Goal: Task Accomplishment & Management: Complete application form

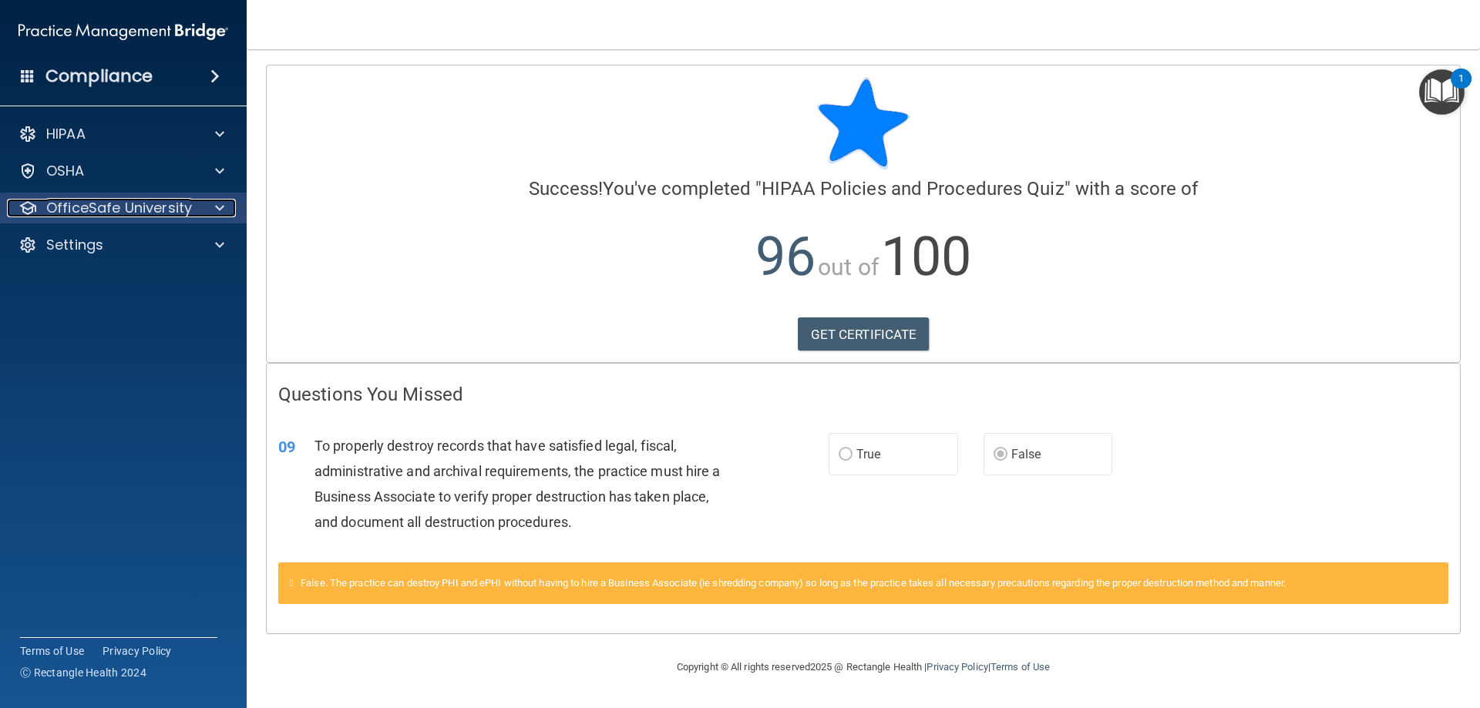
click at [219, 206] on span at bounding box center [219, 208] width 9 height 19
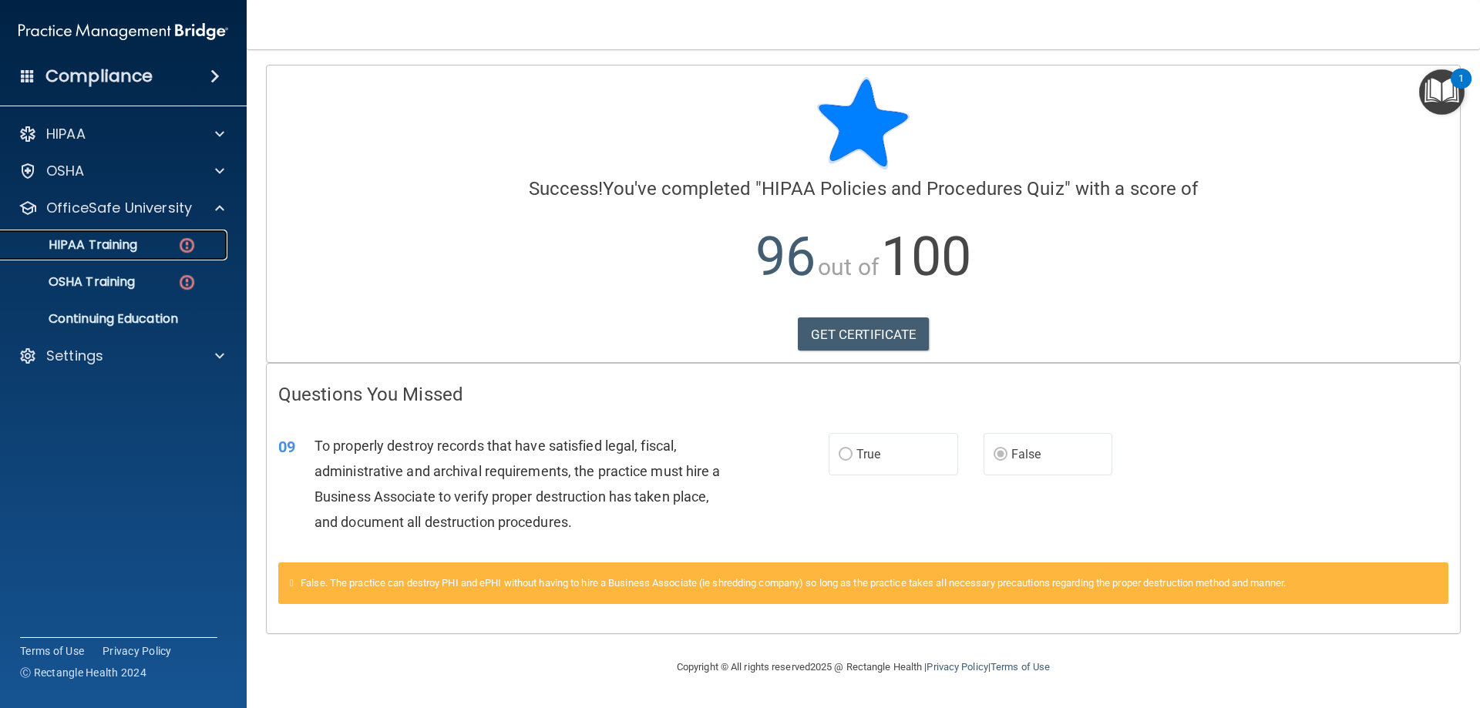
click at [137, 242] on p "HIPAA Training" at bounding box center [73, 244] width 127 height 15
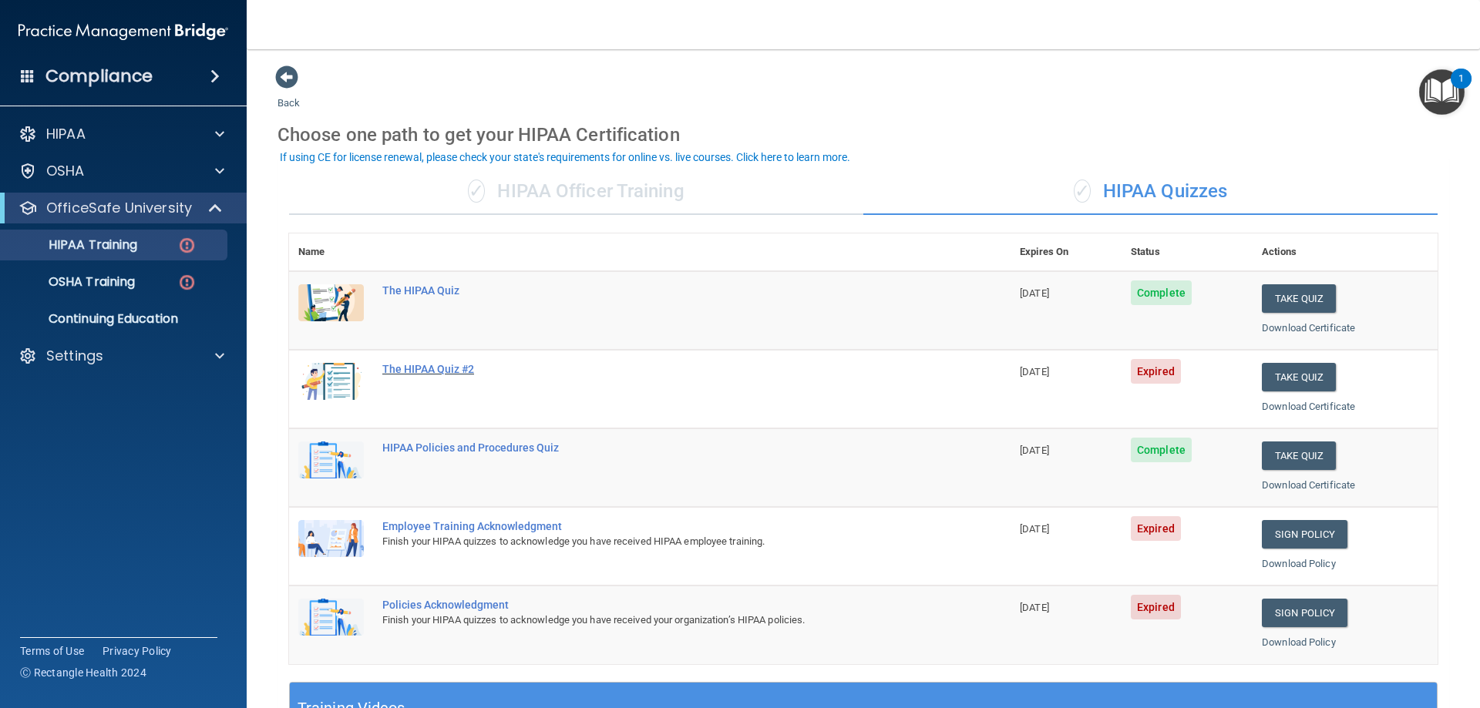
click at [436, 372] on div "The HIPAA Quiz #2" at bounding box center [657, 369] width 551 height 12
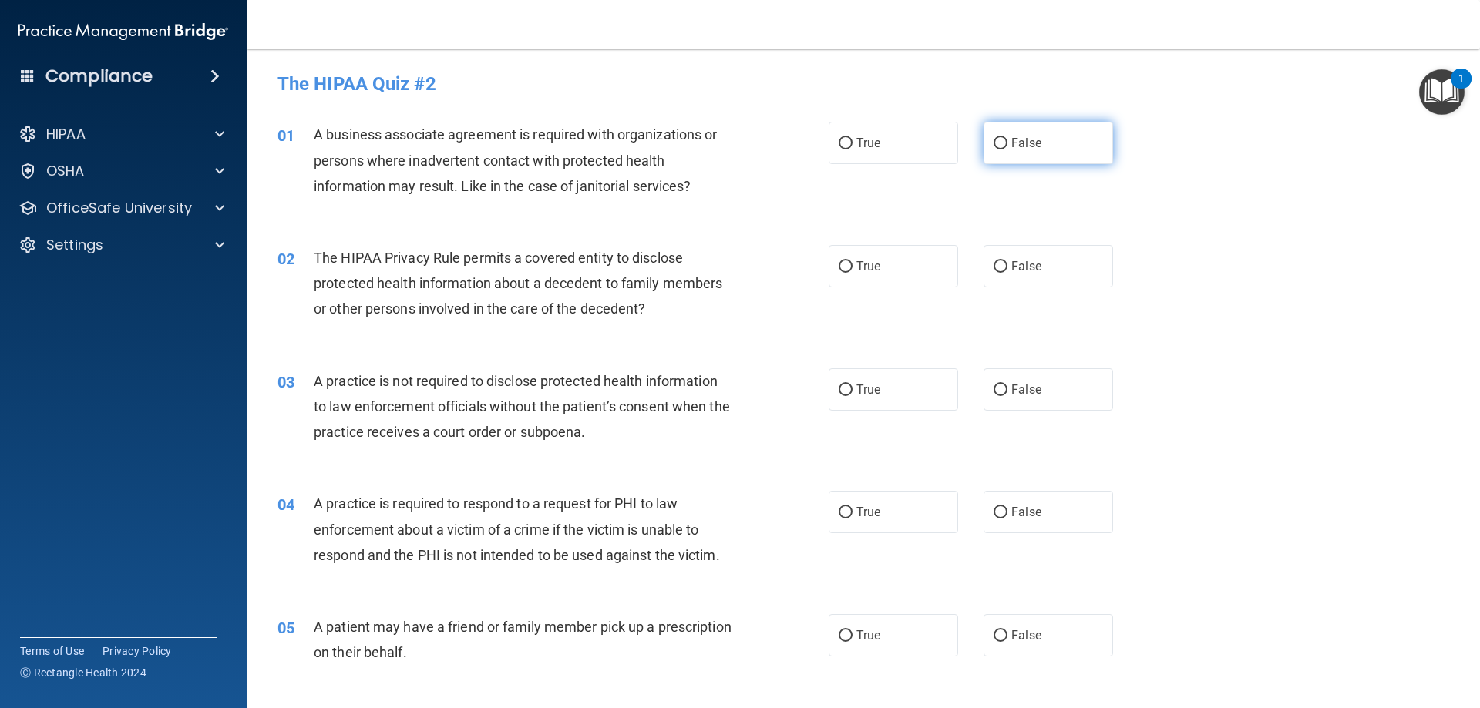
click at [738, 141] on input "False" at bounding box center [1001, 144] width 14 height 12
radio input "true"
click at [738, 268] on input "True" at bounding box center [846, 267] width 14 height 12
radio input "true"
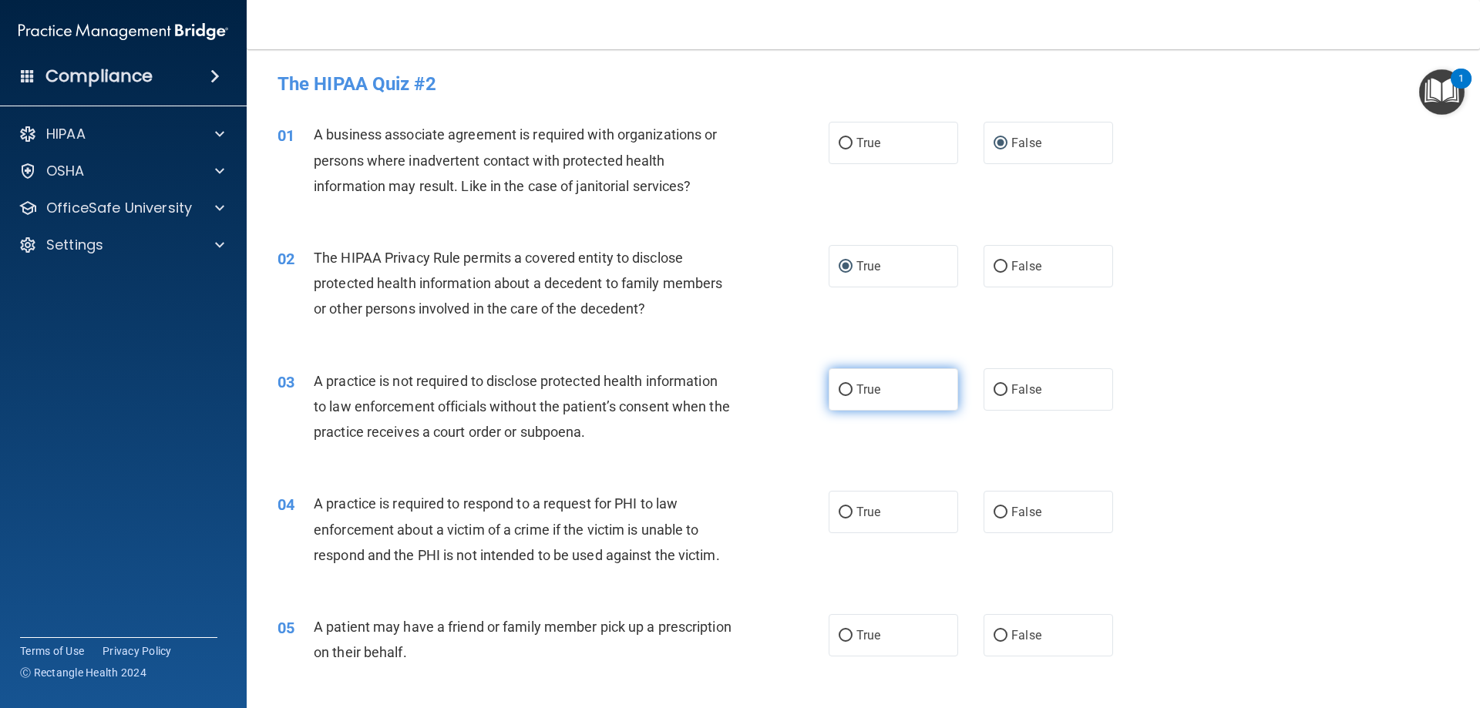
click at [738, 393] on input "True" at bounding box center [846, 391] width 14 height 12
radio input "true"
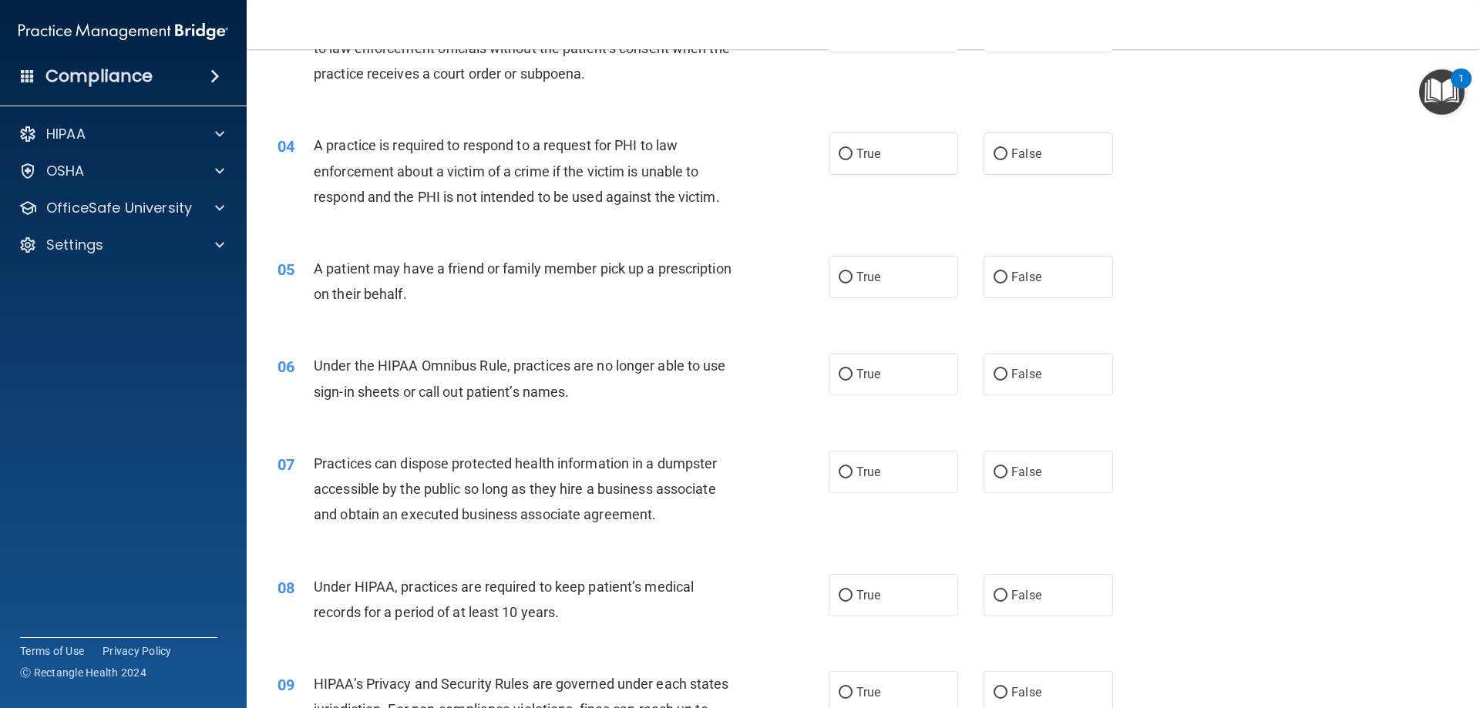
scroll to position [385, 0]
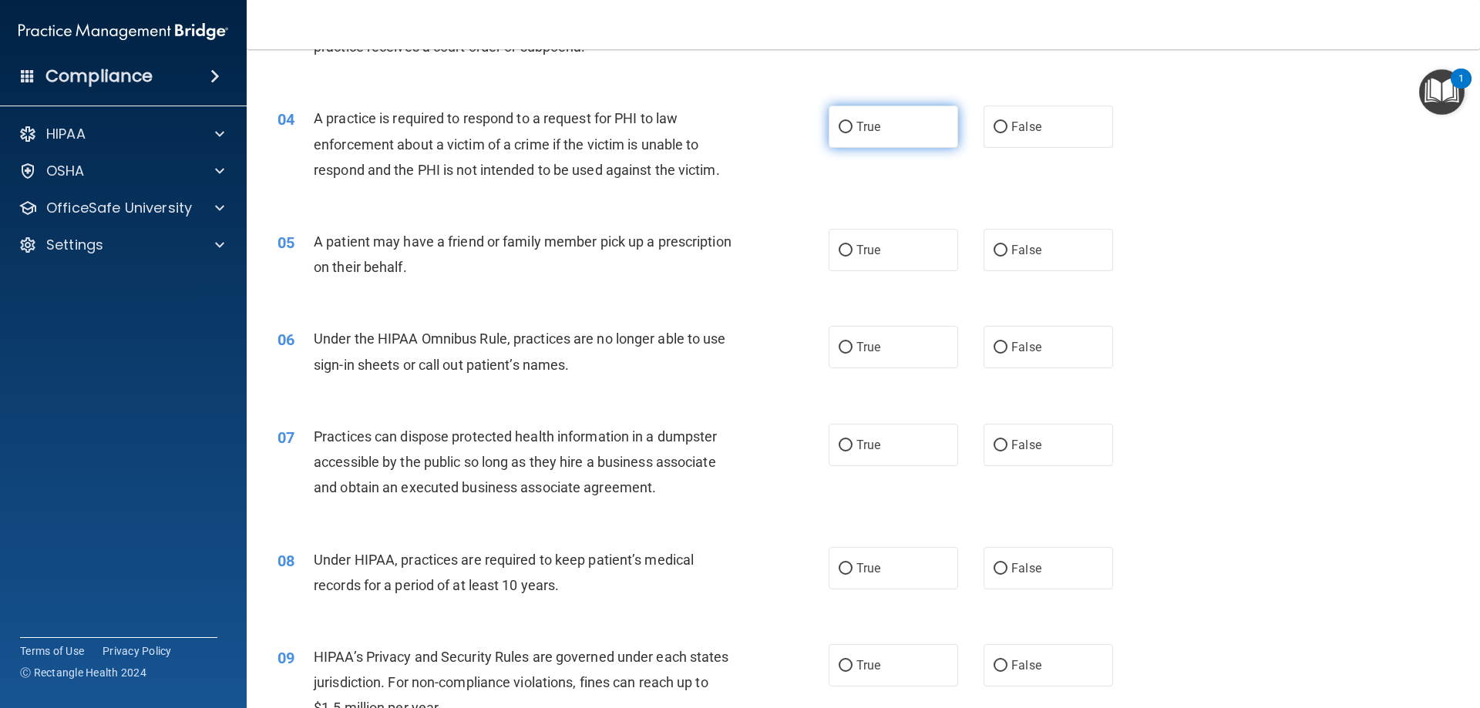
click at [738, 126] on input "True" at bounding box center [846, 128] width 14 height 12
radio input "true"
click at [738, 251] on input "False" at bounding box center [1001, 251] width 14 height 12
radio input "true"
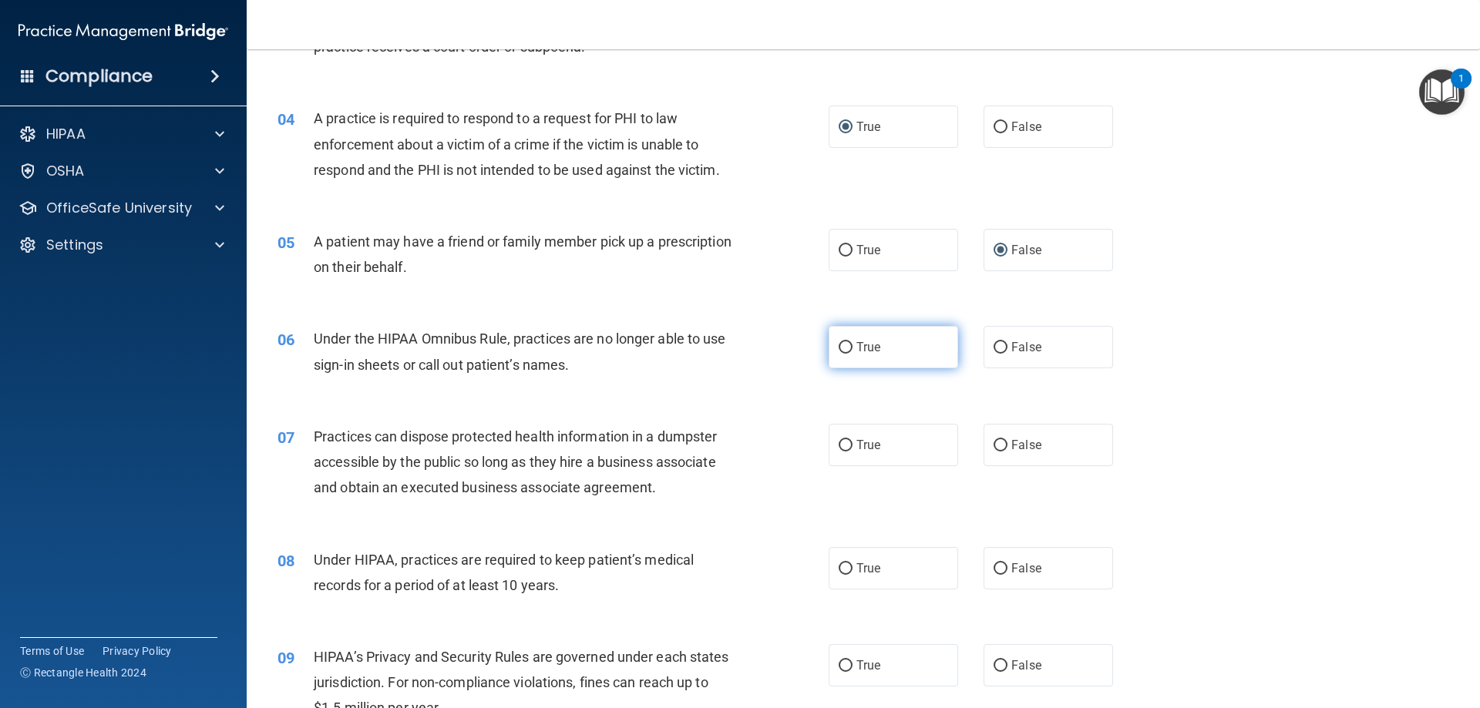
click at [738, 347] on input "True" at bounding box center [846, 348] width 14 height 12
radio input "true"
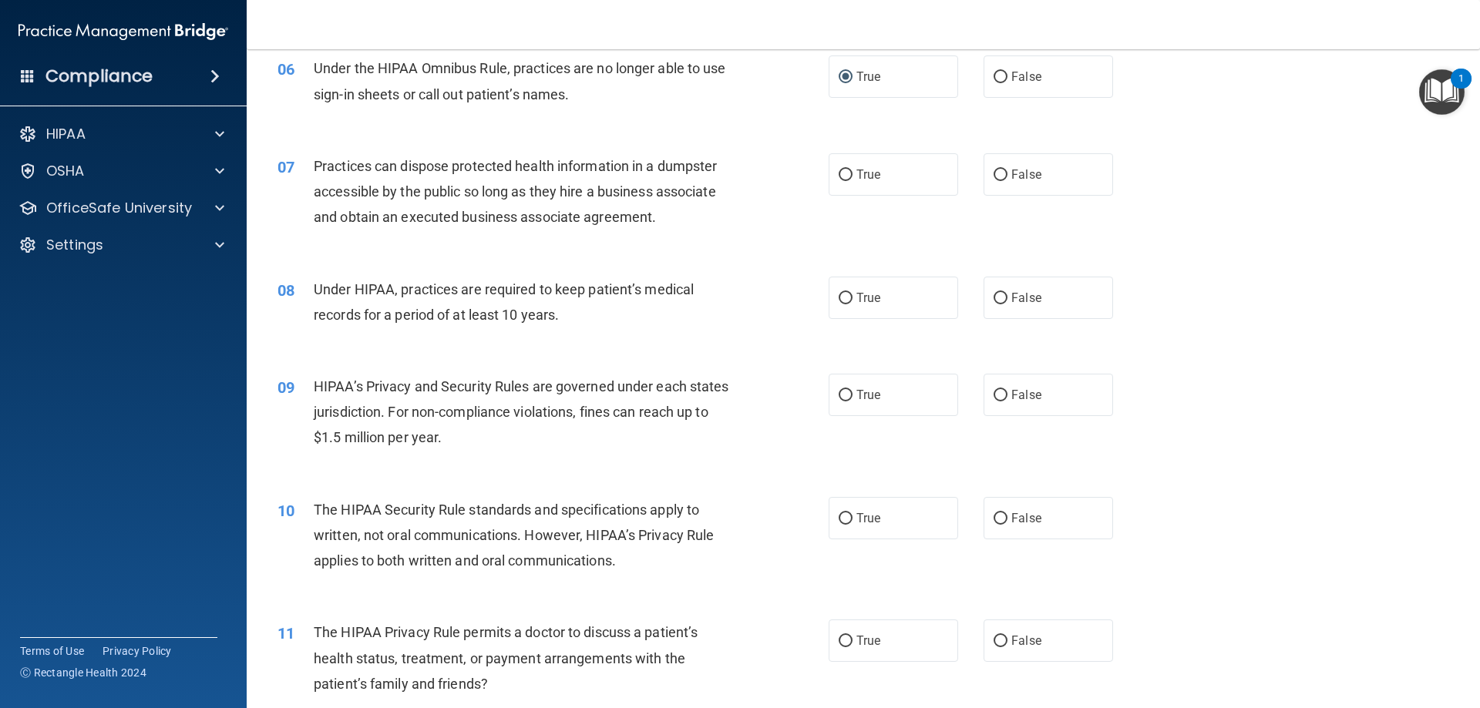
scroll to position [694, 0]
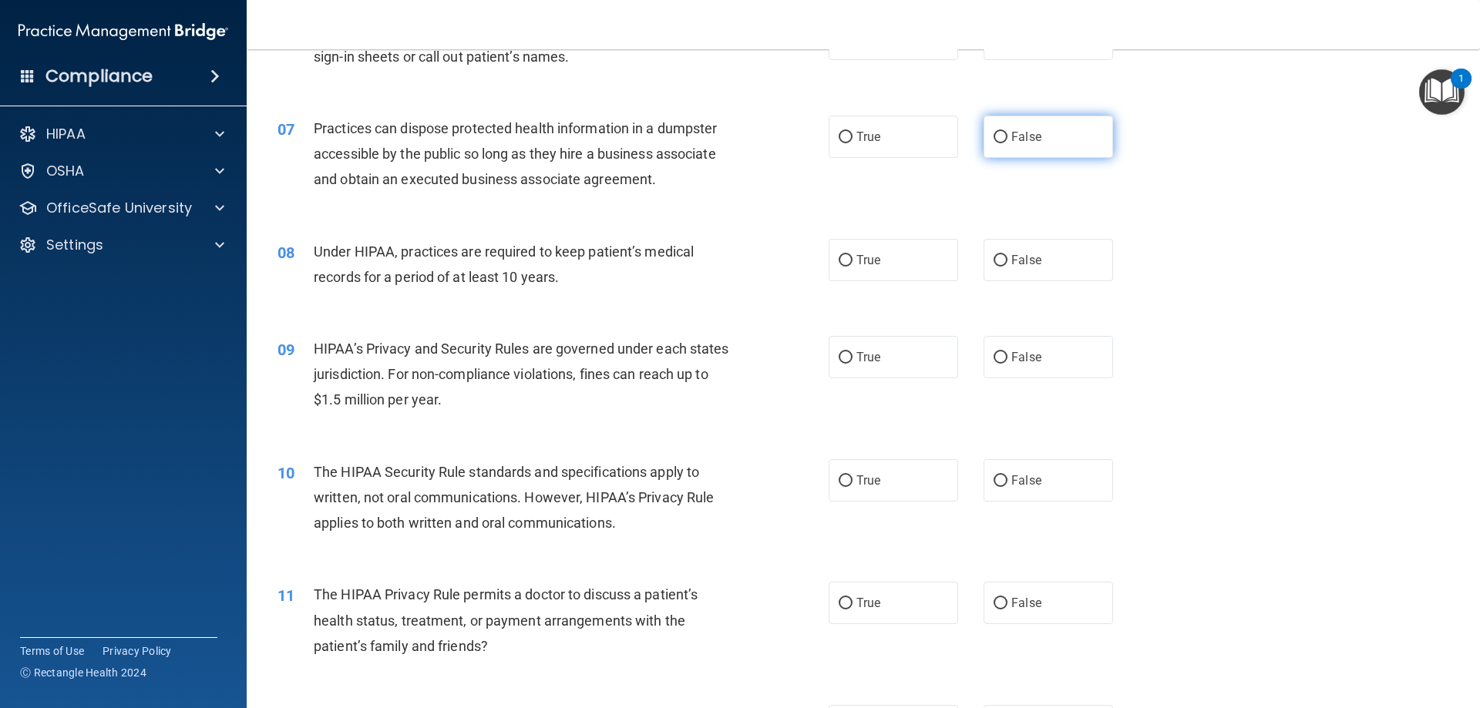
click at [738, 136] on input "False" at bounding box center [1001, 138] width 14 height 12
radio input "true"
click at [738, 261] on input "True" at bounding box center [846, 261] width 14 height 12
radio input "true"
drag, startPoint x: 838, startPoint y: 363, endPoint x: 830, endPoint y: 374, distance: 13.3
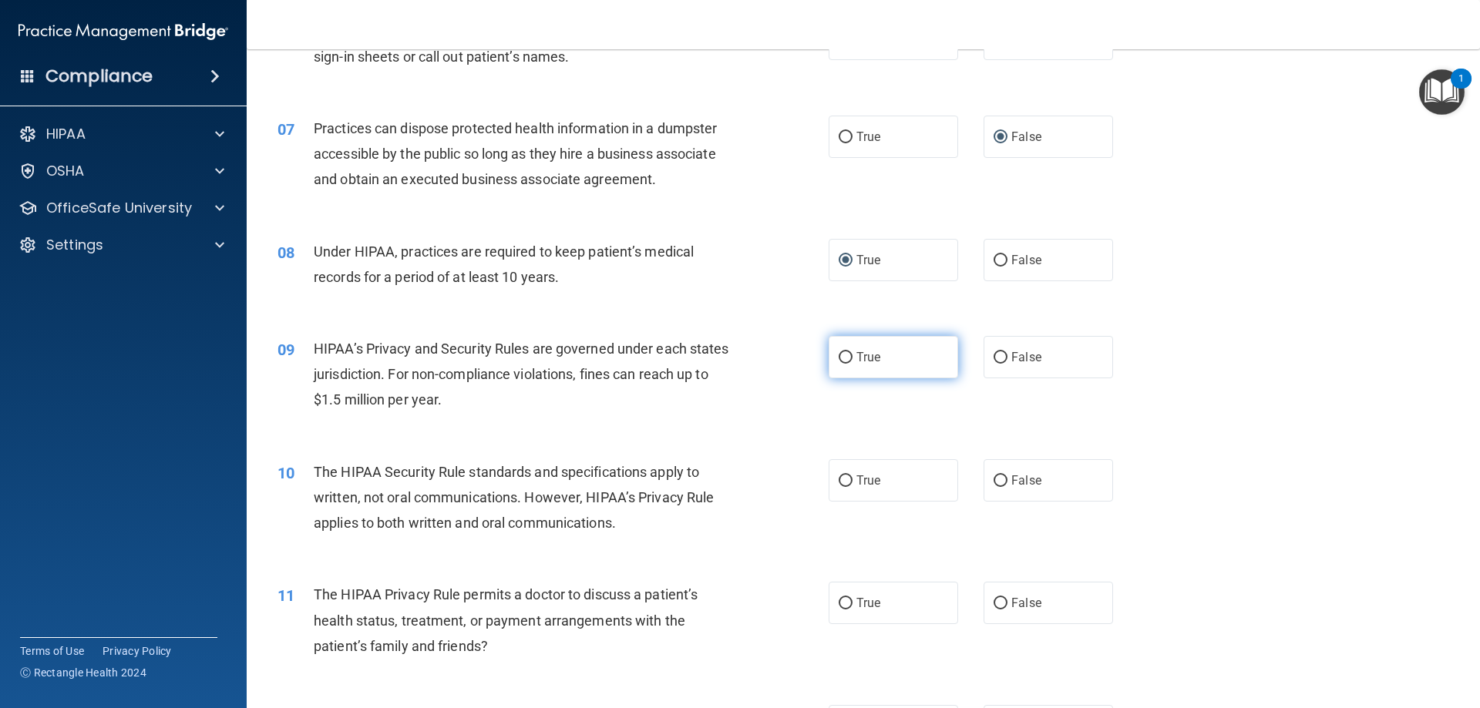
click at [738, 365] on label "True" at bounding box center [894, 357] width 130 height 42
click at [738, 364] on input "True" at bounding box center [846, 358] width 14 height 12
radio input "true"
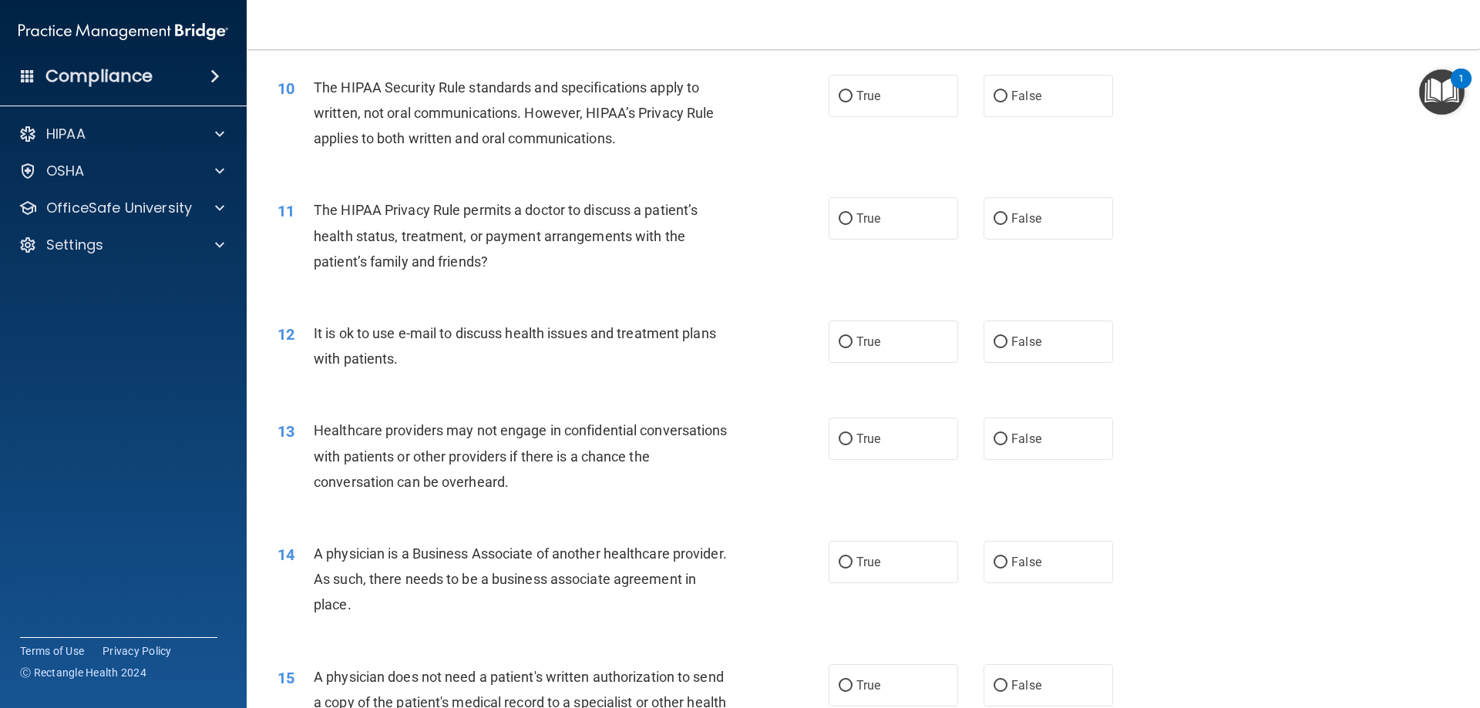
scroll to position [1079, 0]
click at [738, 96] on input "False" at bounding box center [1001, 96] width 14 height 12
radio input "true"
drag, startPoint x: 995, startPoint y: 214, endPoint x: 983, endPoint y: 220, distance: 14.2
click at [738, 214] on input "False" at bounding box center [1001, 219] width 14 height 12
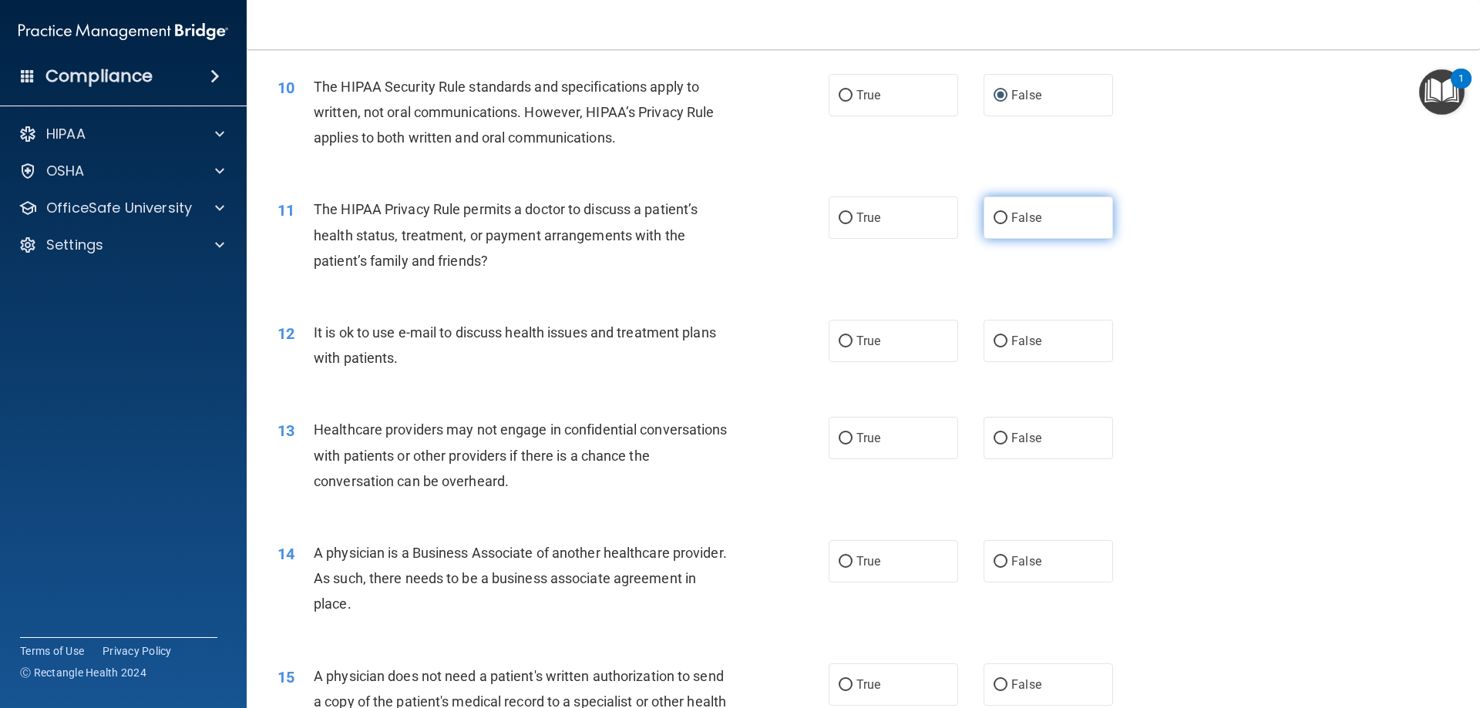
radio input "true"
click at [738, 340] on input "False" at bounding box center [1001, 342] width 14 height 12
radio input "true"
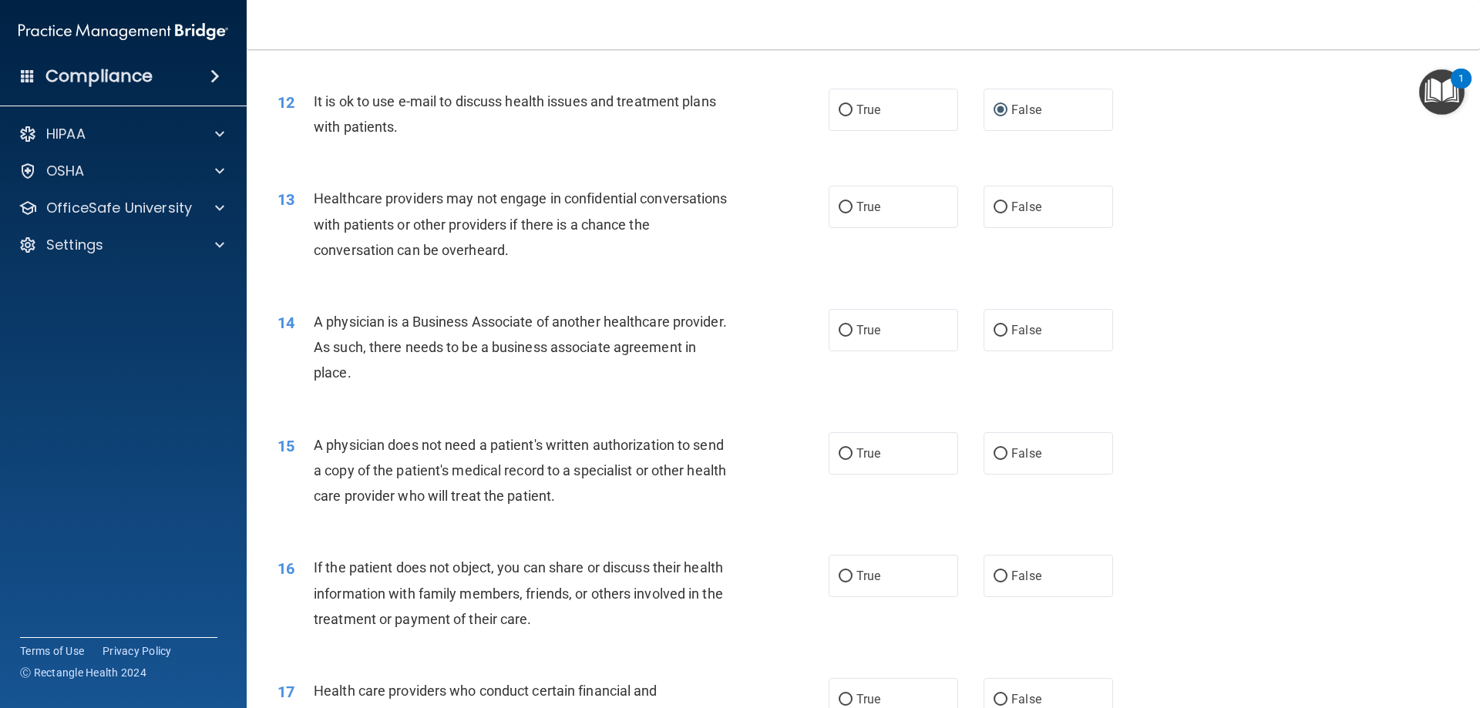
scroll to position [1388, 0]
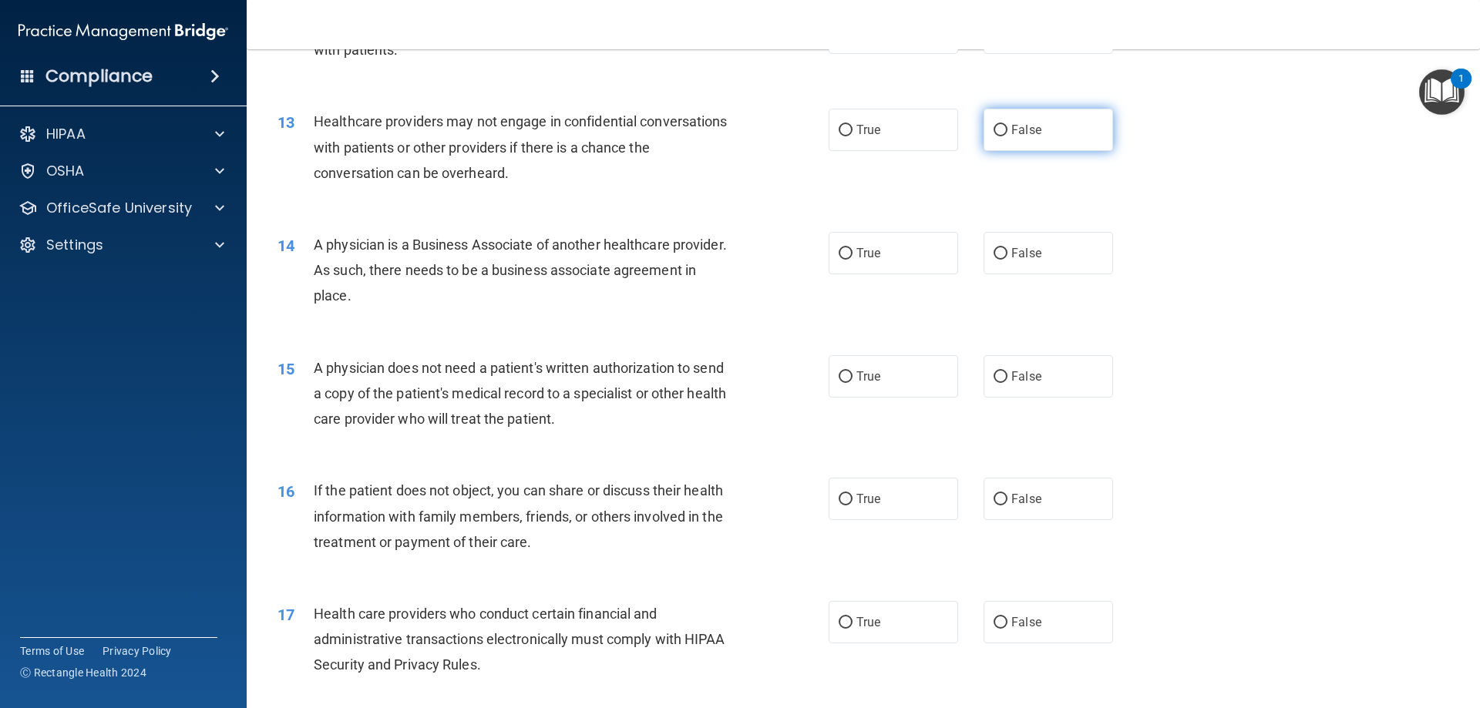
click at [738, 130] on input "False" at bounding box center [1001, 131] width 14 height 12
radio input "true"
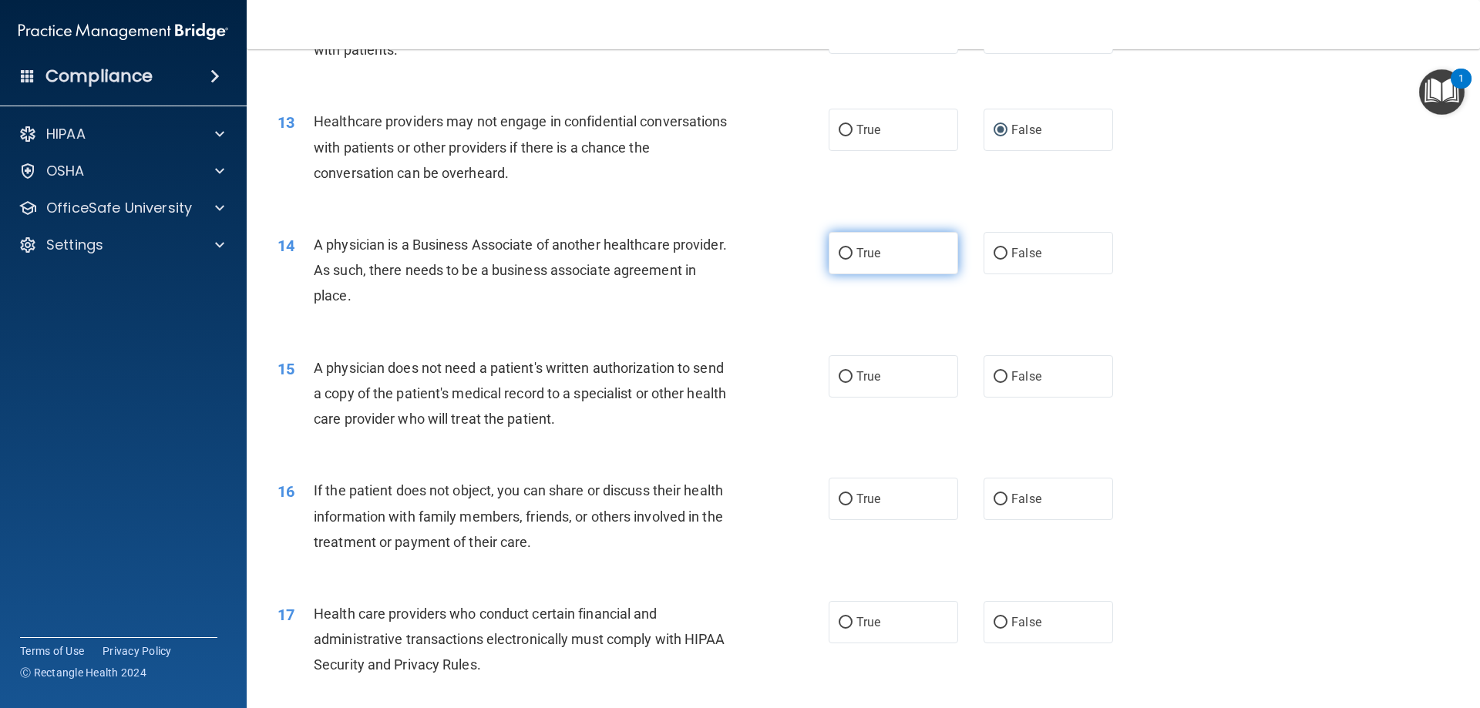
drag, startPoint x: 841, startPoint y: 252, endPoint x: 826, endPoint y: 253, distance: 14.7
click at [738, 252] on input "True" at bounding box center [846, 254] width 14 height 12
radio input "true"
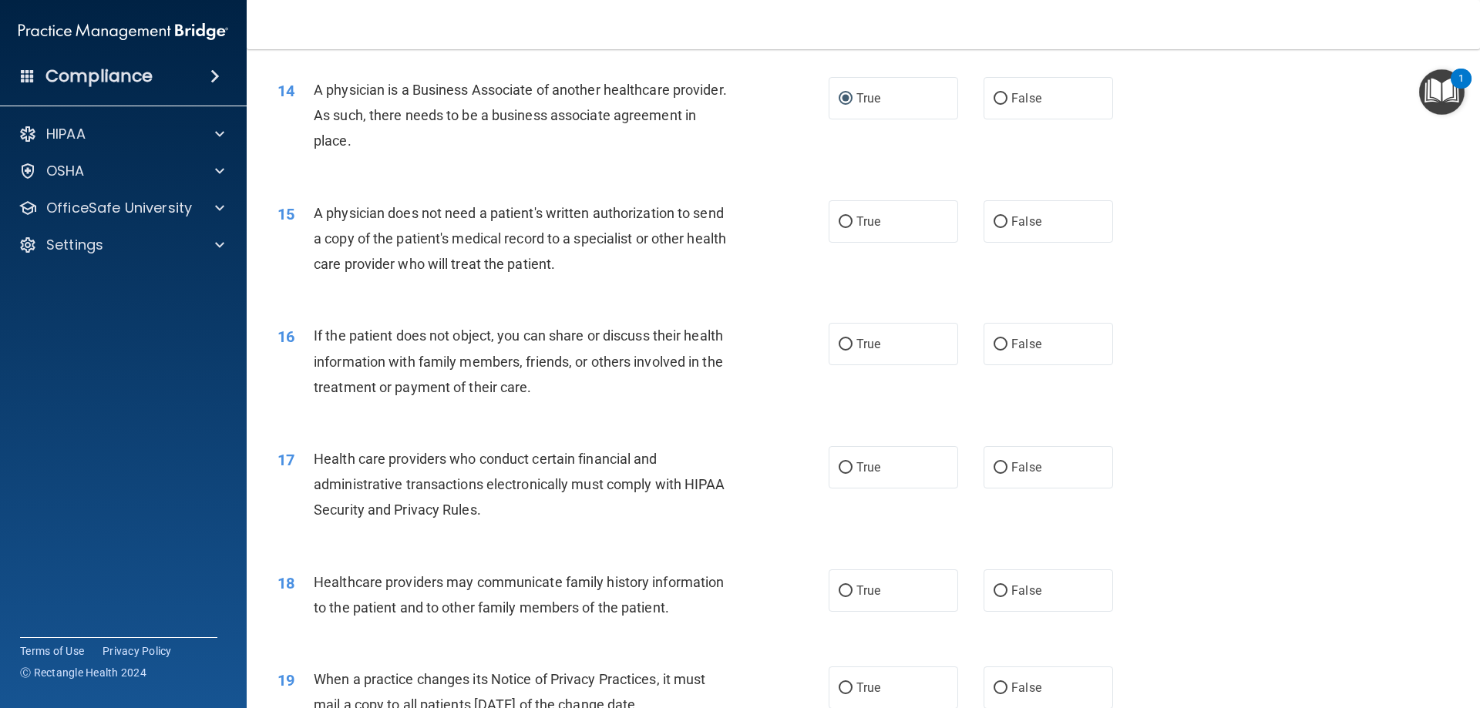
scroll to position [1619, 0]
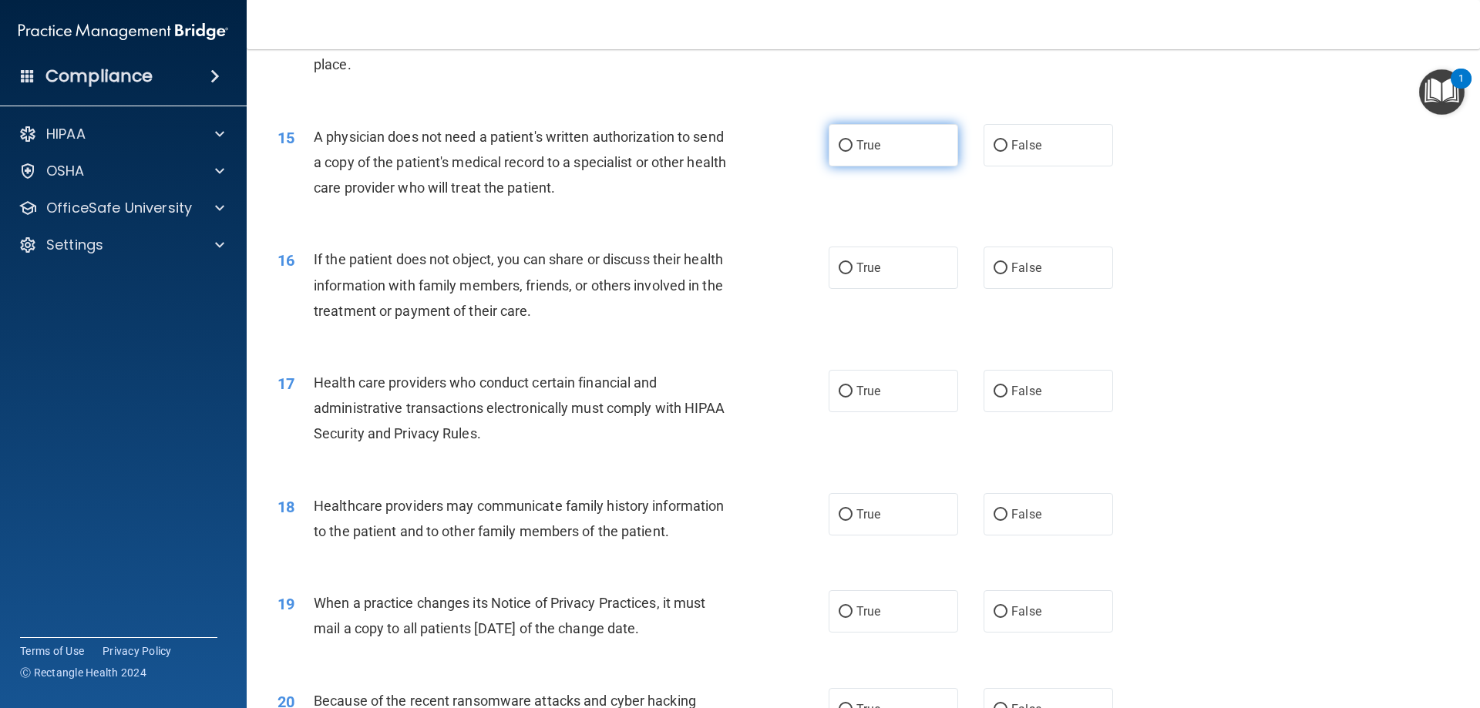
click at [738, 146] on input "True" at bounding box center [846, 146] width 14 height 12
radio input "true"
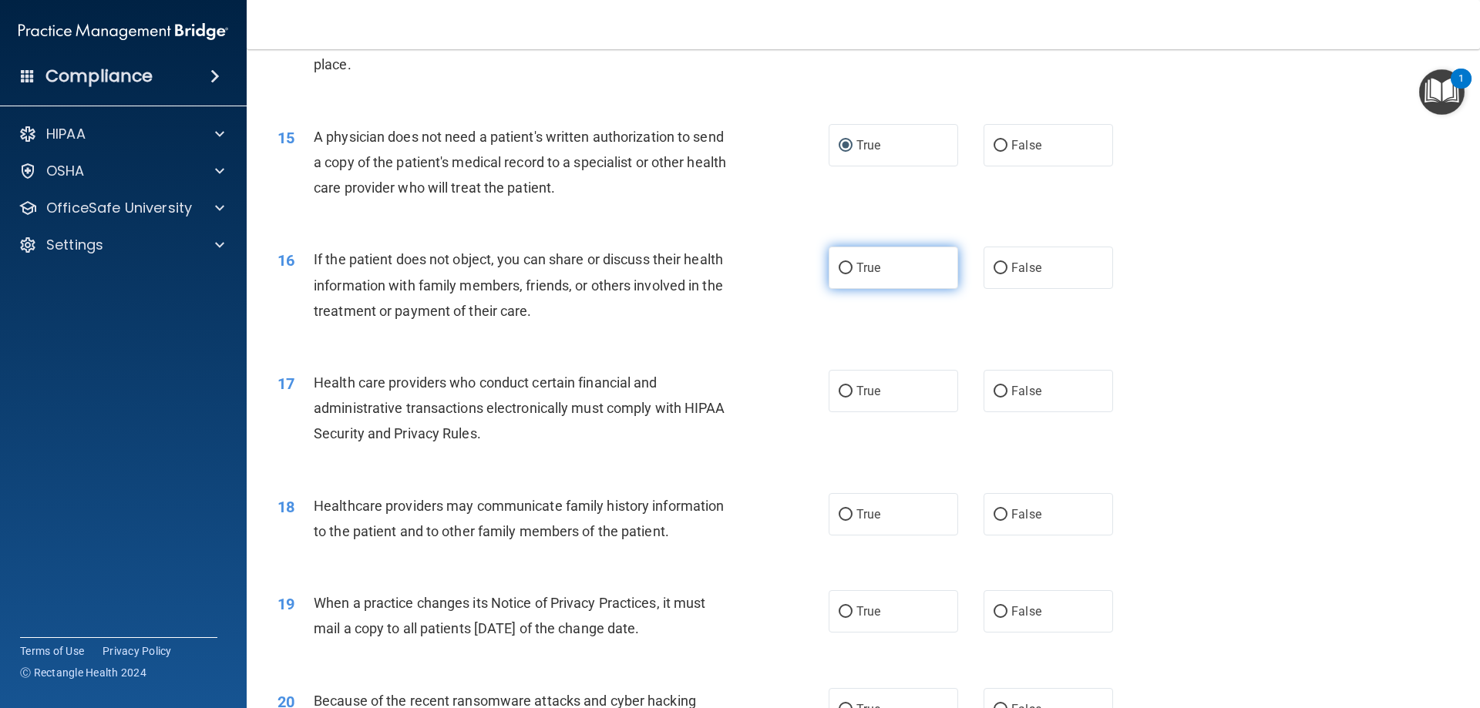
click at [738, 269] on input "True" at bounding box center [846, 269] width 14 height 12
radio input "true"
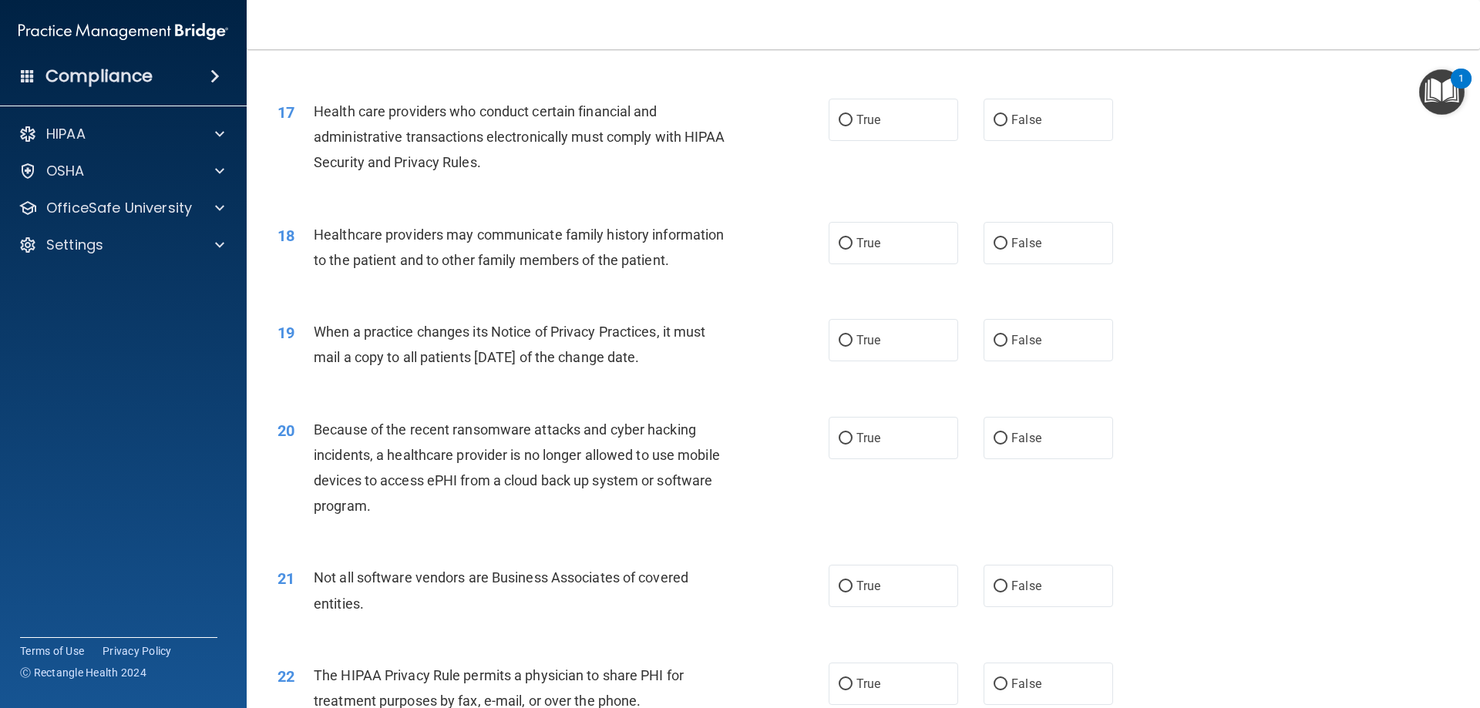
scroll to position [1927, 0]
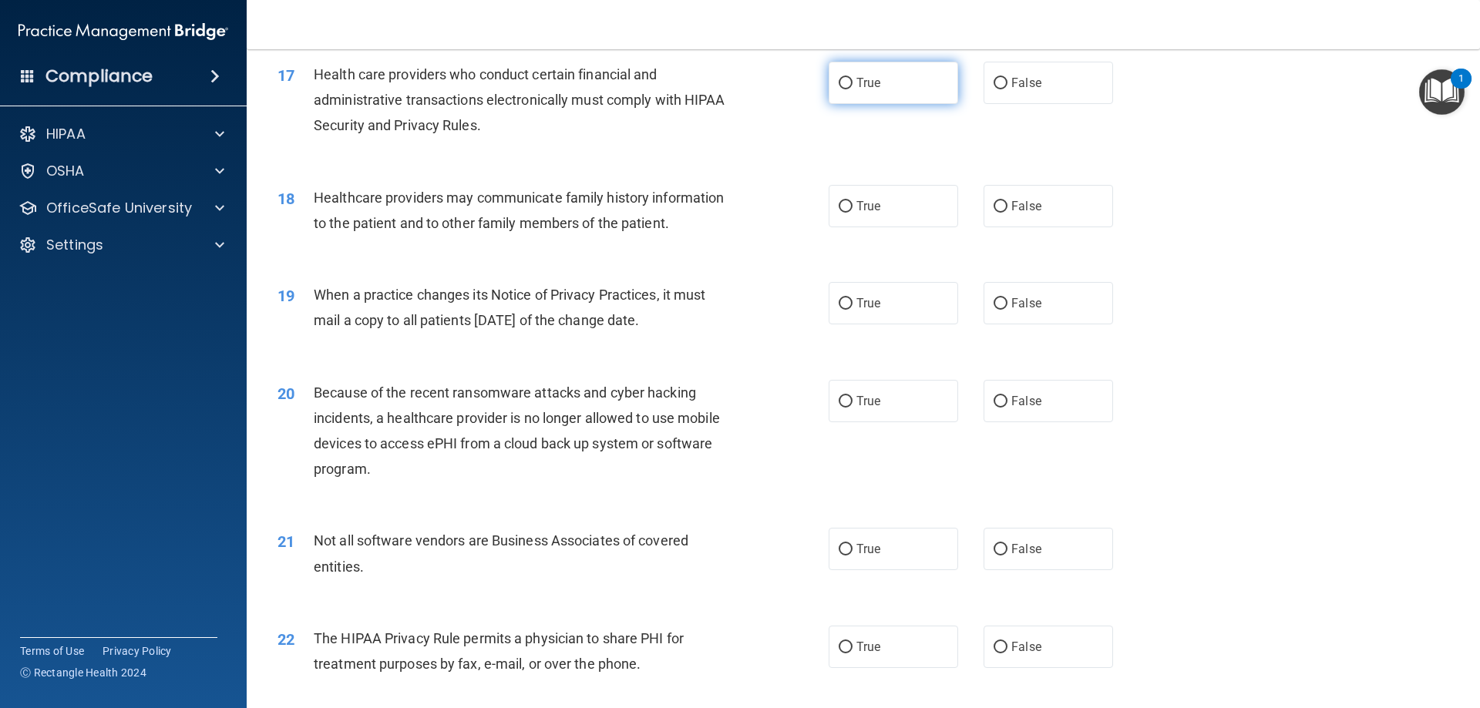
click at [738, 86] on input "True" at bounding box center [846, 84] width 14 height 12
radio input "true"
click at [738, 202] on input "True" at bounding box center [846, 207] width 14 height 12
radio input "true"
click at [738, 304] on input "True" at bounding box center [846, 304] width 14 height 12
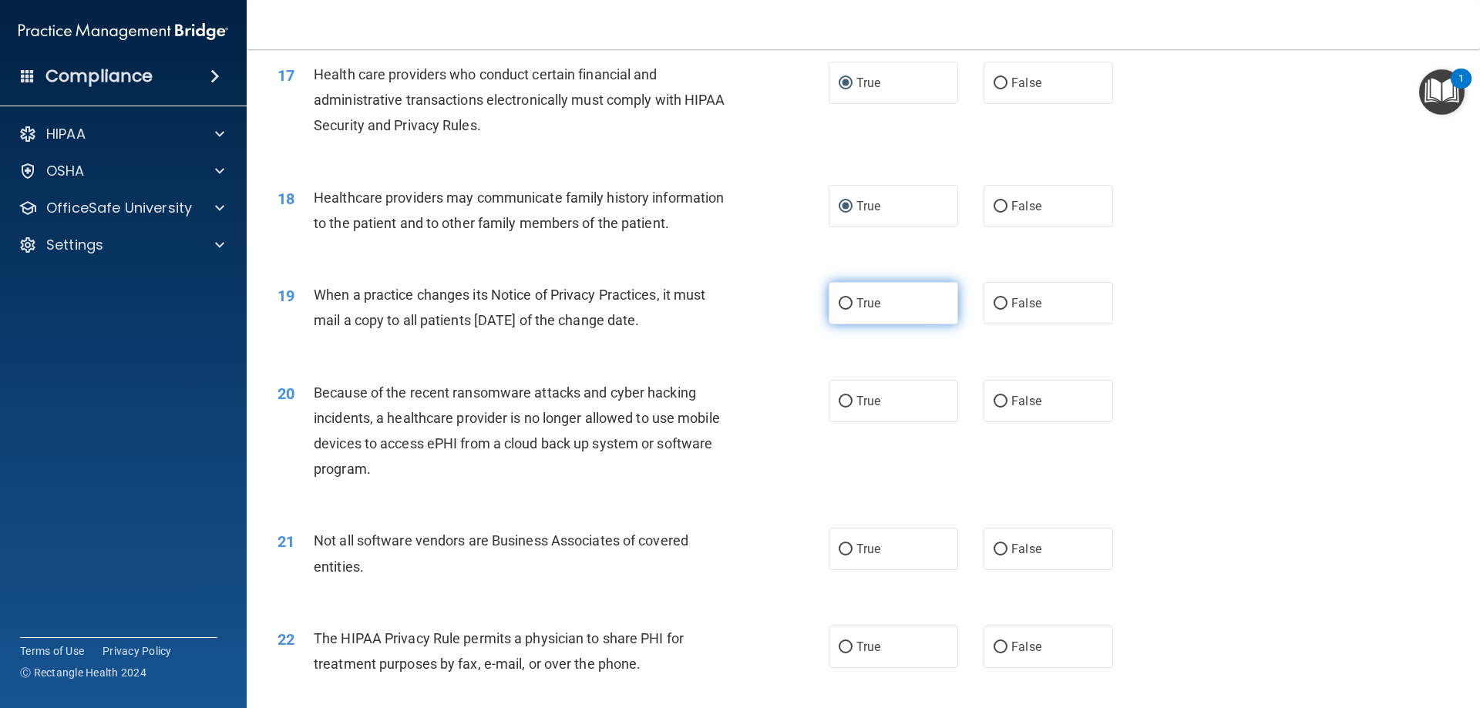
radio input "true"
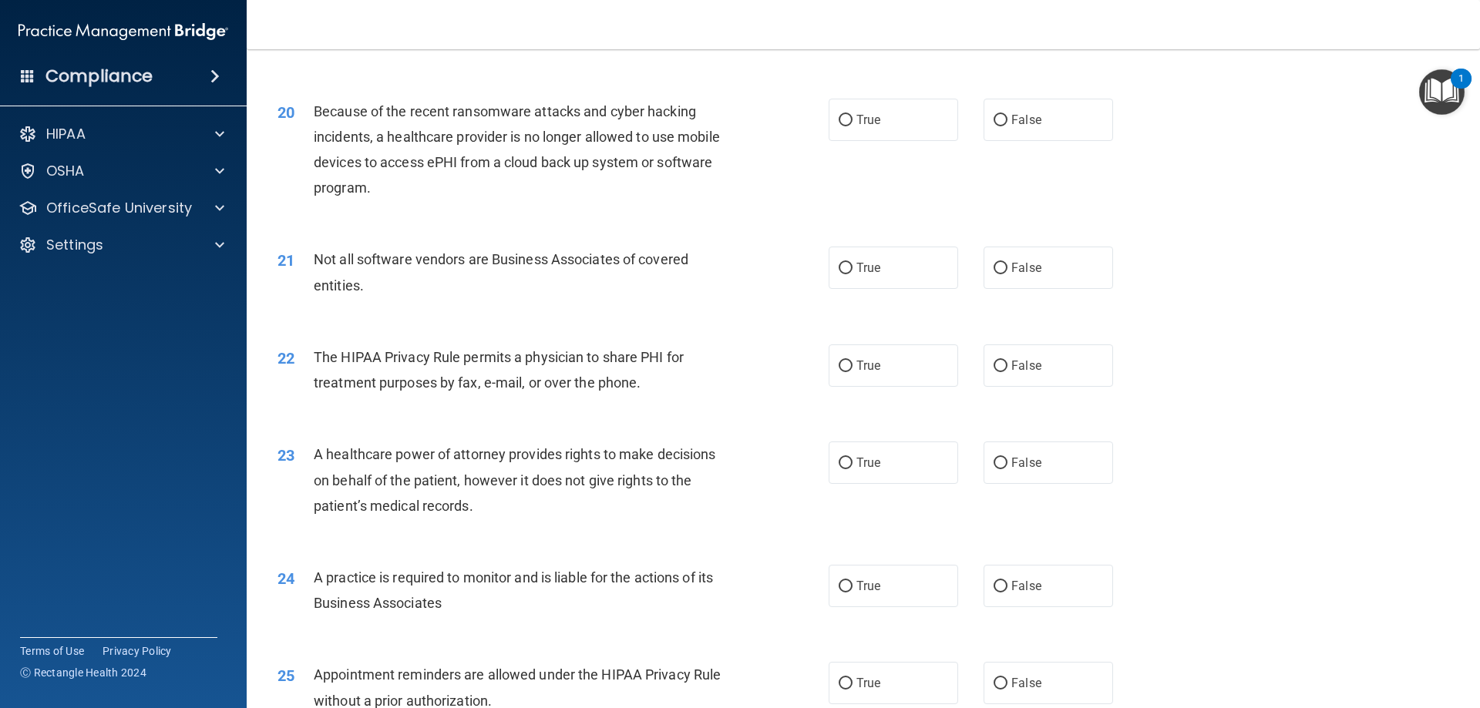
scroll to position [2235, 0]
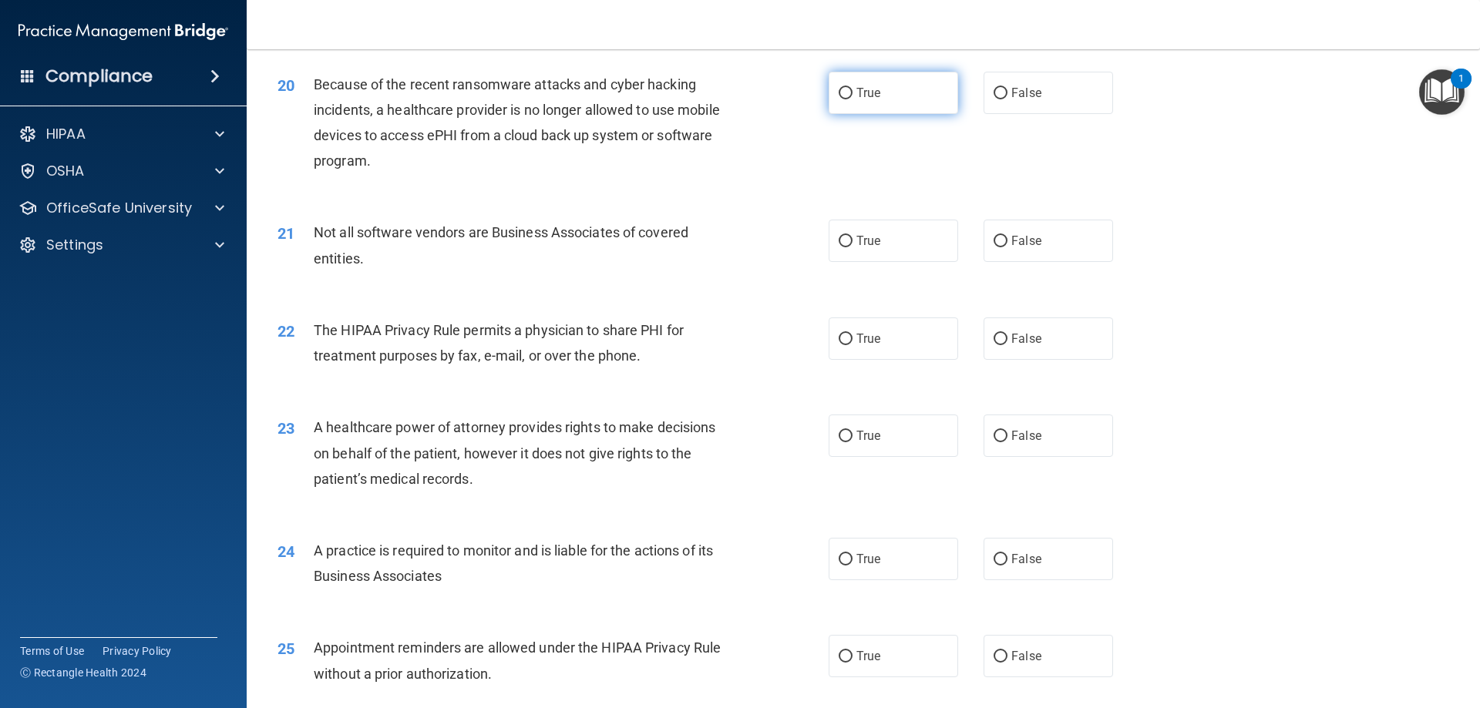
click at [738, 88] on input "True" at bounding box center [846, 94] width 14 height 12
radio input "true"
click at [738, 244] on input "True" at bounding box center [846, 242] width 14 height 12
radio input "true"
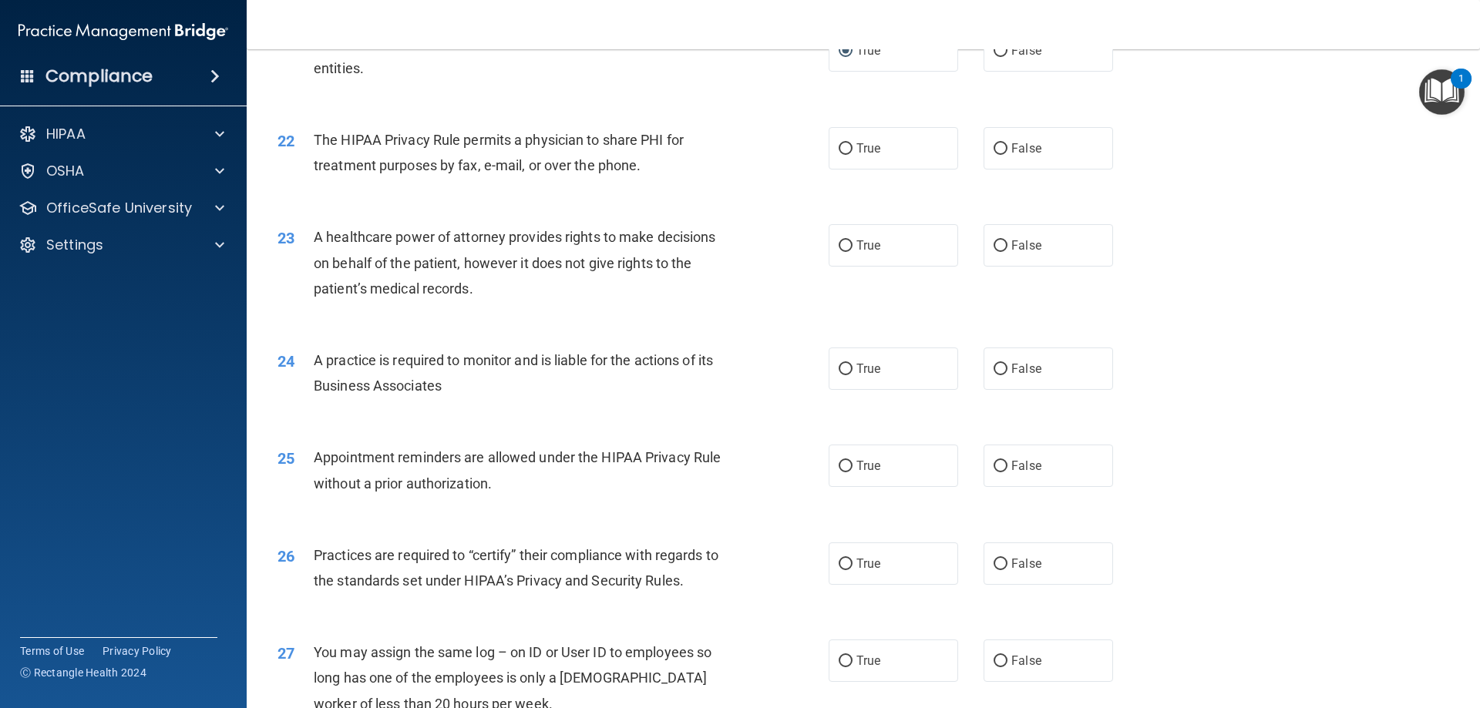
scroll to position [2467, 0]
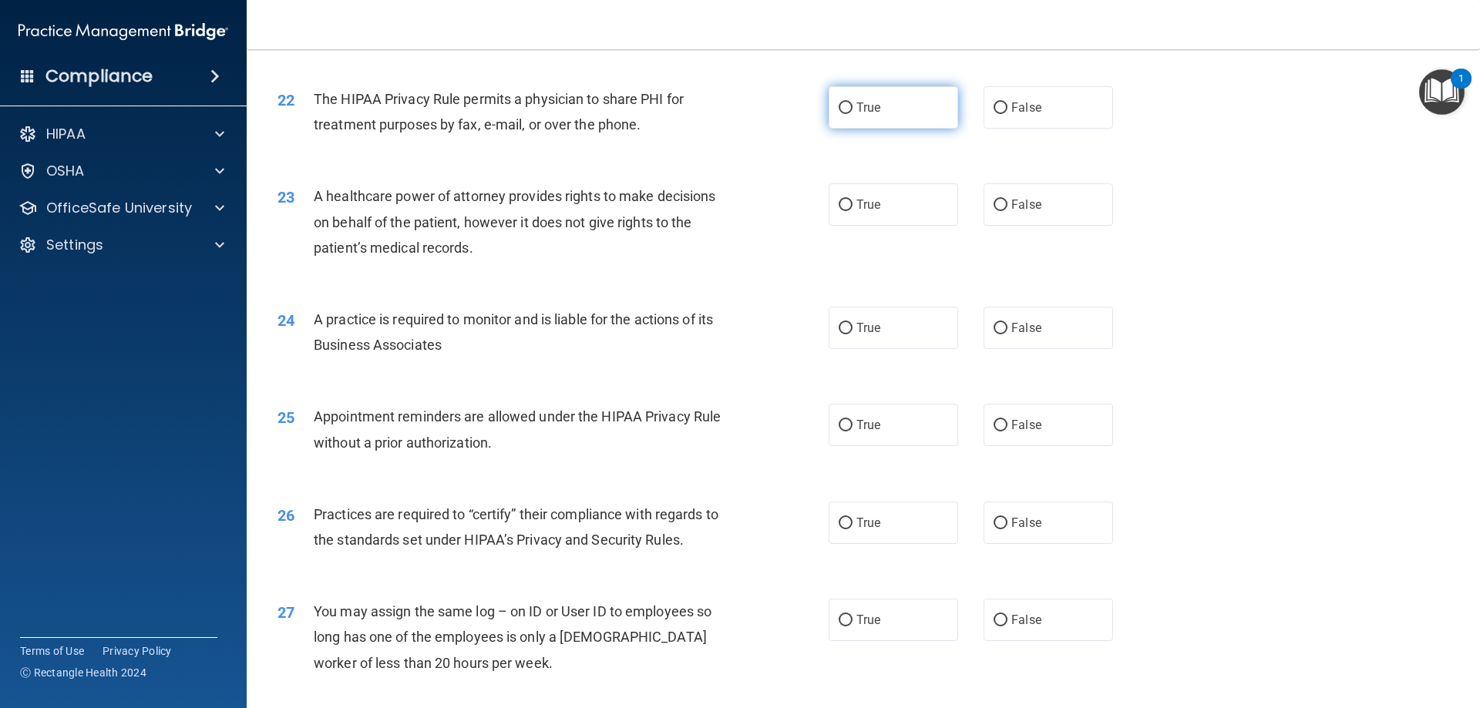
click at [738, 106] on input "True" at bounding box center [846, 109] width 14 height 12
radio input "true"
click at [738, 211] on label "False" at bounding box center [1049, 204] width 130 height 42
click at [738, 211] on input "False" at bounding box center [1001, 206] width 14 height 12
radio input "true"
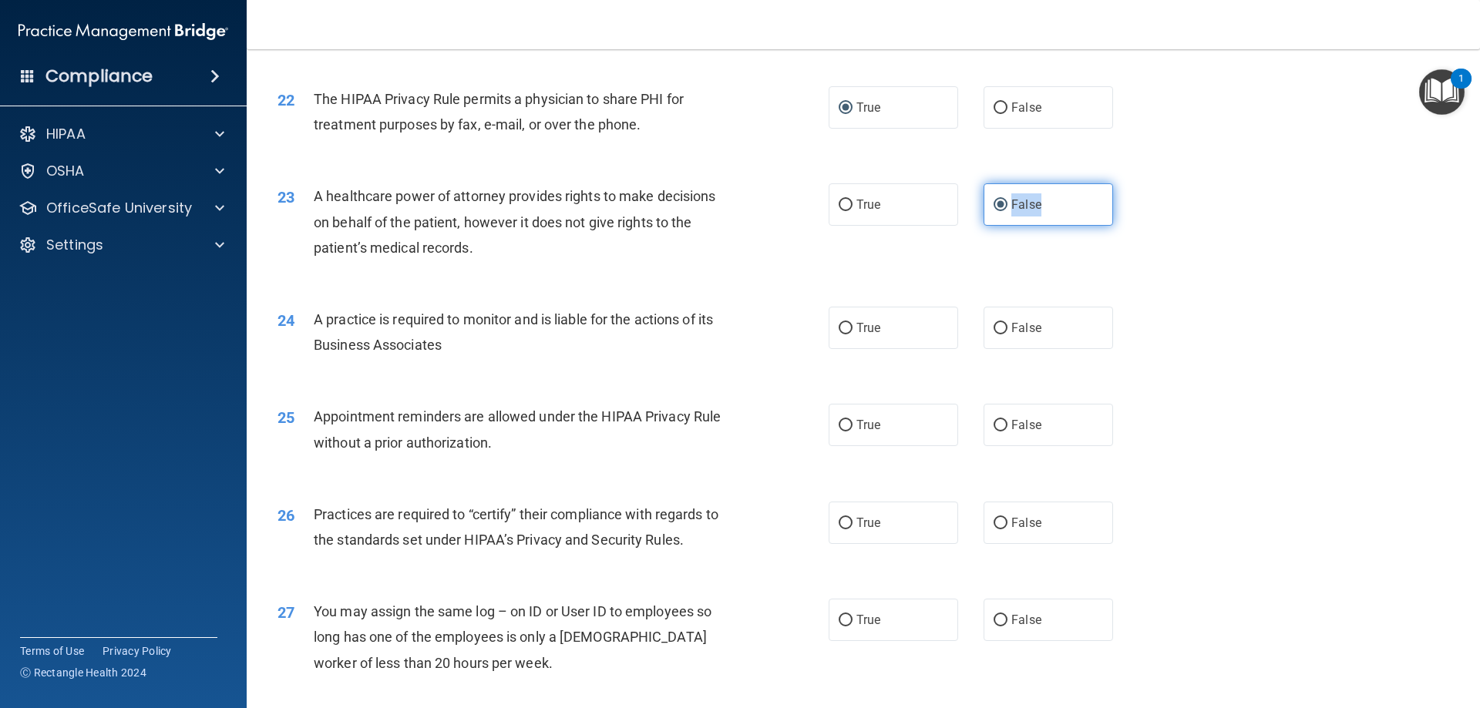
click at [738, 211] on label "False" at bounding box center [1049, 204] width 130 height 42
click at [738, 211] on input "False" at bounding box center [1001, 206] width 14 height 12
click at [738, 323] on input "True" at bounding box center [846, 329] width 14 height 12
radio input "true"
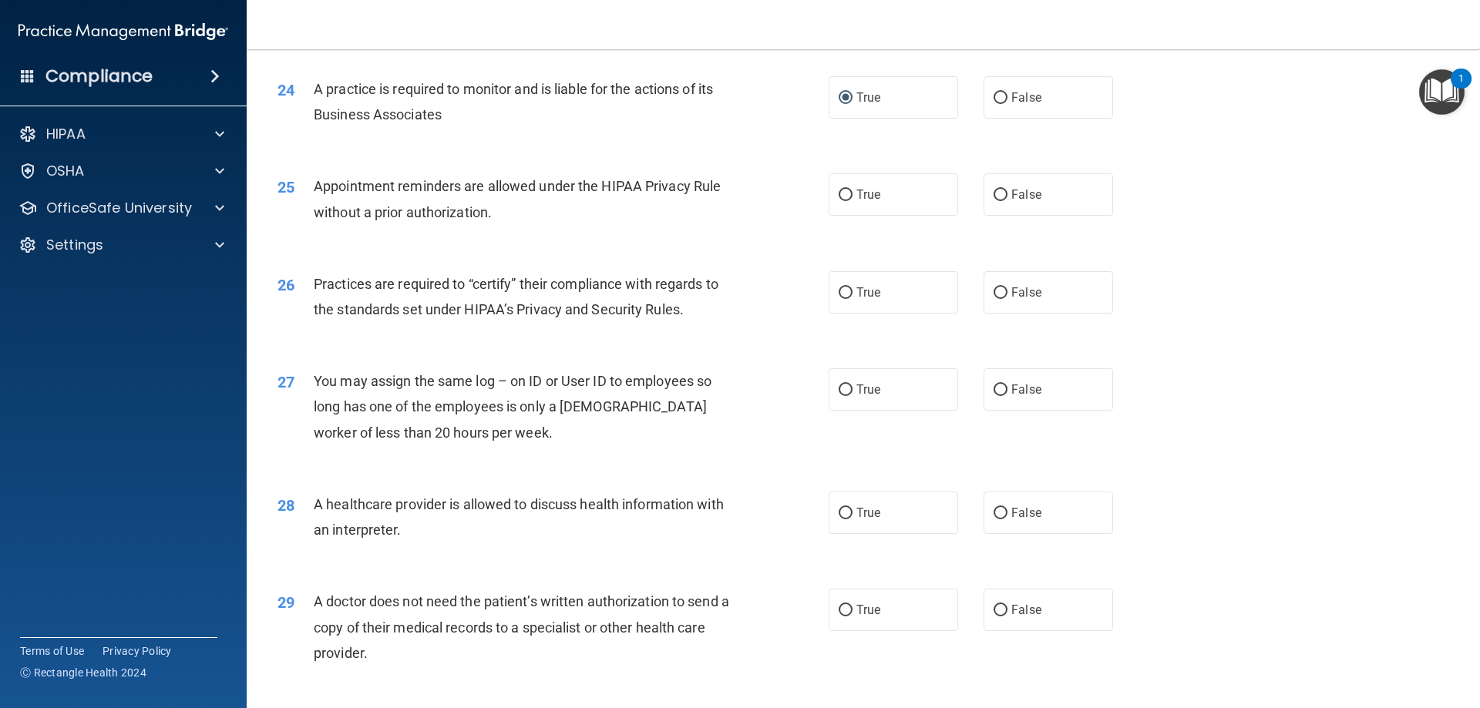
scroll to position [2698, 0]
drag, startPoint x: 843, startPoint y: 190, endPoint x: 779, endPoint y: 227, distance: 74.3
click at [738, 190] on input "True" at bounding box center [846, 195] width 14 height 12
radio input "true"
click at [738, 290] on input "True" at bounding box center [846, 293] width 14 height 12
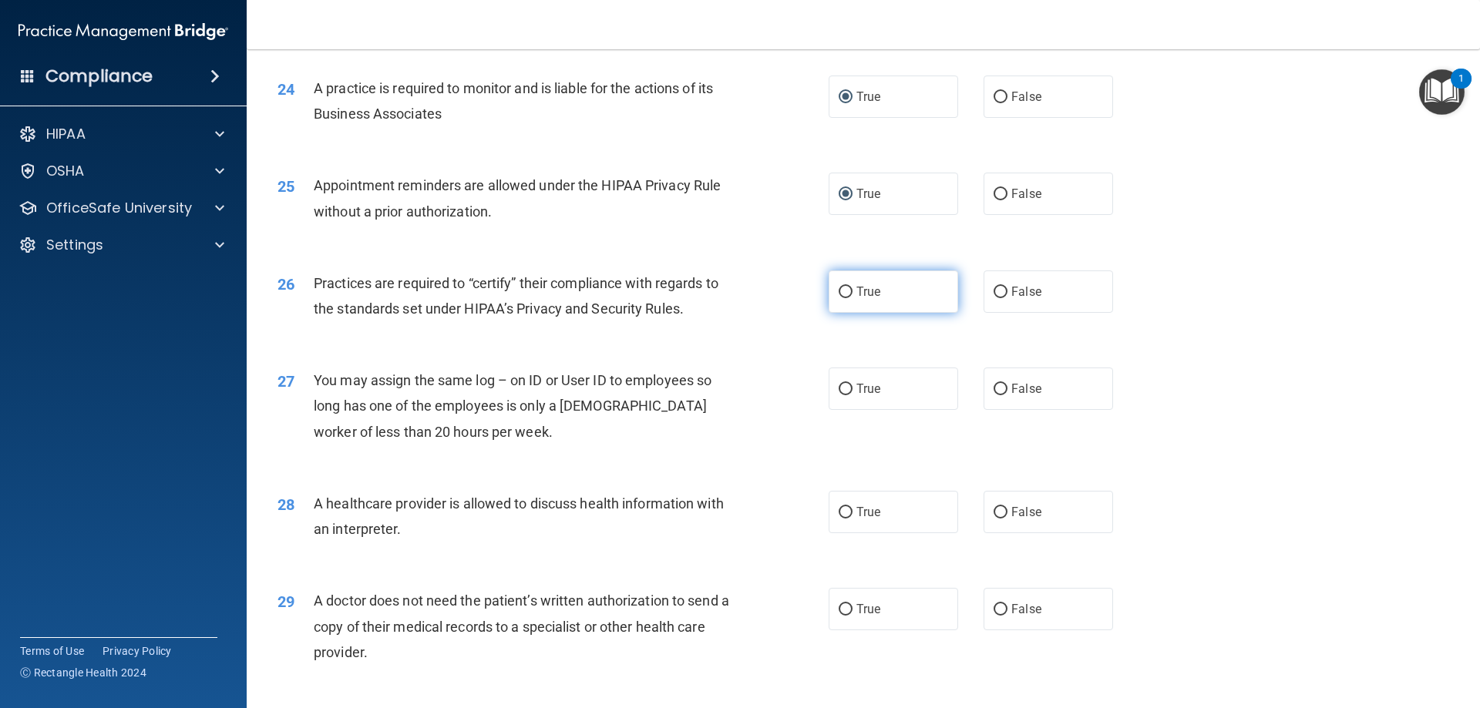
radio input "true"
click at [738, 388] on input "False" at bounding box center [1001, 390] width 14 height 12
radio input "true"
click at [738, 466] on input "True" at bounding box center [846, 513] width 14 height 12
radio input "true"
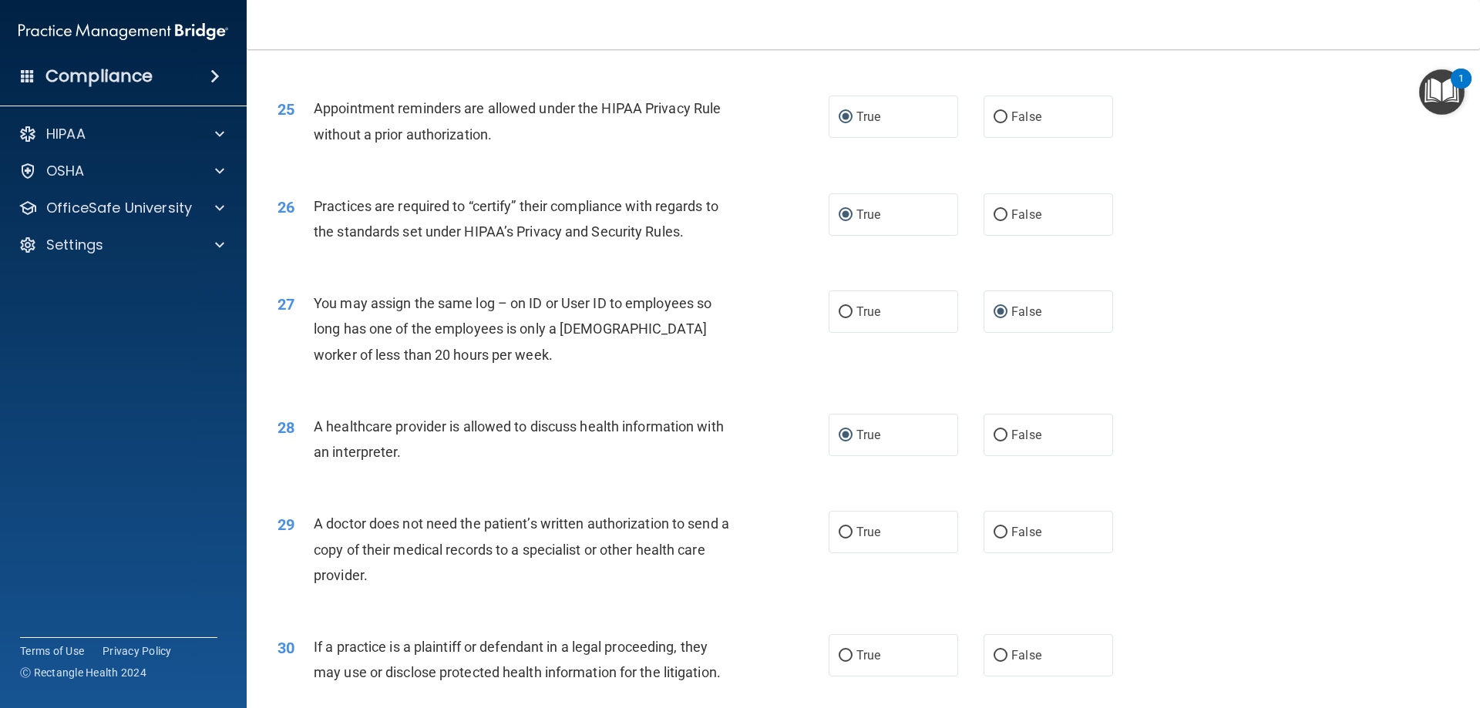
scroll to position [2852, 0]
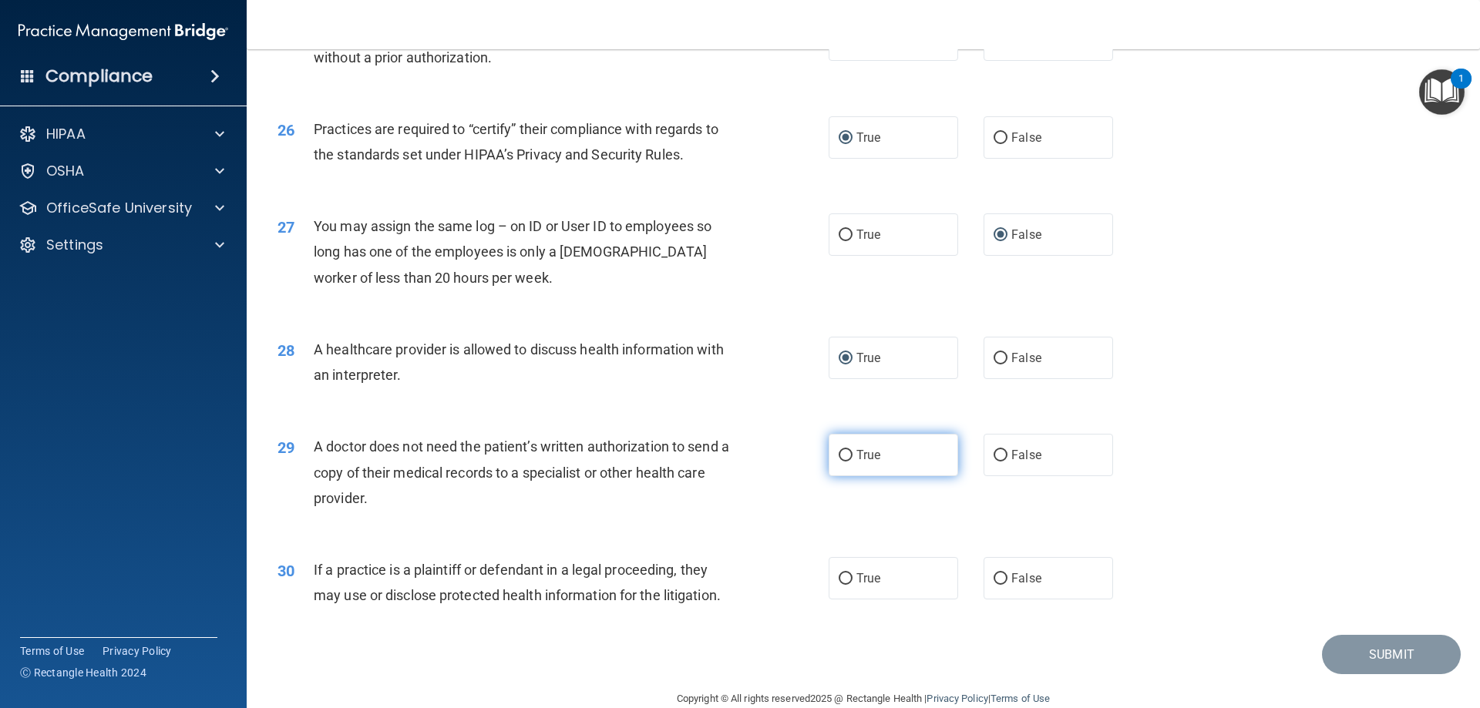
click at [738, 454] on input "True" at bounding box center [846, 456] width 14 height 12
radio input "true"
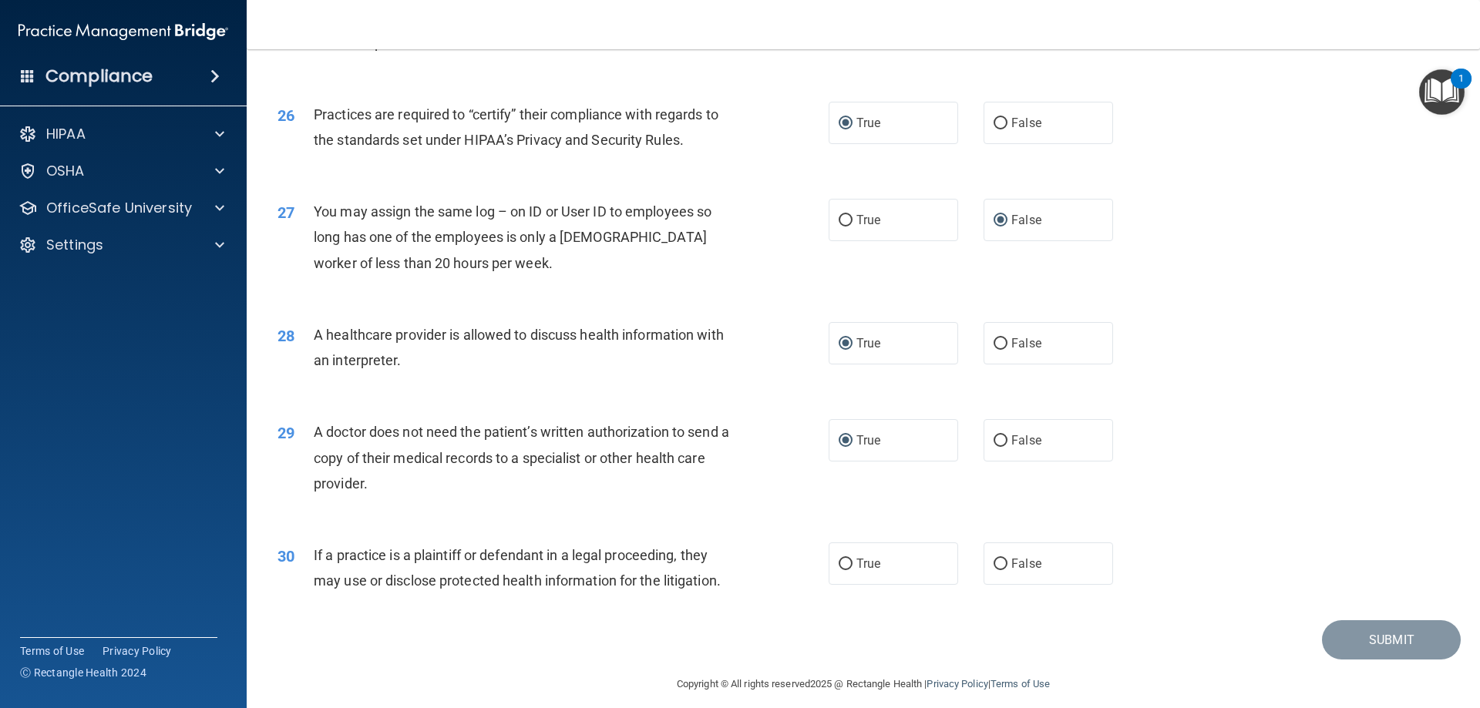
scroll to position [2880, 0]
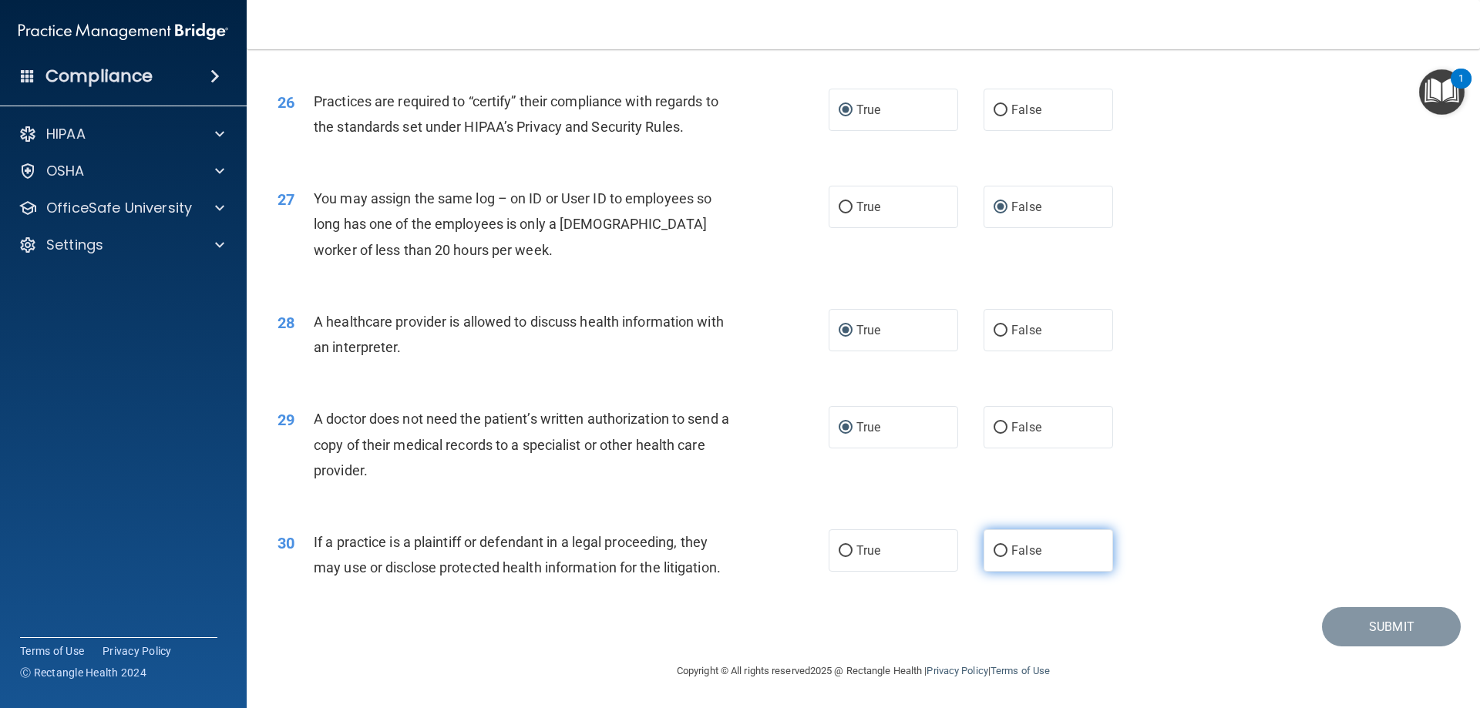
click at [738, 466] on input "False" at bounding box center [1001, 552] width 14 height 12
radio input "true"
click at [738, 466] on button "Submit" at bounding box center [1391, 626] width 139 height 39
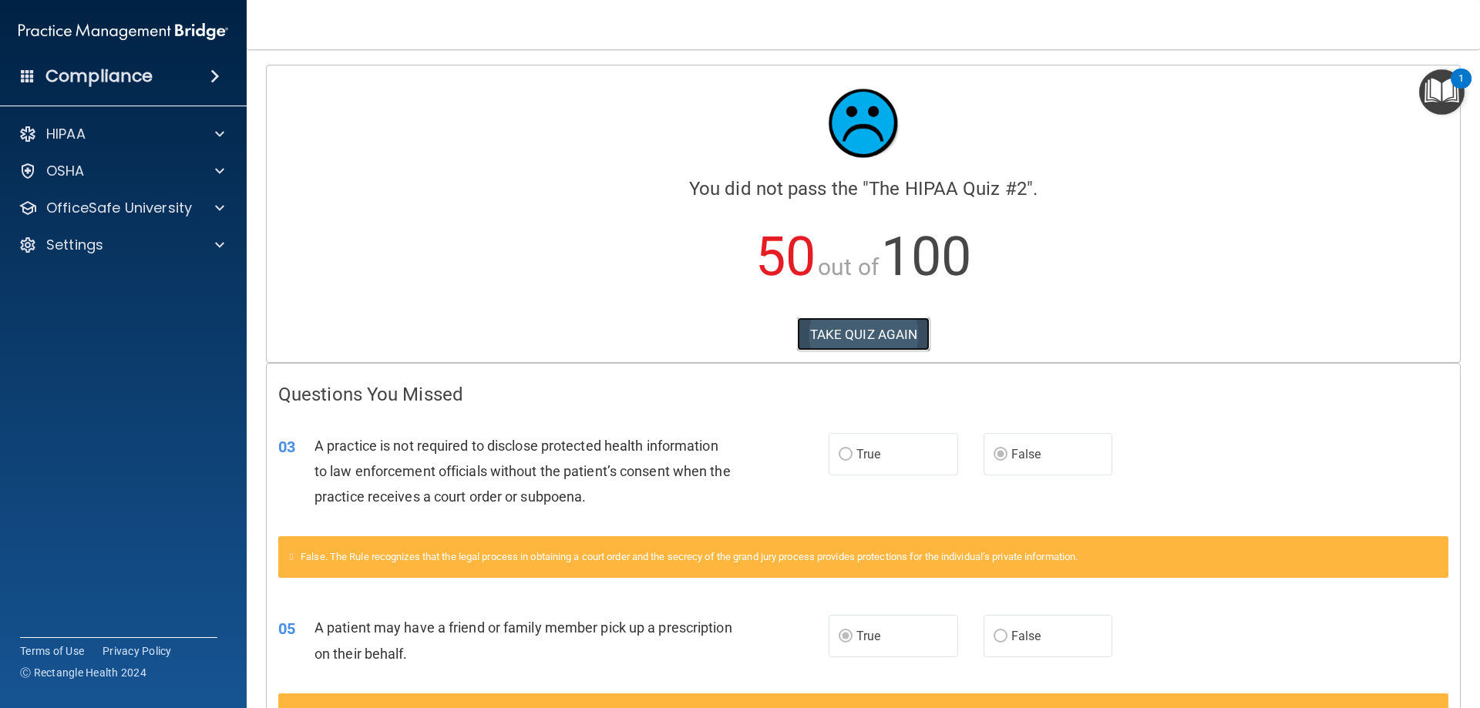
click at [738, 337] on button "TAKE QUIZ AGAIN" at bounding box center [863, 335] width 133 height 34
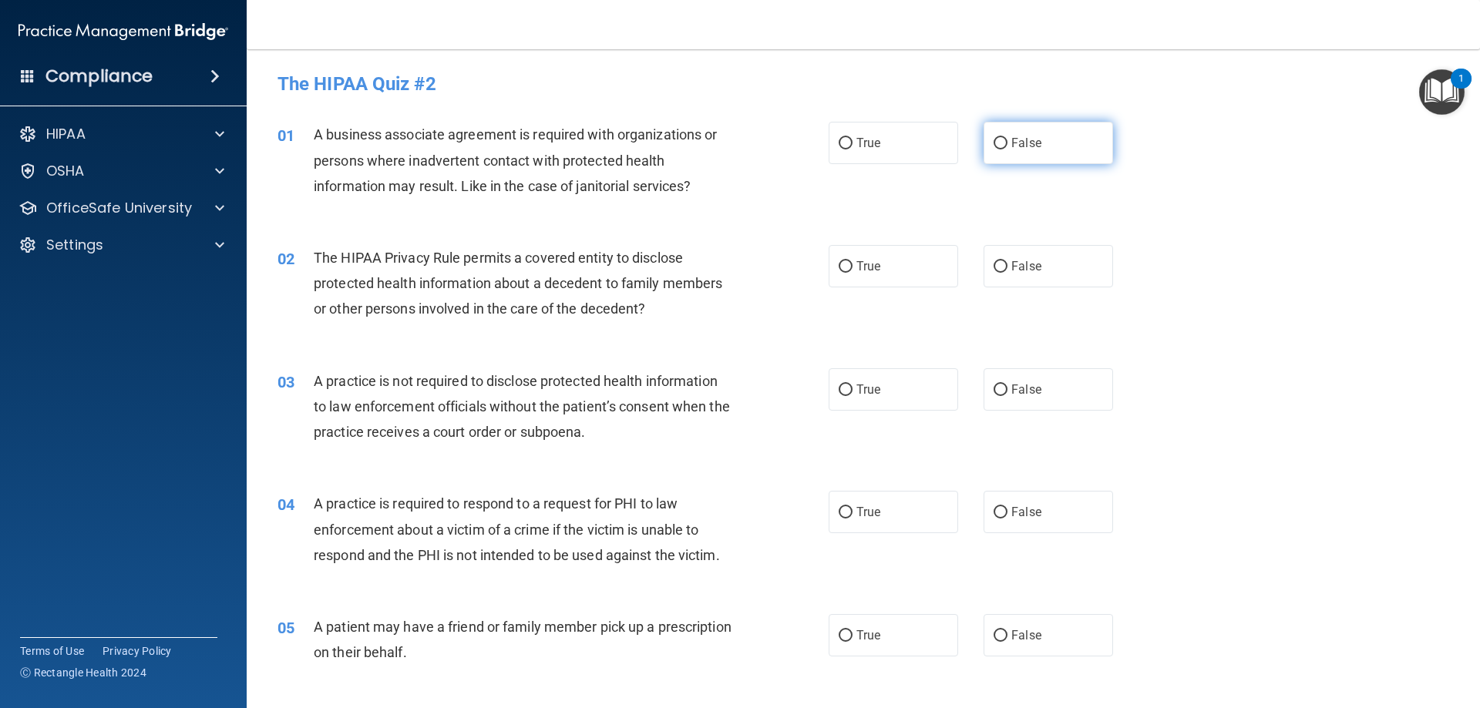
click at [738, 145] on input "False" at bounding box center [1001, 144] width 14 height 12
radio input "true"
click at [738, 269] on input "True" at bounding box center [846, 267] width 14 height 12
radio input "true"
click at [738, 393] on input "False" at bounding box center [1001, 391] width 14 height 12
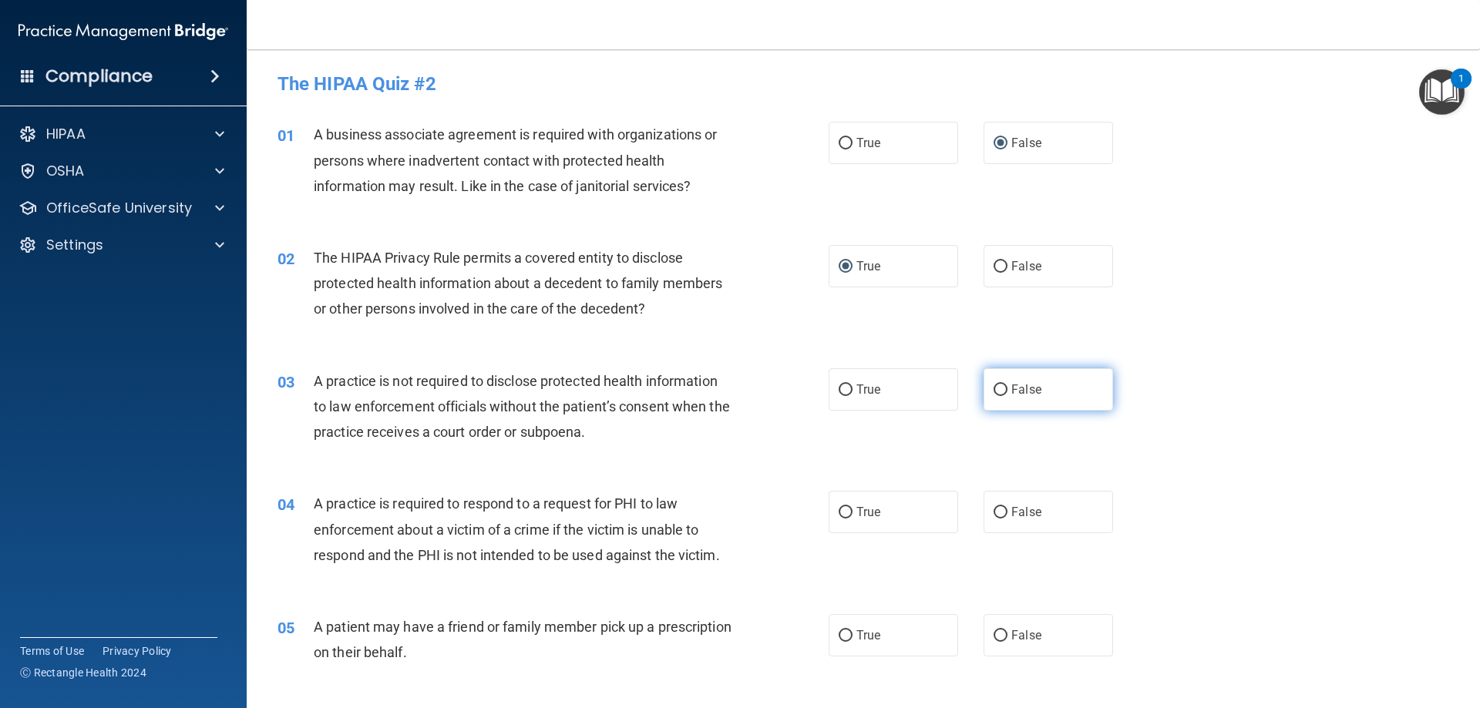
radio input "true"
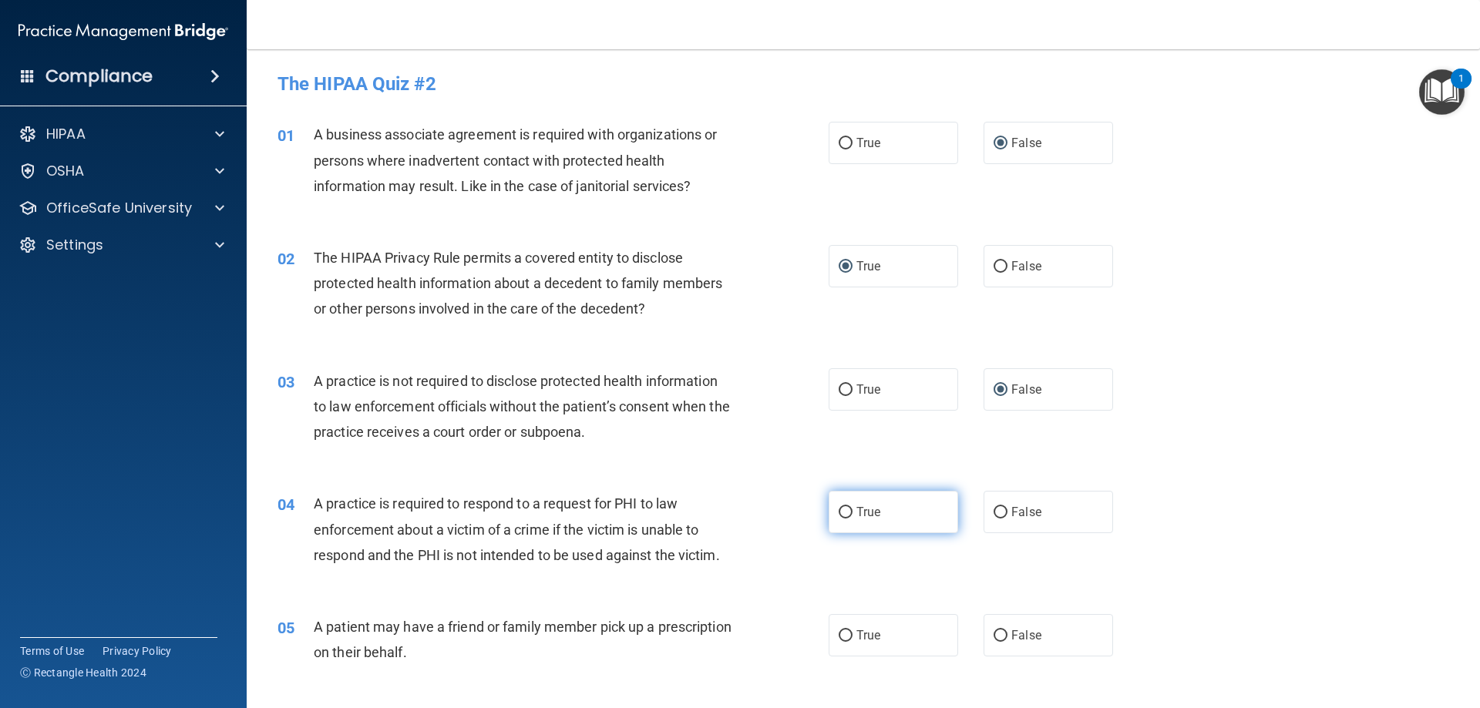
click at [738, 466] on input "True" at bounding box center [846, 513] width 14 height 12
radio input "true"
click at [738, 466] on input "True" at bounding box center [846, 637] width 14 height 12
radio input "true"
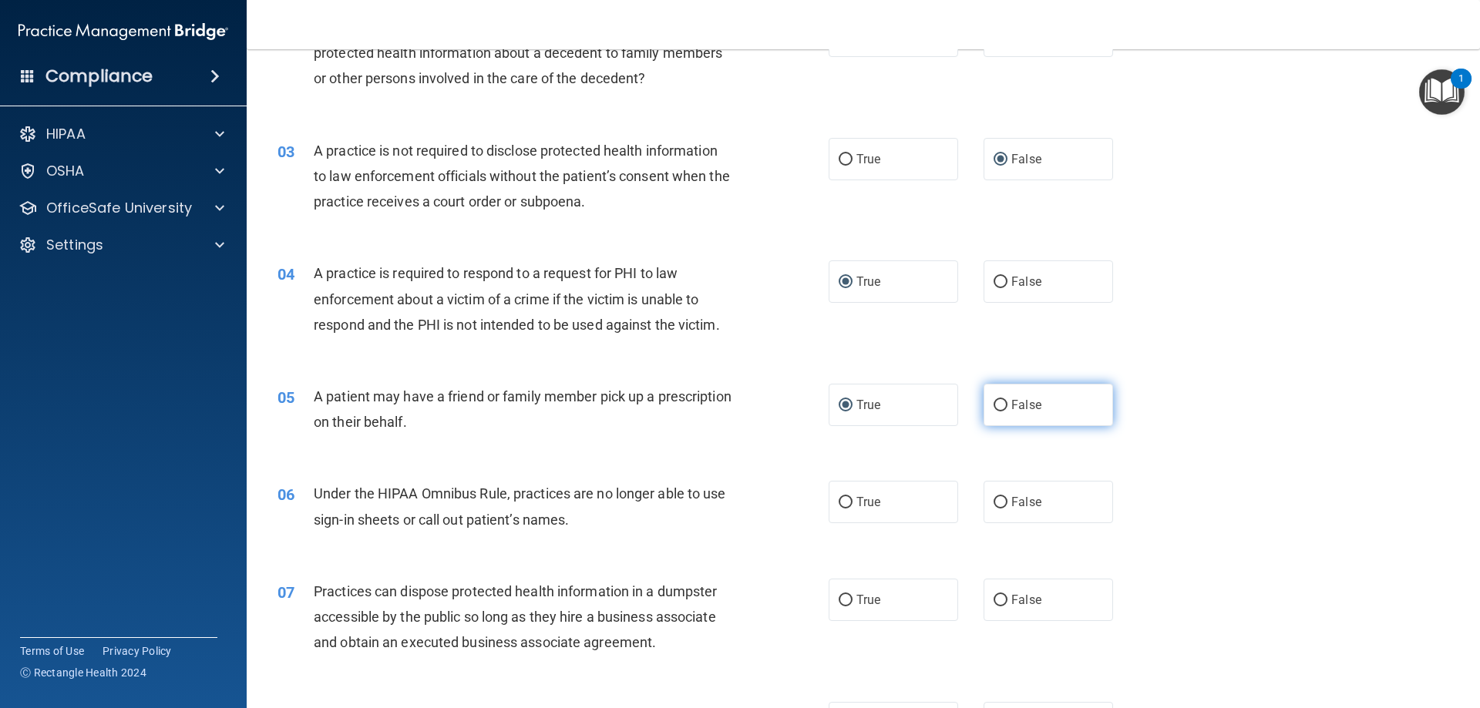
scroll to position [231, 0]
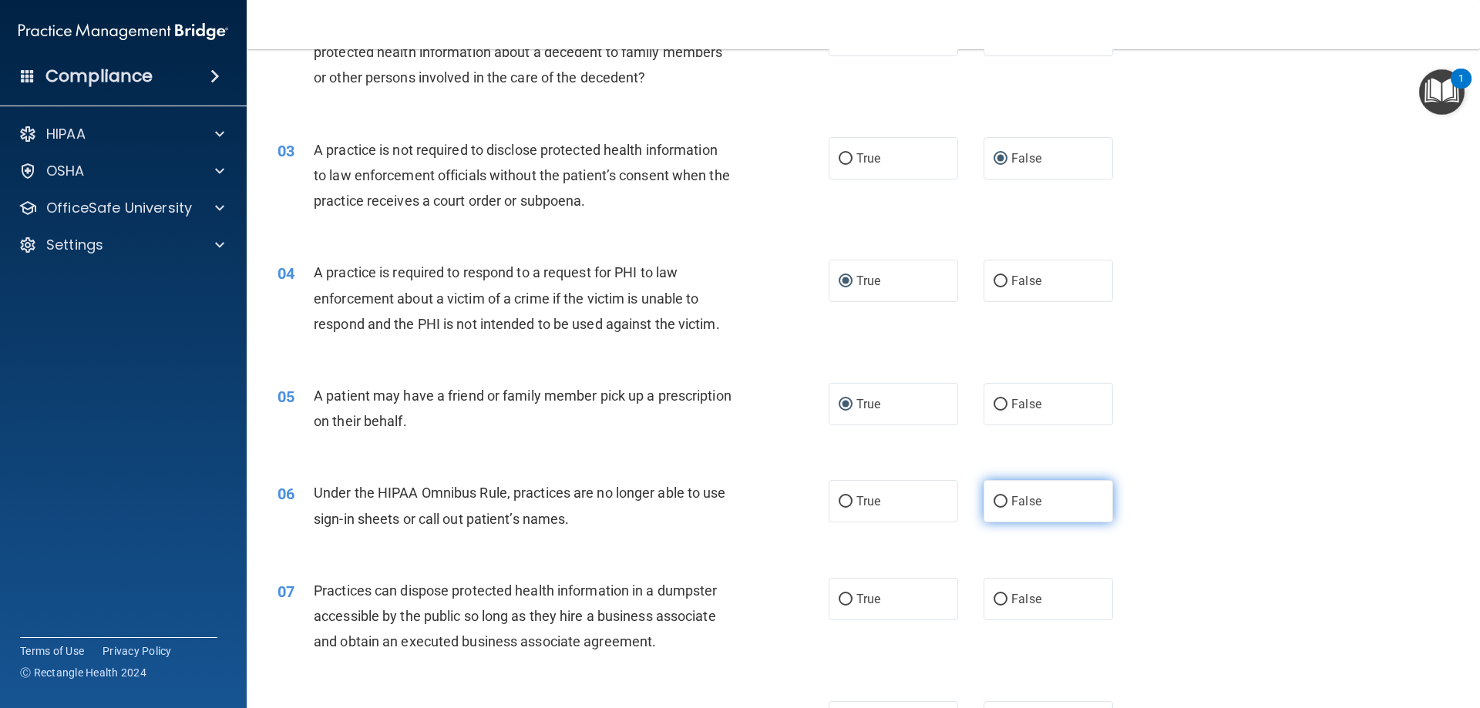
click at [738, 466] on input "False" at bounding box center [1001, 502] width 14 height 12
radio input "true"
click at [738, 466] on input "False" at bounding box center [1001, 600] width 14 height 12
radio input "true"
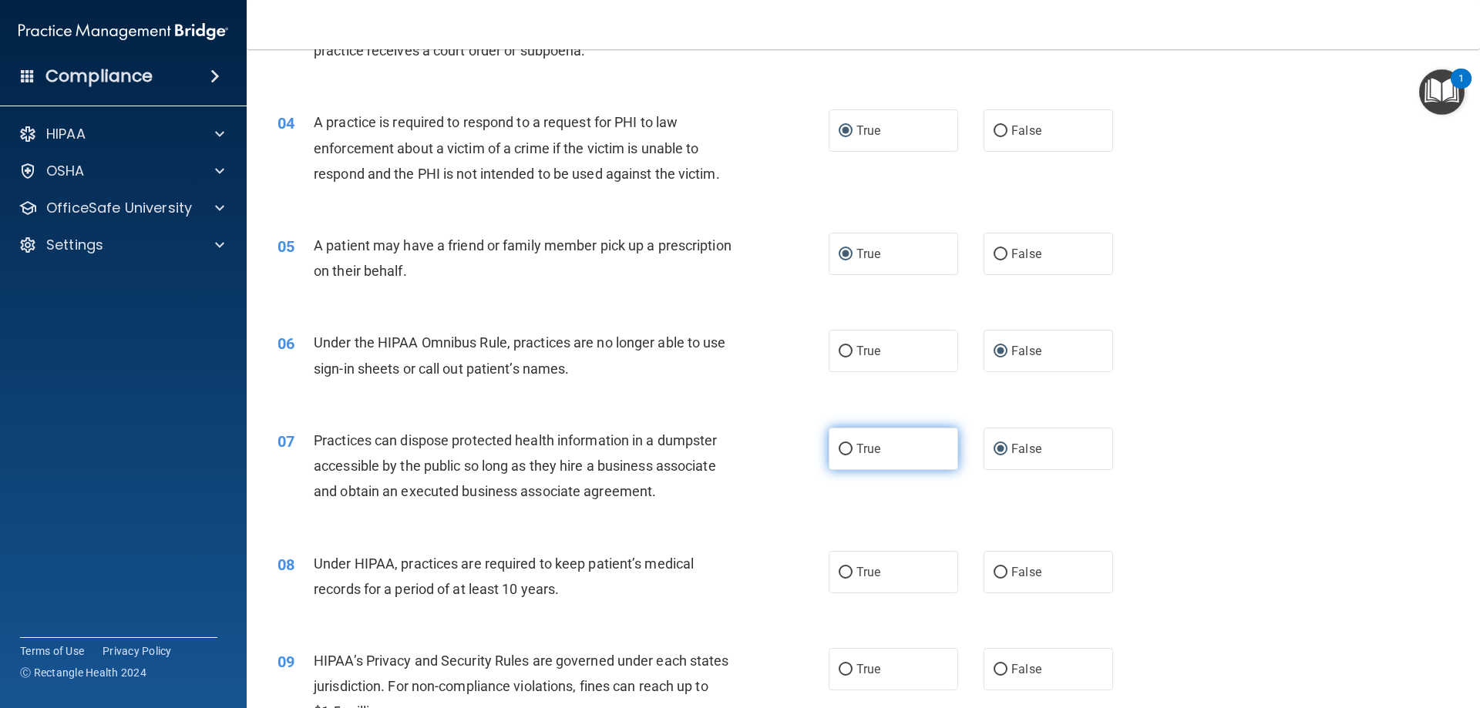
scroll to position [463, 0]
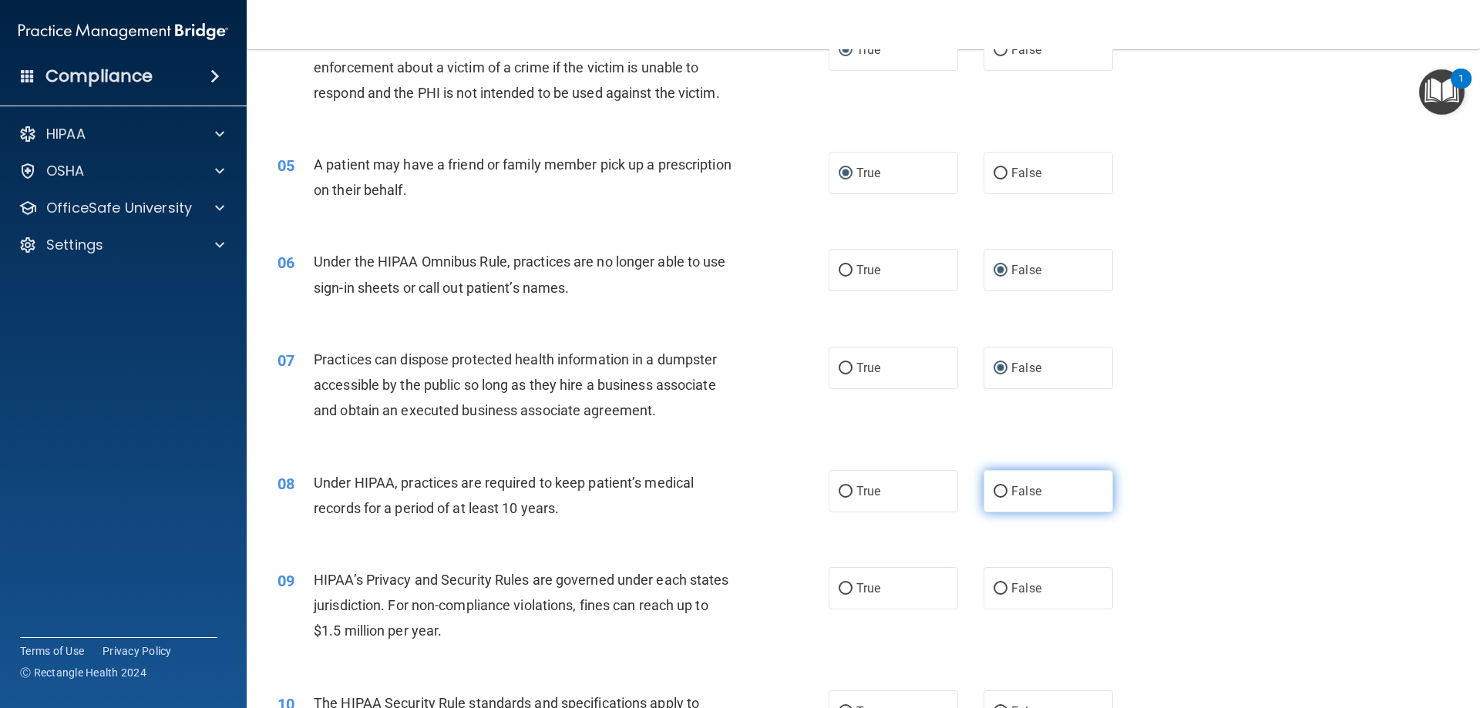
click at [738, 466] on input "False" at bounding box center [1001, 492] width 14 height 12
radio input "true"
click at [738, 466] on input "False" at bounding box center [1001, 590] width 14 height 12
radio input "true"
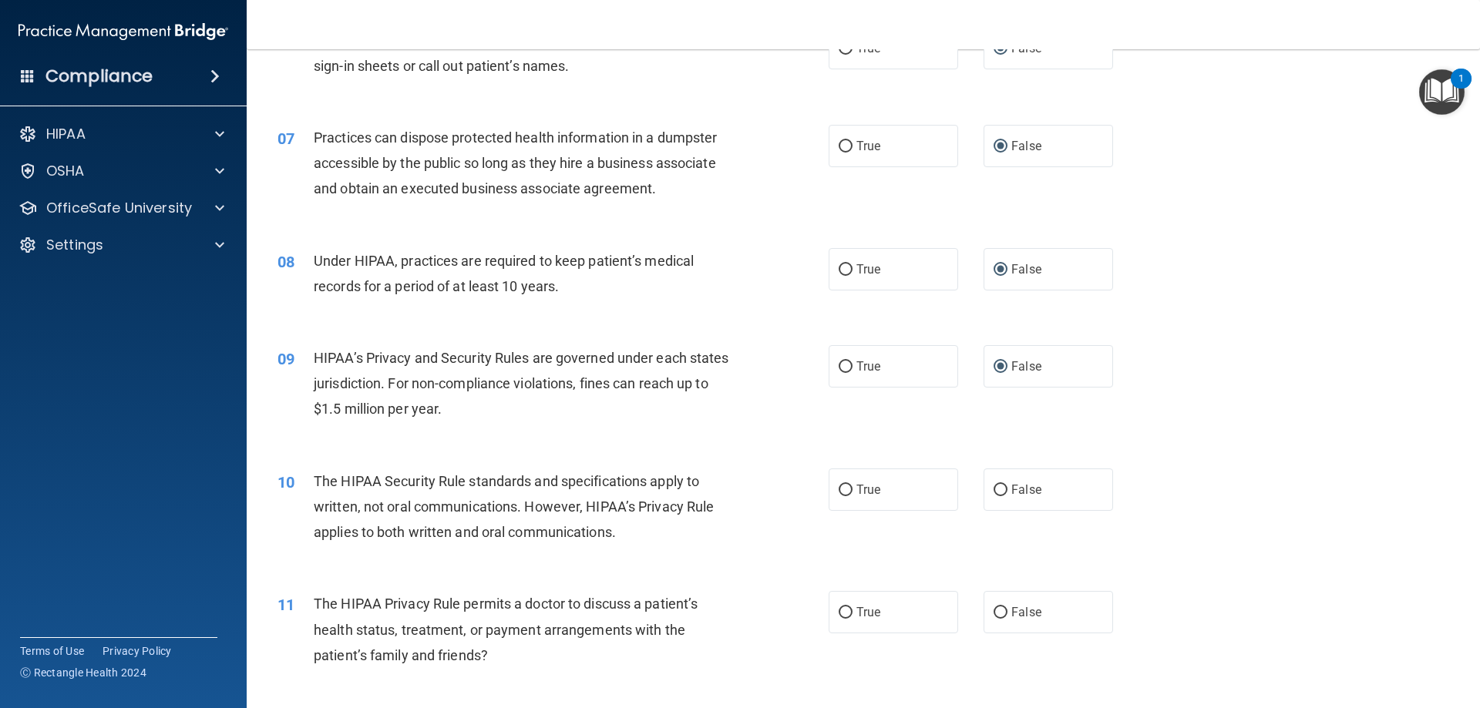
scroll to position [771, 0]
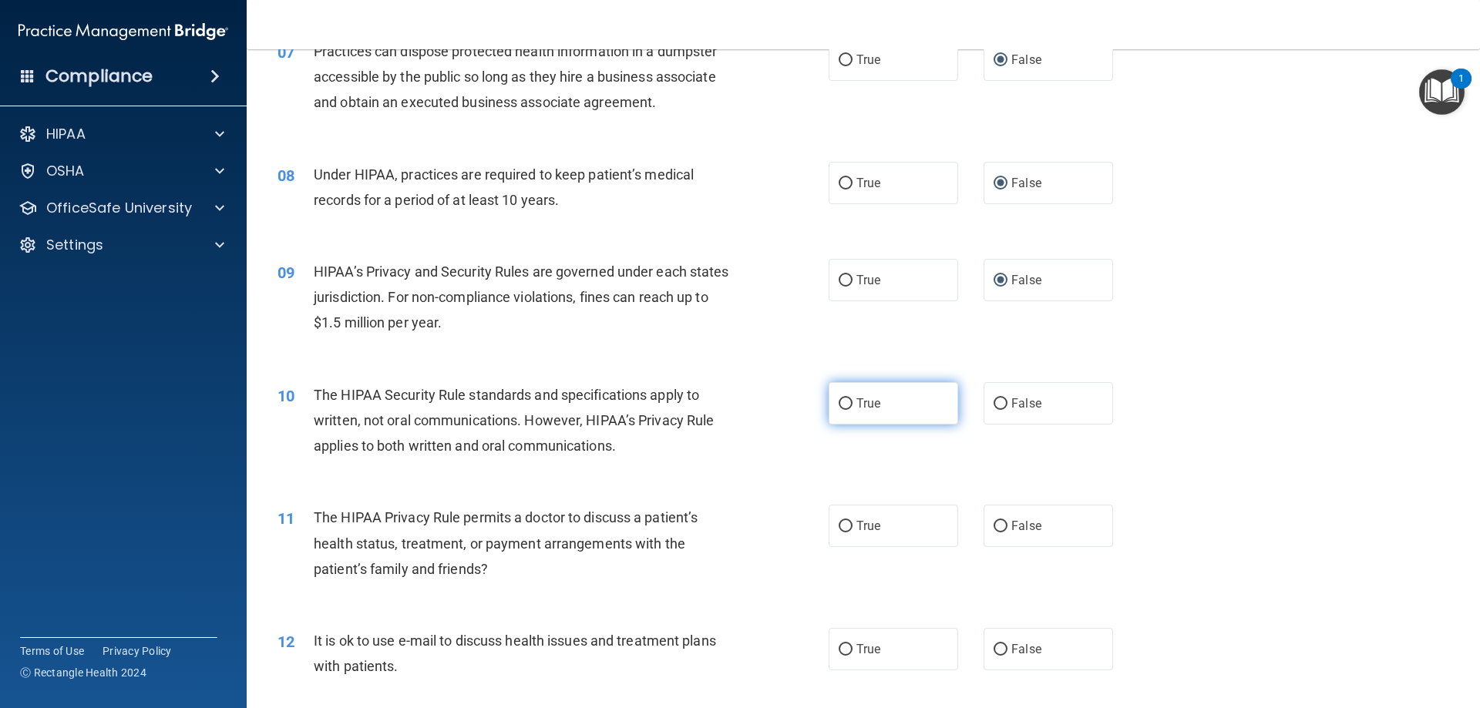
click at [738, 402] on input "True" at bounding box center [846, 405] width 14 height 12
radio input "true"
click at [738, 466] on input "True" at bounding box center [846, 527] width 14 height 12
radio input "true"
click at [738, 466] on input "True" at bounding box center [846, 650] width 14 height 12
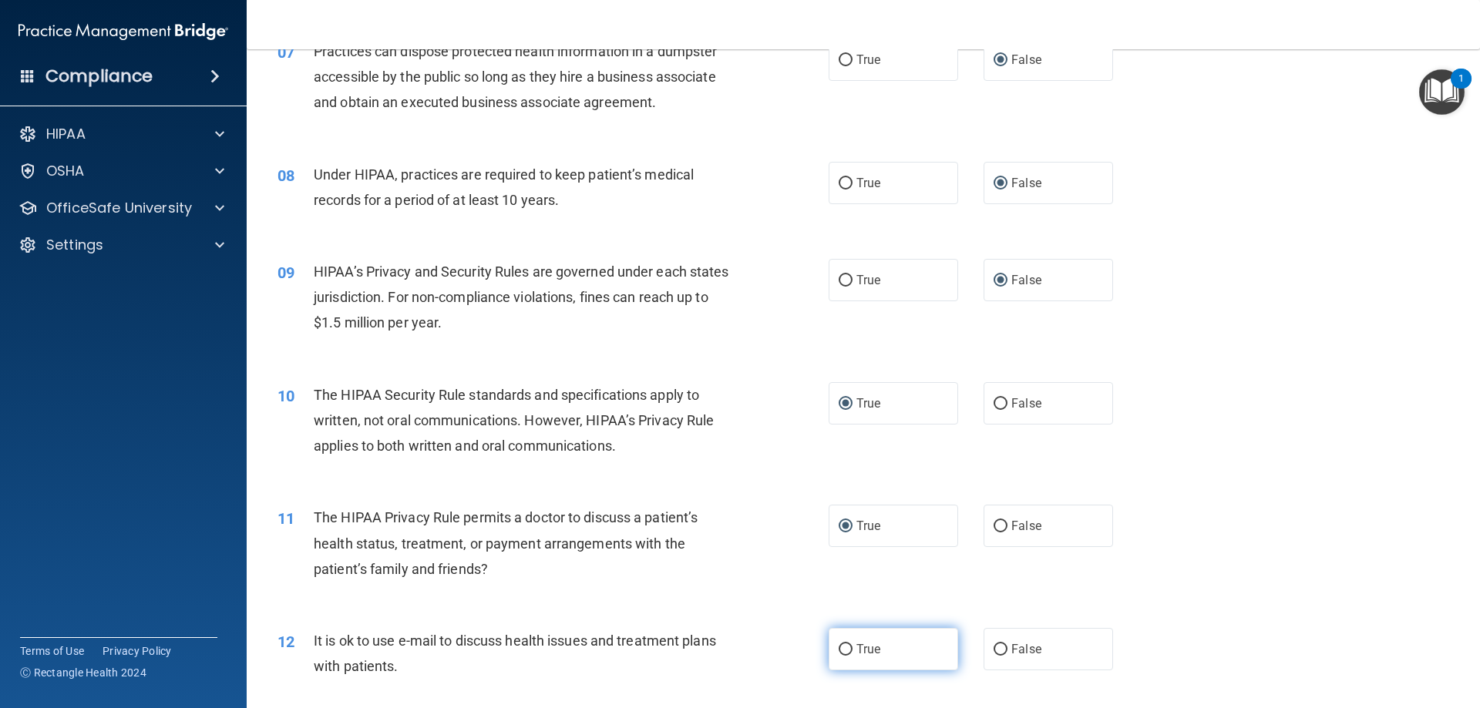
radio input "true"
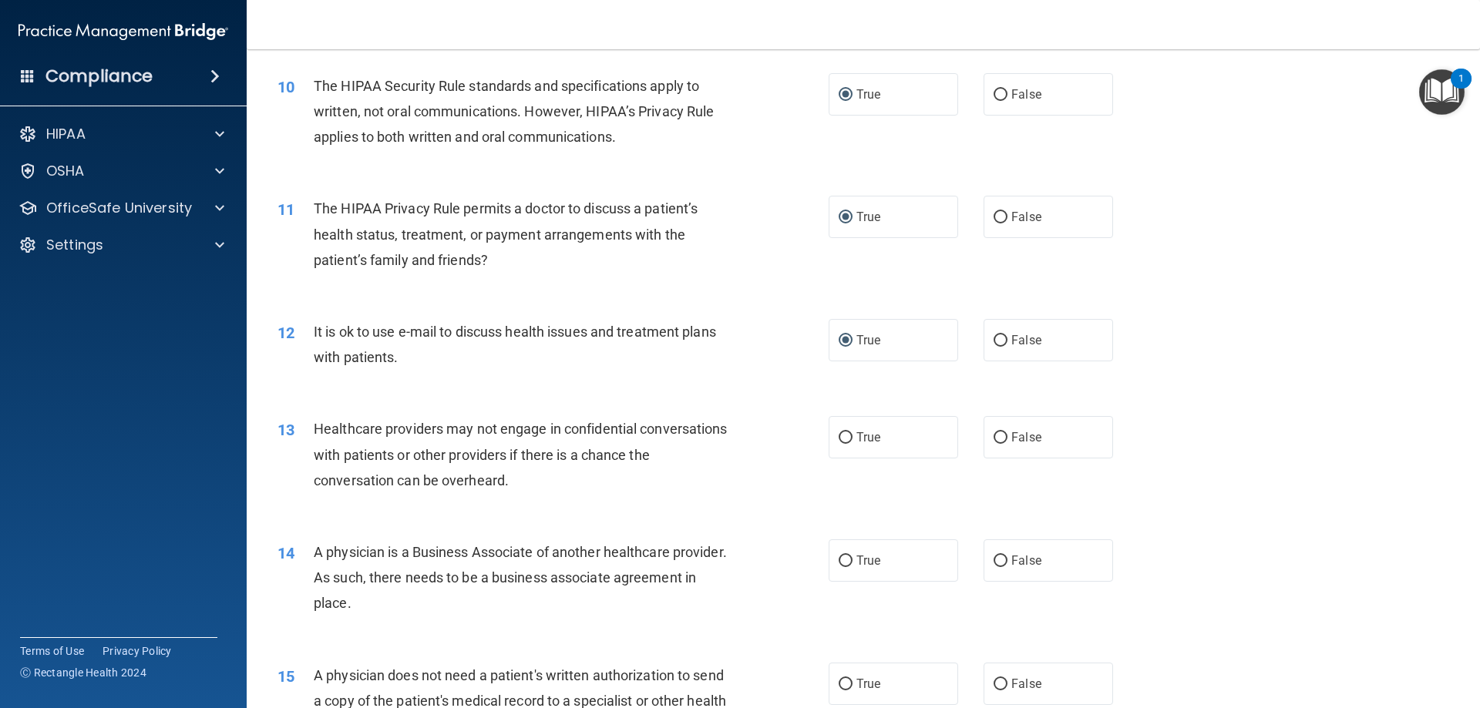
scroll to position [1156, 0]
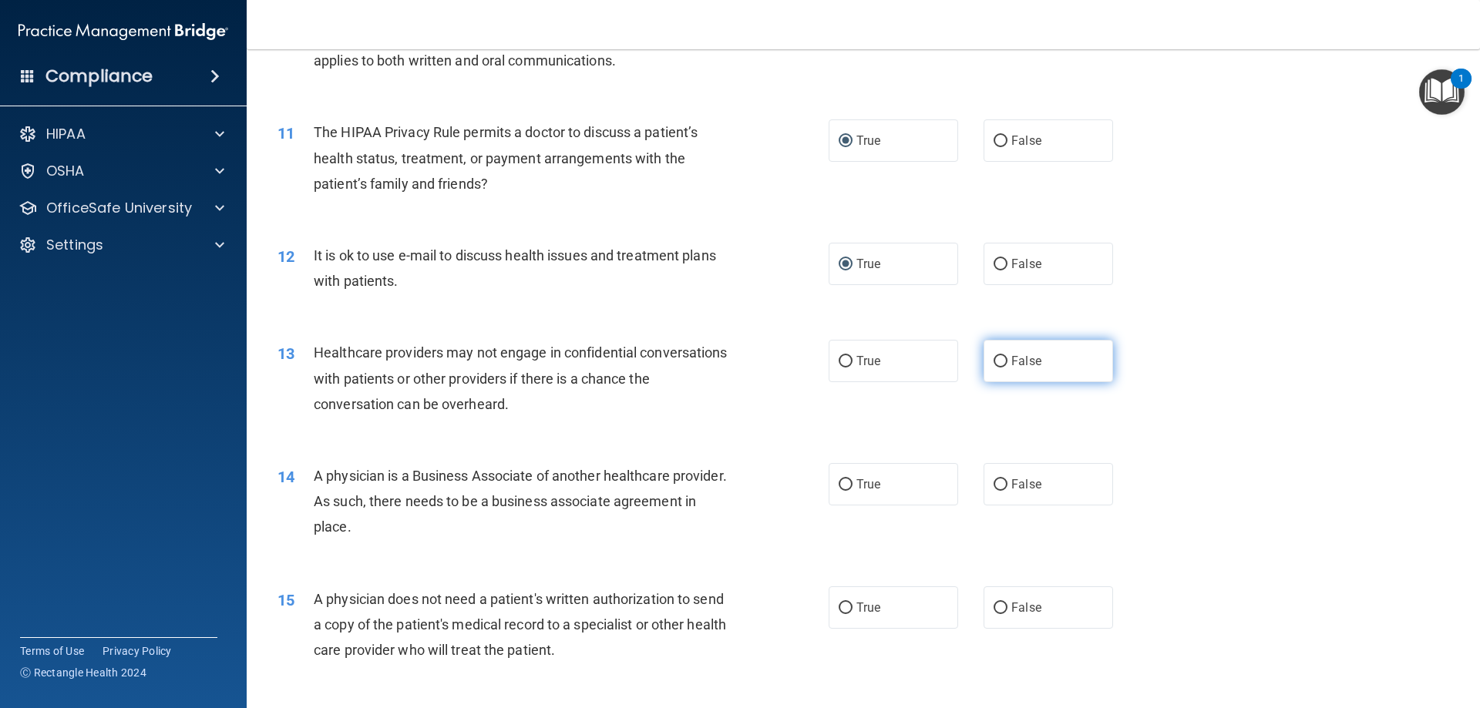
click at [738, 358] on input "False" at bounding box center [1001, 362] width 14 height 12
radio input "true"
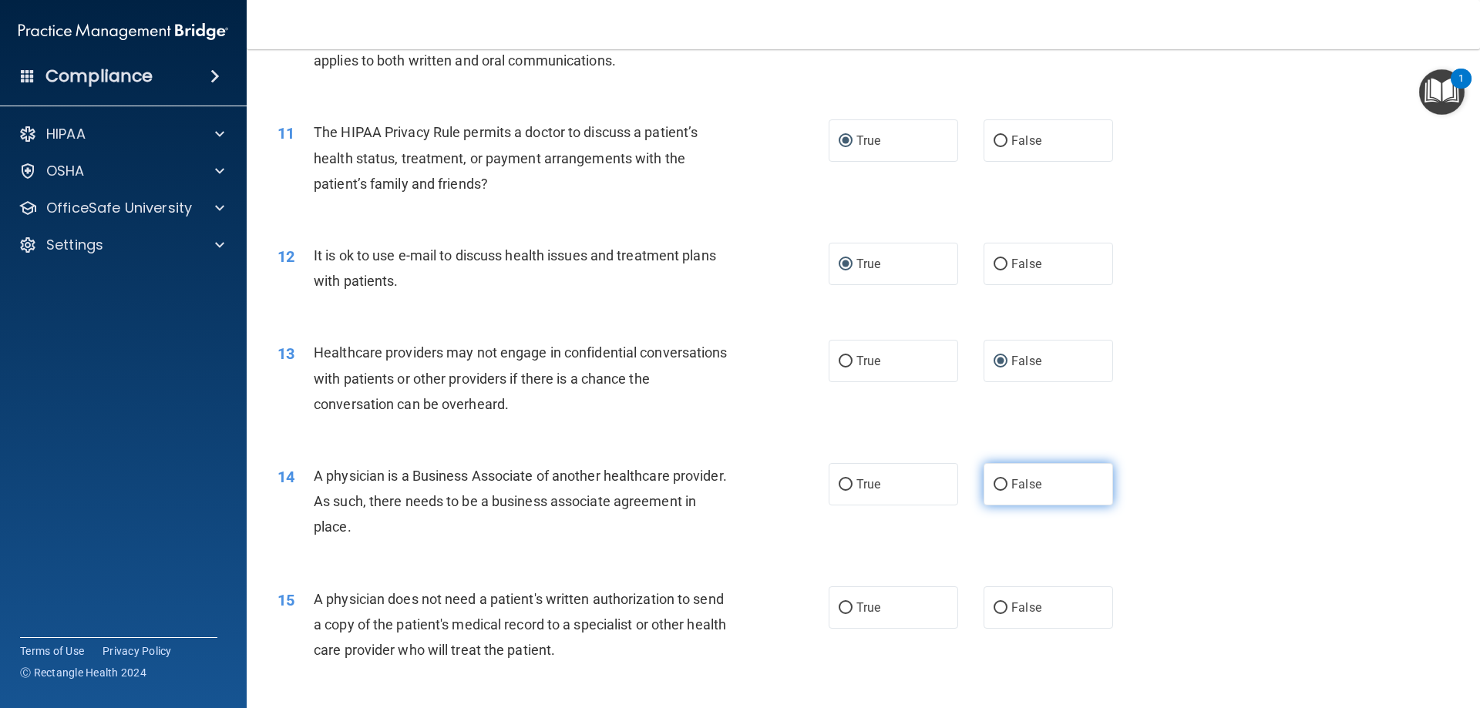
click at [738, 466] on input "False" at bounding box center [1001, 485] width 14 height 12
radio input "true"
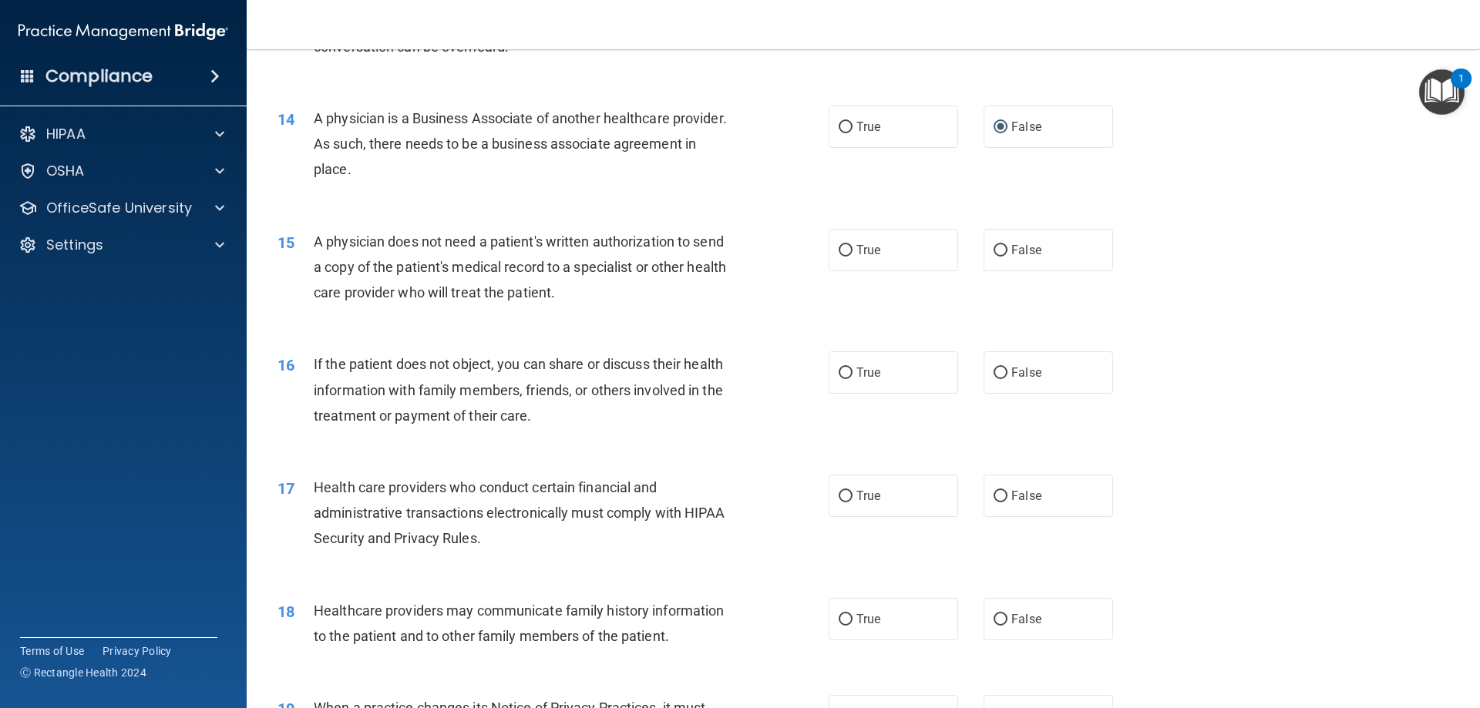
scroll to position [1542, 0]
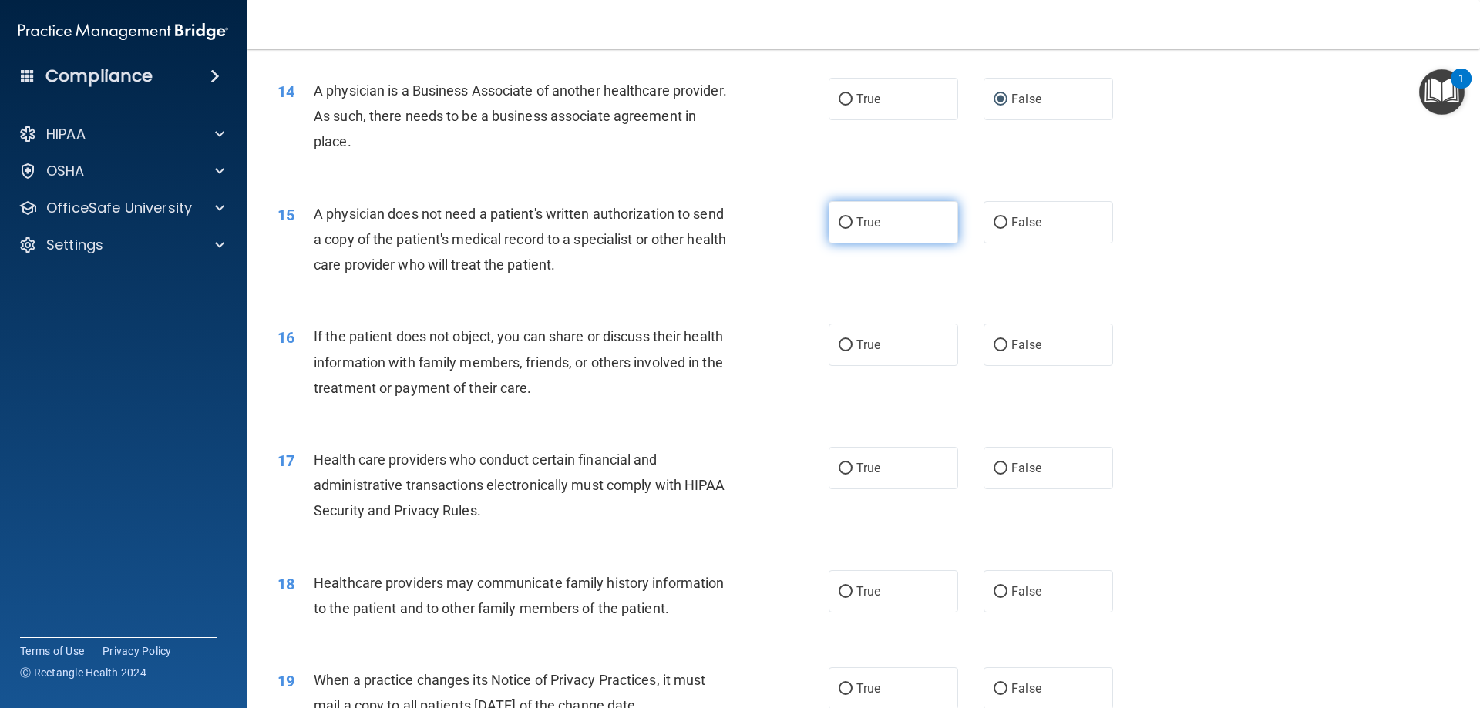
click at [738, 221] on input "True" at bounding box center [846, 223] width 14 height 12
radio input "true"
click at [738, 341] on input "True" at bounding box center [846, 346] width 14 height 12
radio input "true"
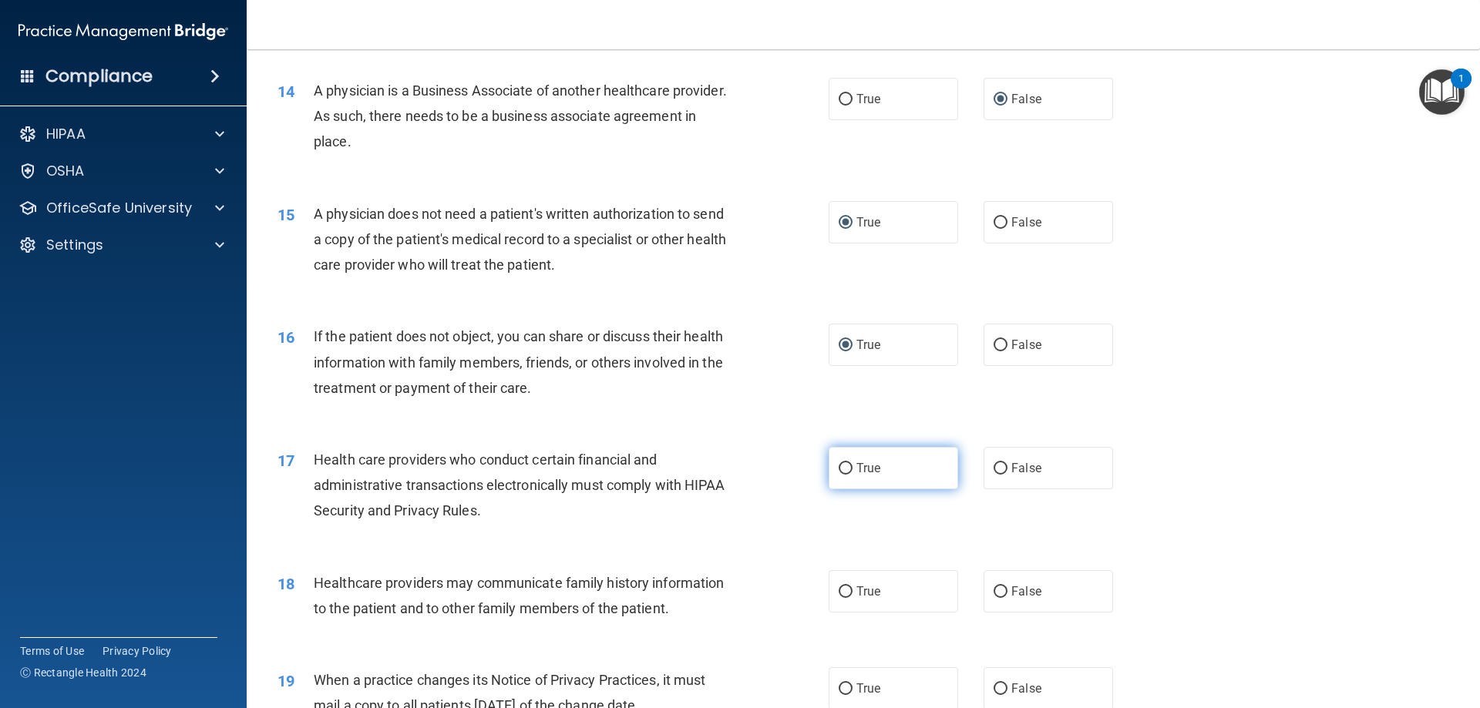
click at [738, 466] on input "True" at bounding box center [846, 469] width 14 height 12
radio input "true"
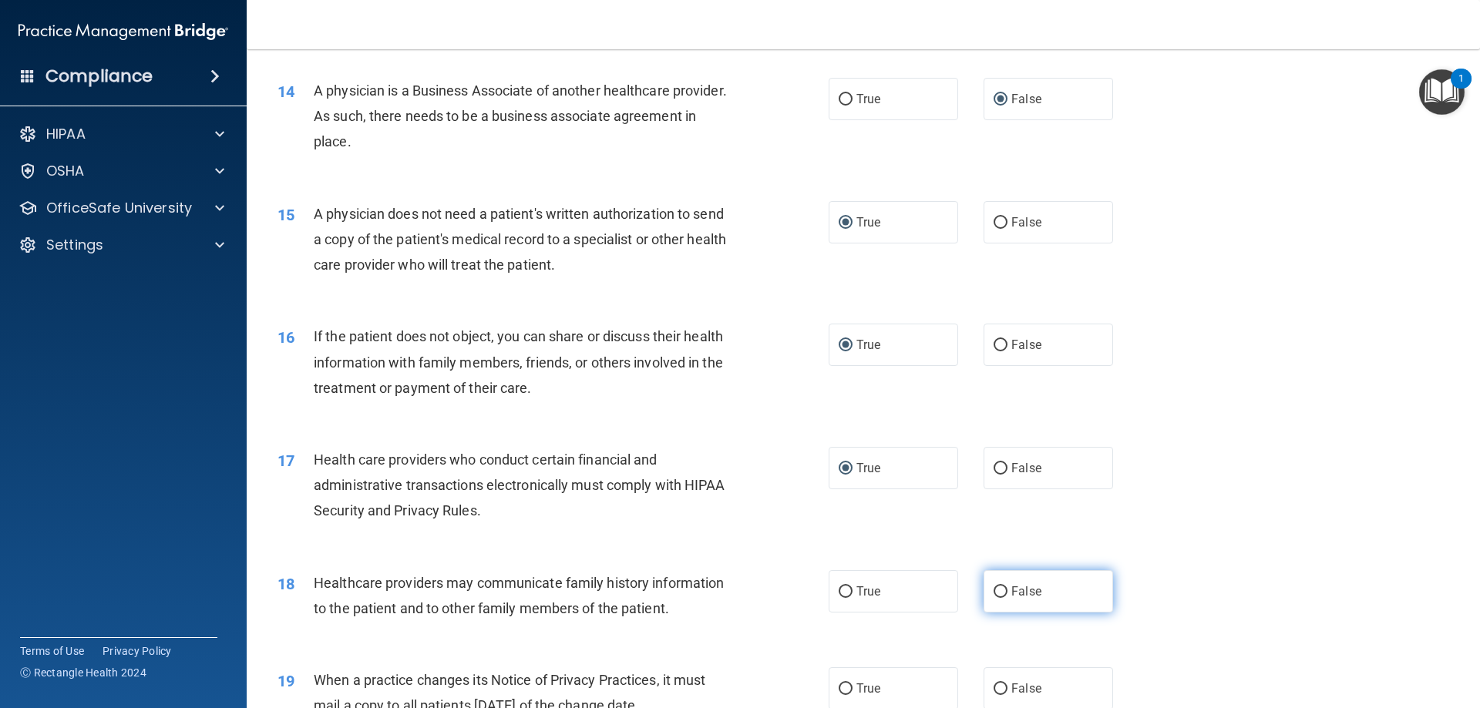
click at [738, 466] on input "False" at bounding box center [1001, 593] width 14 height 12
radio input "true"
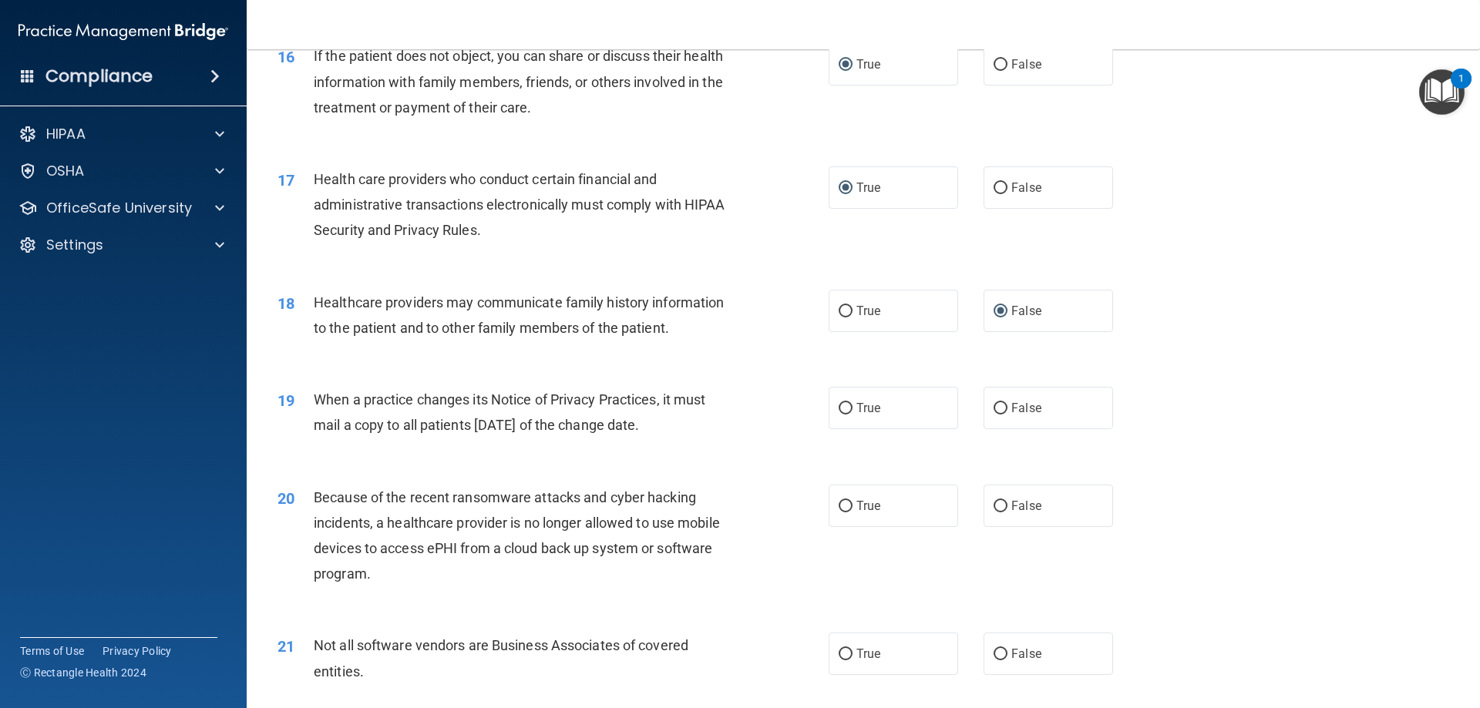
scroll to position [1850, 0]
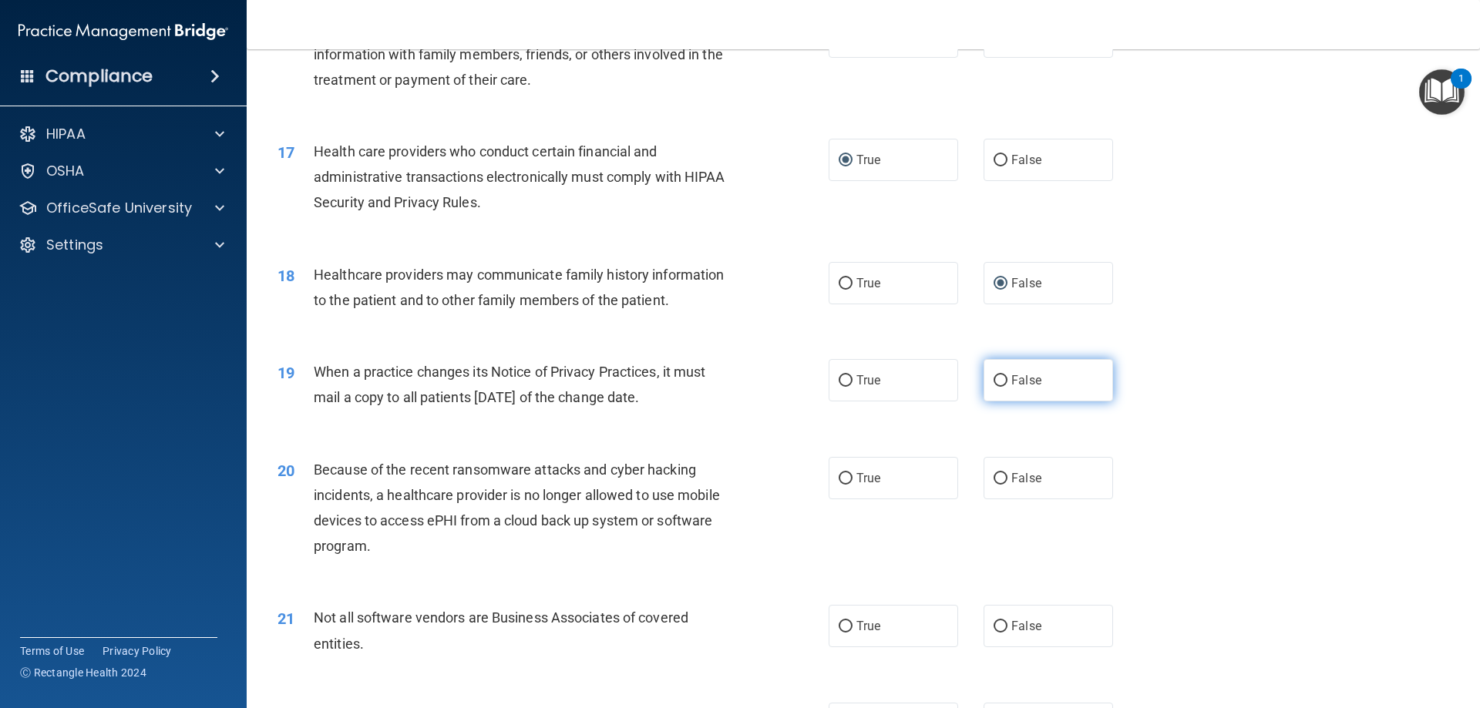
click at [738, 380] on input "False" at bounding box center [1001, 381] width 14 height 12
radio input "true"
click at [738, 466] on input "False" at bounding box center [1001, 479] width 14 height 12
radio input "true"
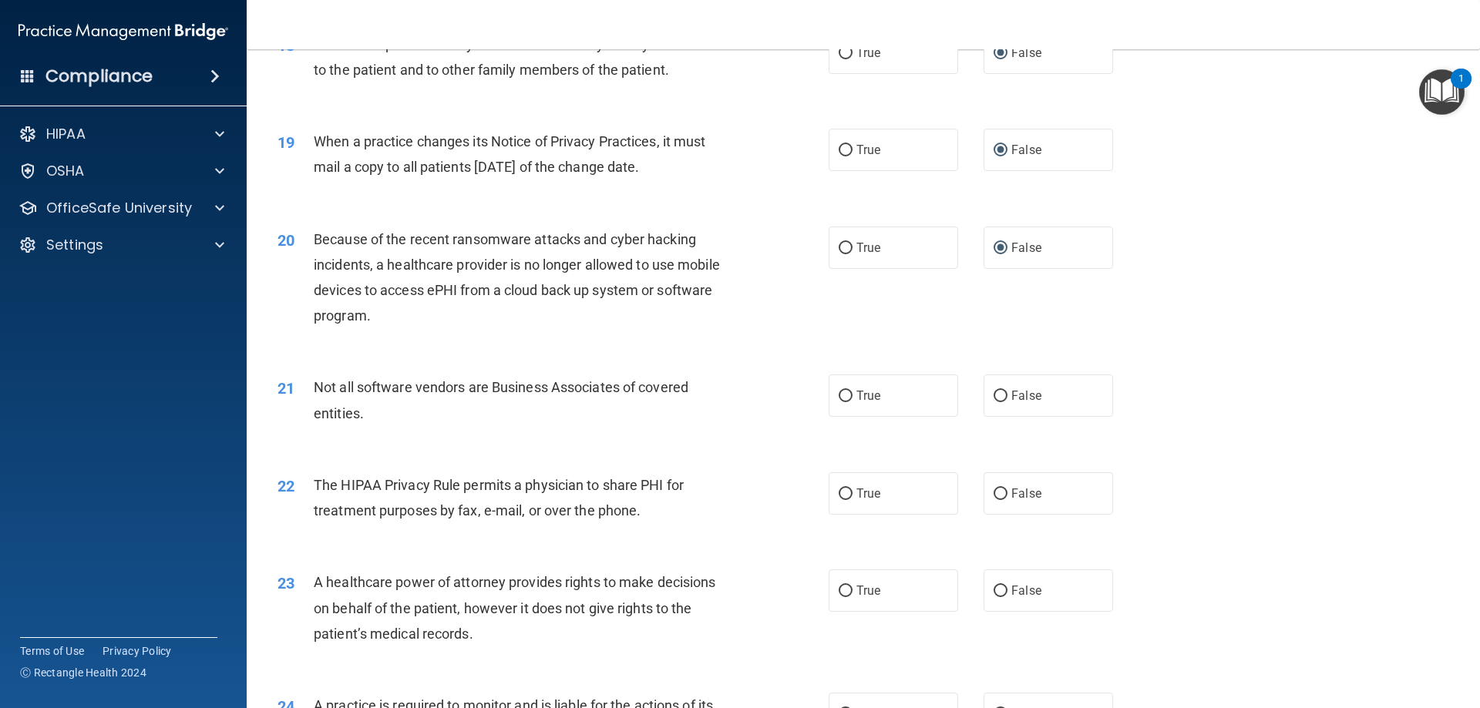
scroll to position [2081, 0]
click at [738, 393] on input "True" at bounding box center [846, 396] width 14 height 12
radio input "true"
click at [738, 466] on input "True" at bounding box center [846, 494] width 14 height 12
radio input "true"
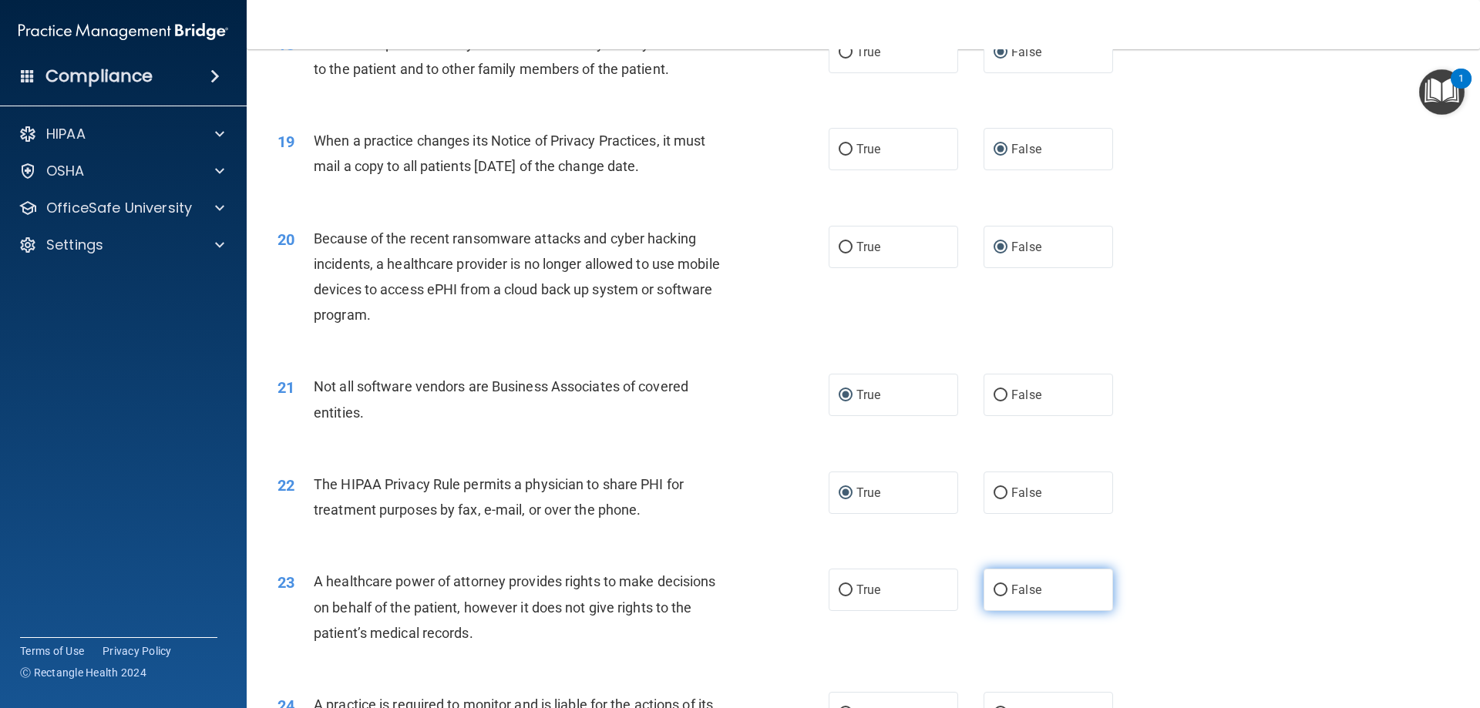
click at [738, 466] on label "False" at bounding box center [1049, 590] width 130 height 42
click at [738, 466] on input "False" at bounding box center [1001, 591] width 14 height 12
radio input "true"
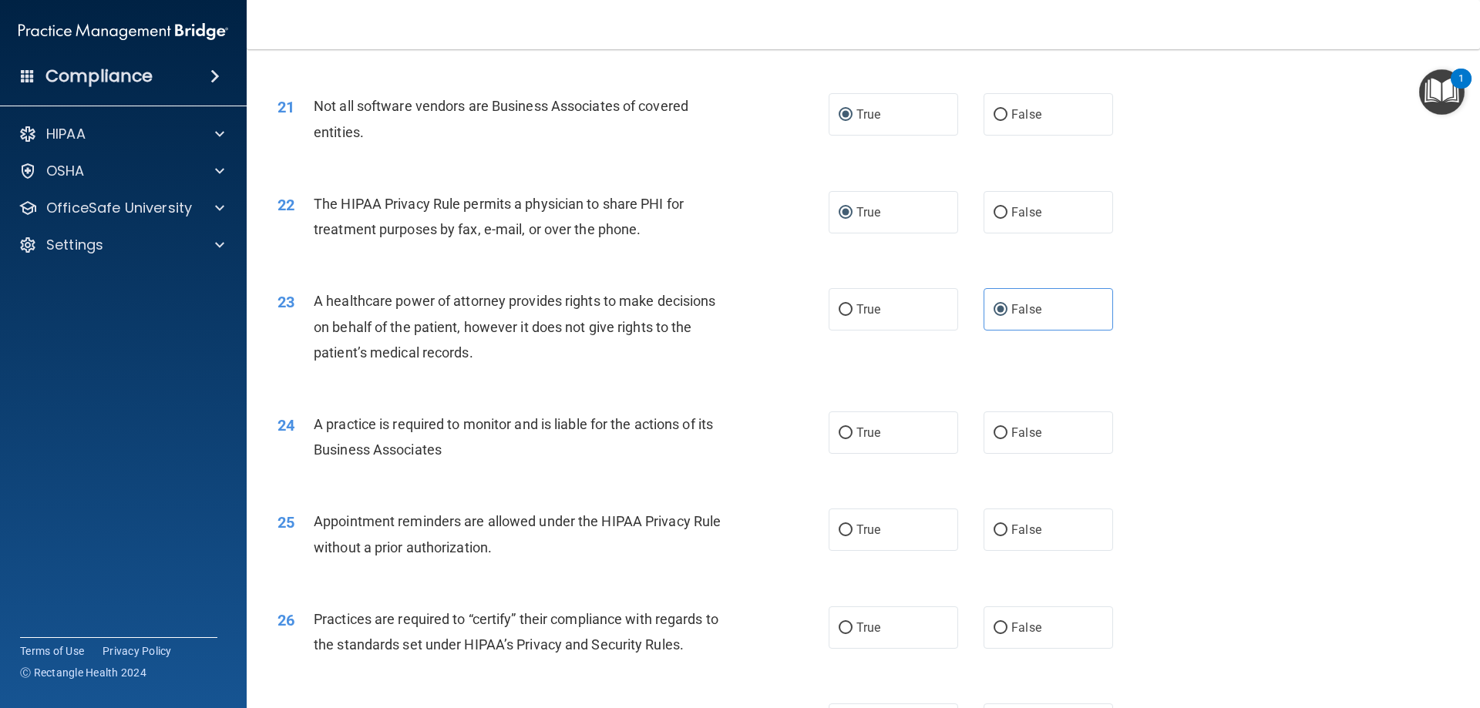
scroll to position [2390, 0]
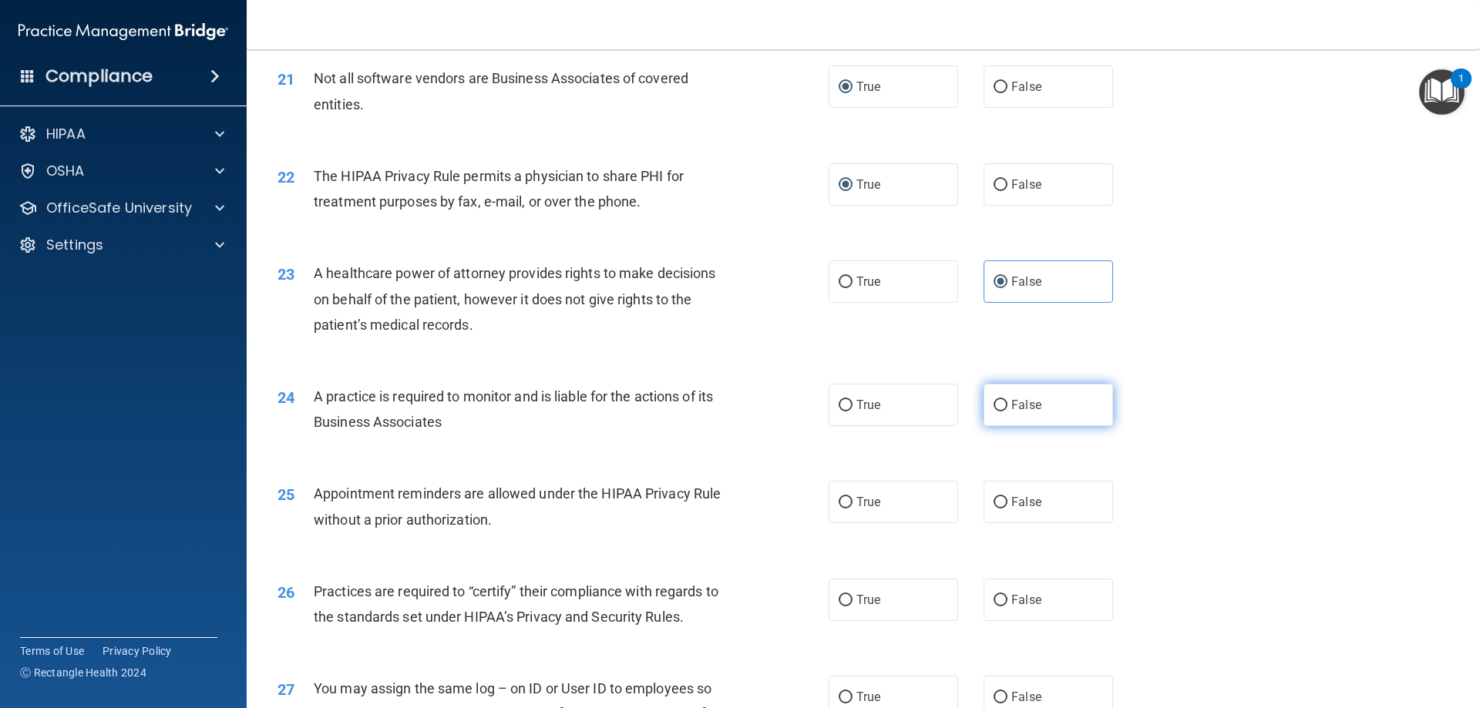
click at [738, 406] on input "False" at bounding box center [1001, 406] width 14 height 12
radio input "true"
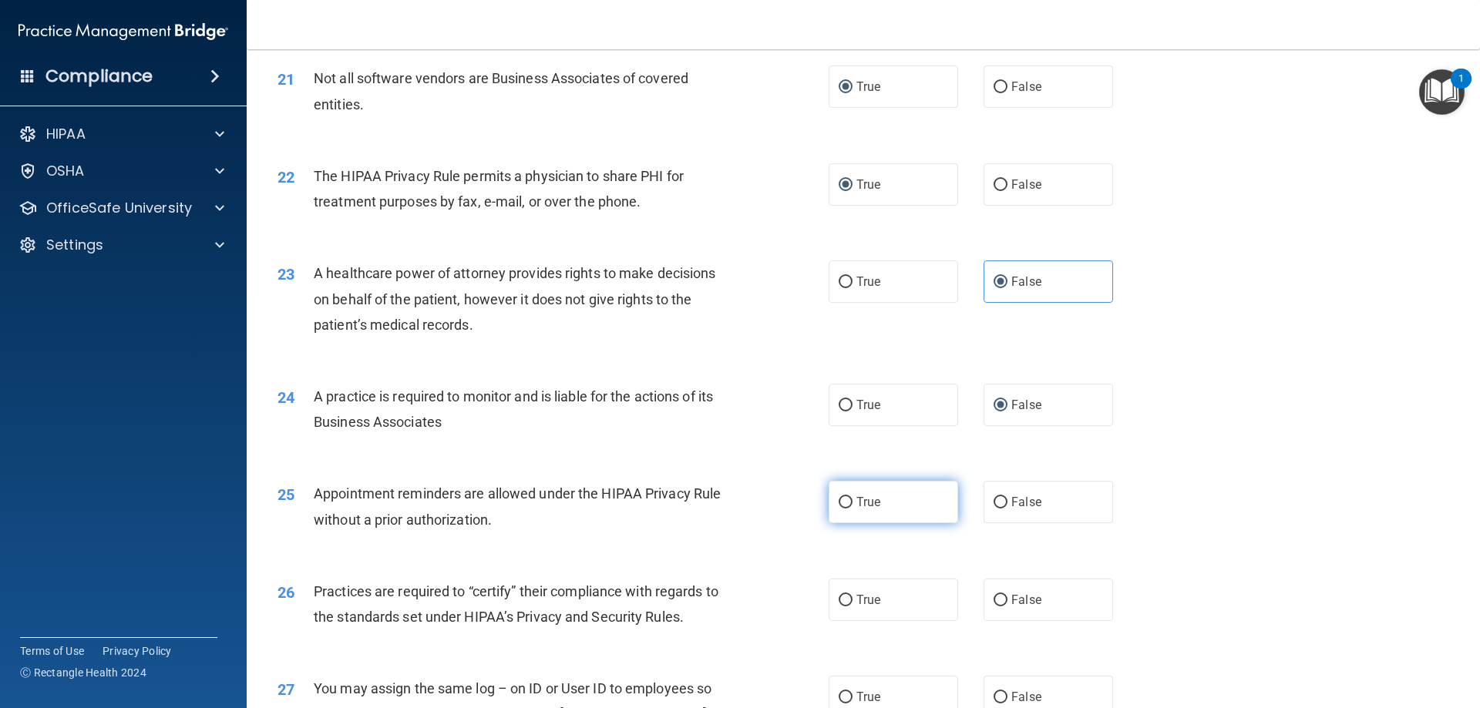
click at [738, 466] on input "True" at bounding box center [846, 503] width 14 height 12
radio input "true"
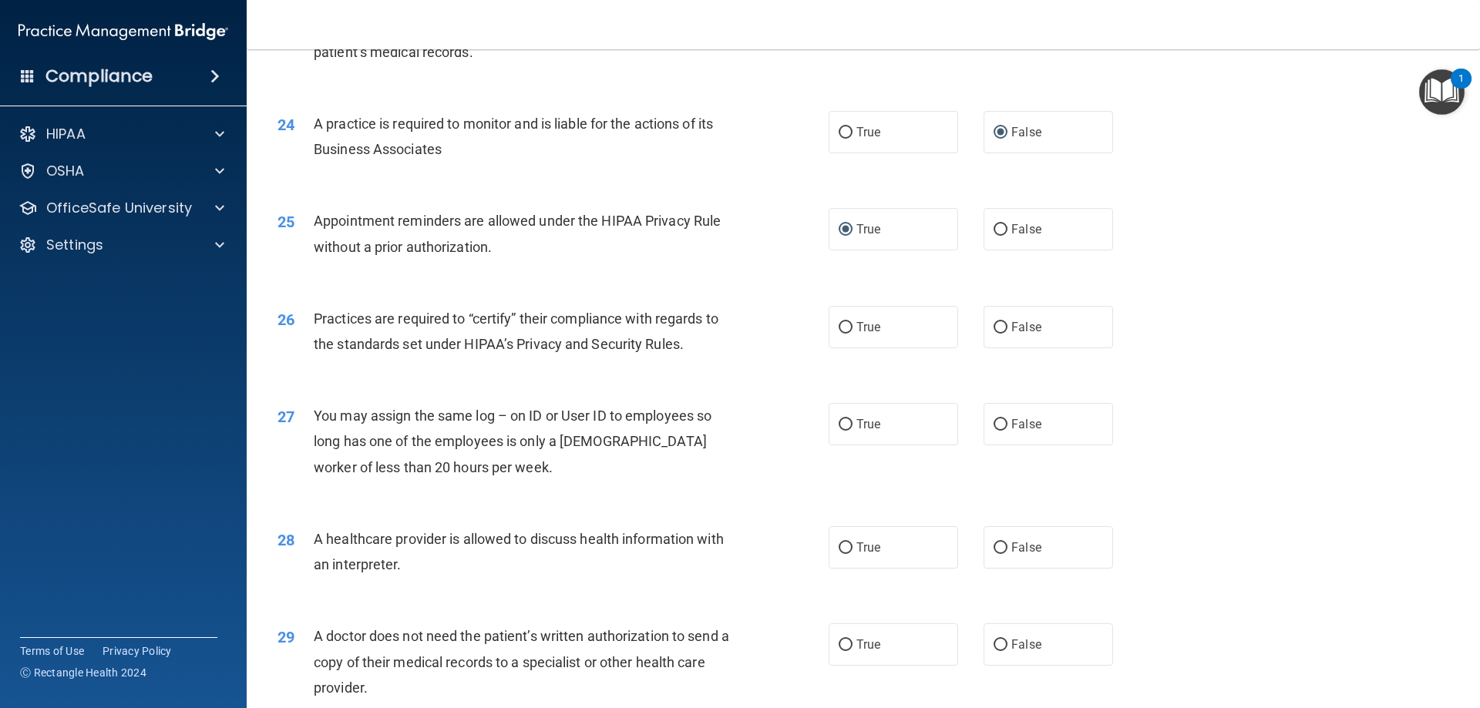
scroll to position [2775, 0]
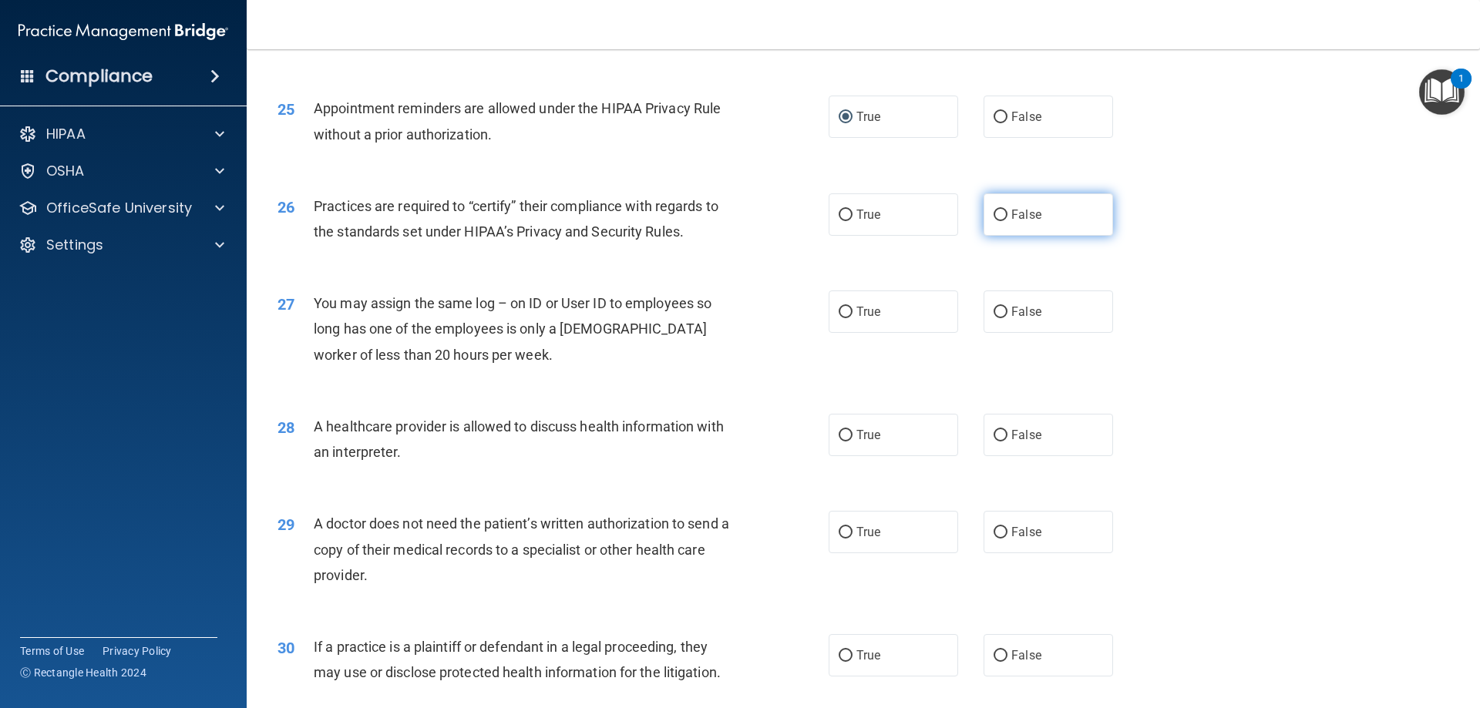
click at [738, 214] on input "False" at bounding box center [1001, 216] width 14 height 12
radio input "true"
click at [738, 310] on input "False" at bounding box center [1001, 313] width 14 height 12
radio input "true"
click at [738, 436] on input "True" at bounding box center [846, 436] width 14 height 12
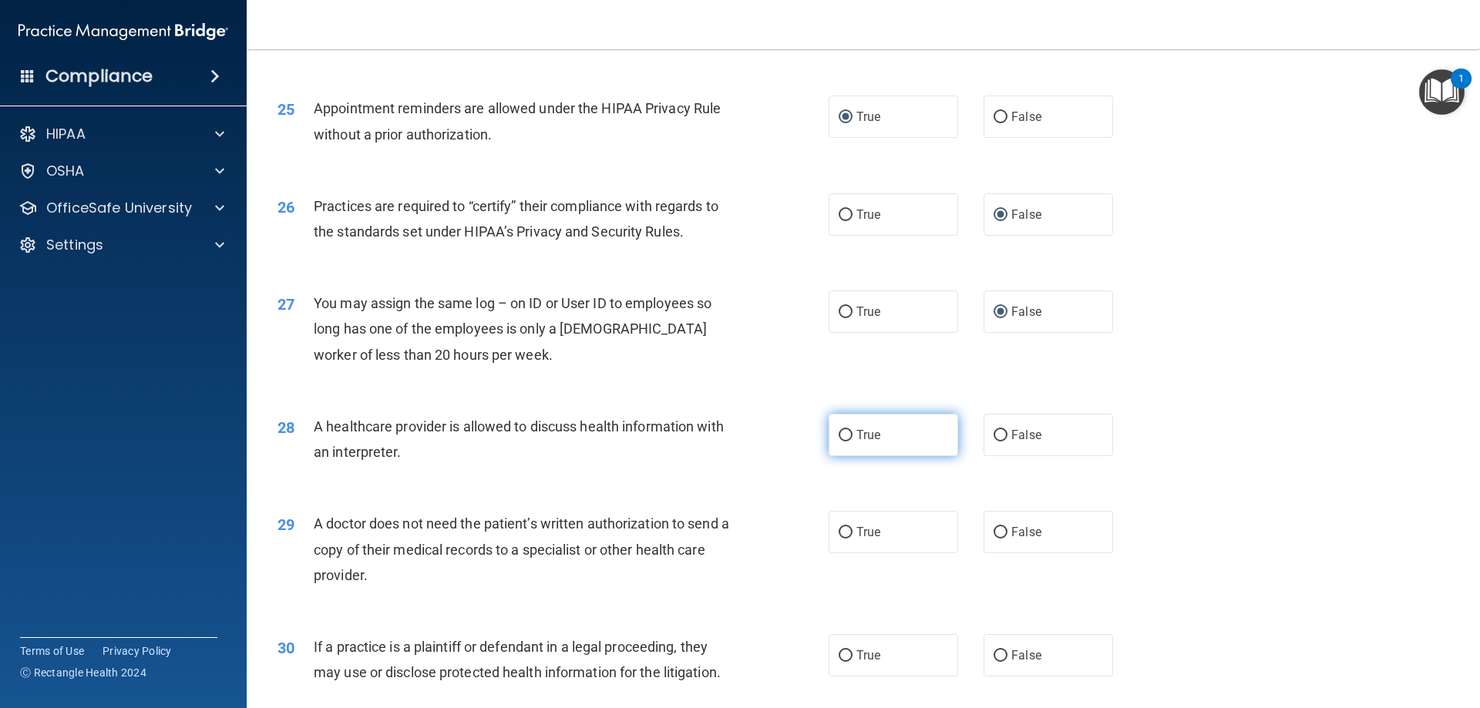
radio input "true"
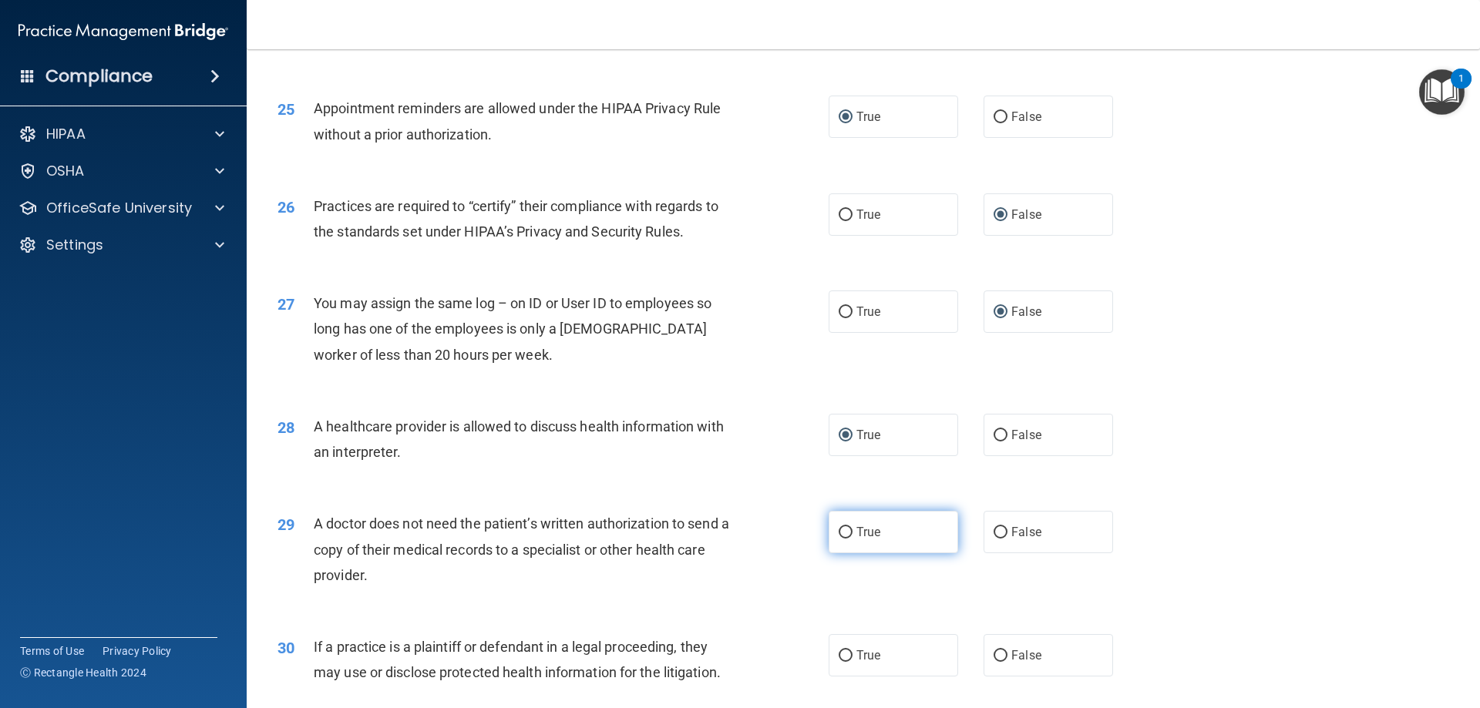
click at [738, 466] on input "True" at bounding box center [846, 533] width 14 height 12
radio input "true"
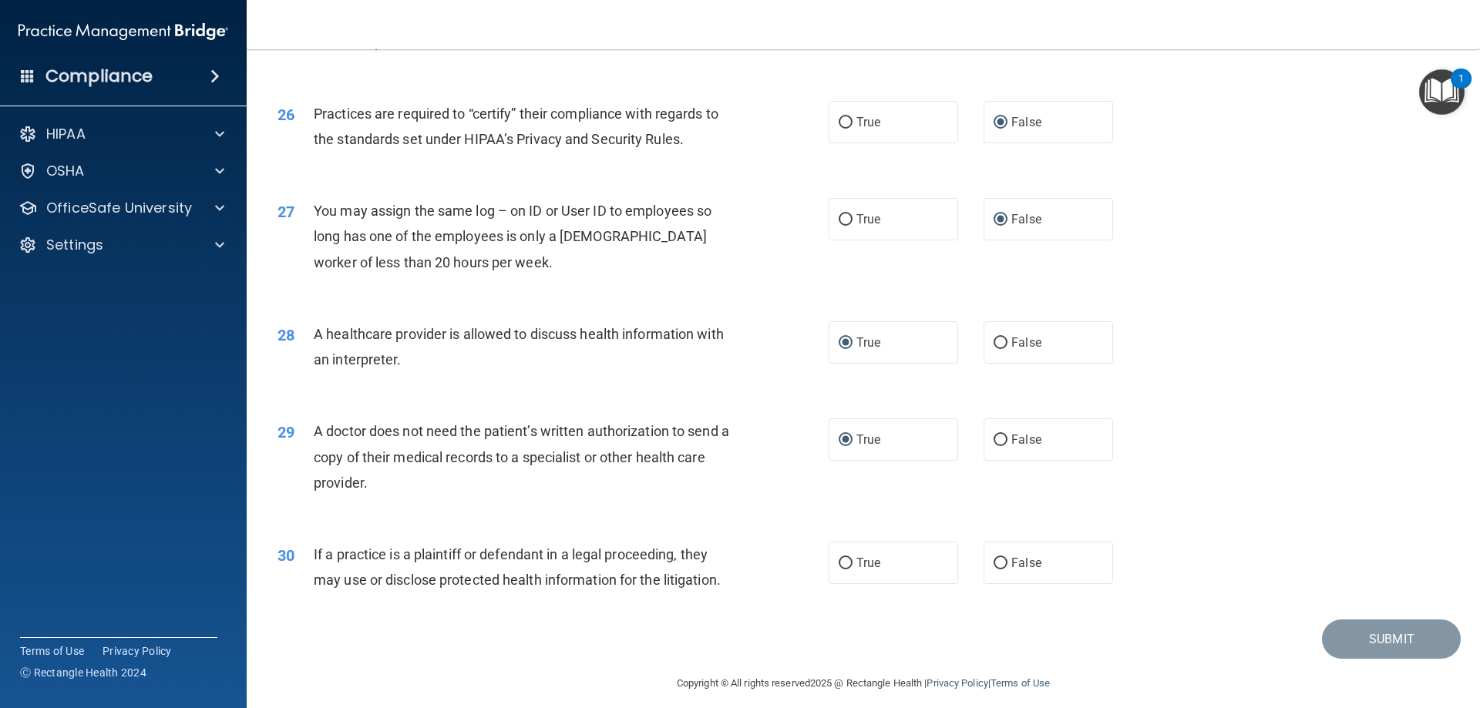
scroll to position [2880, 0]
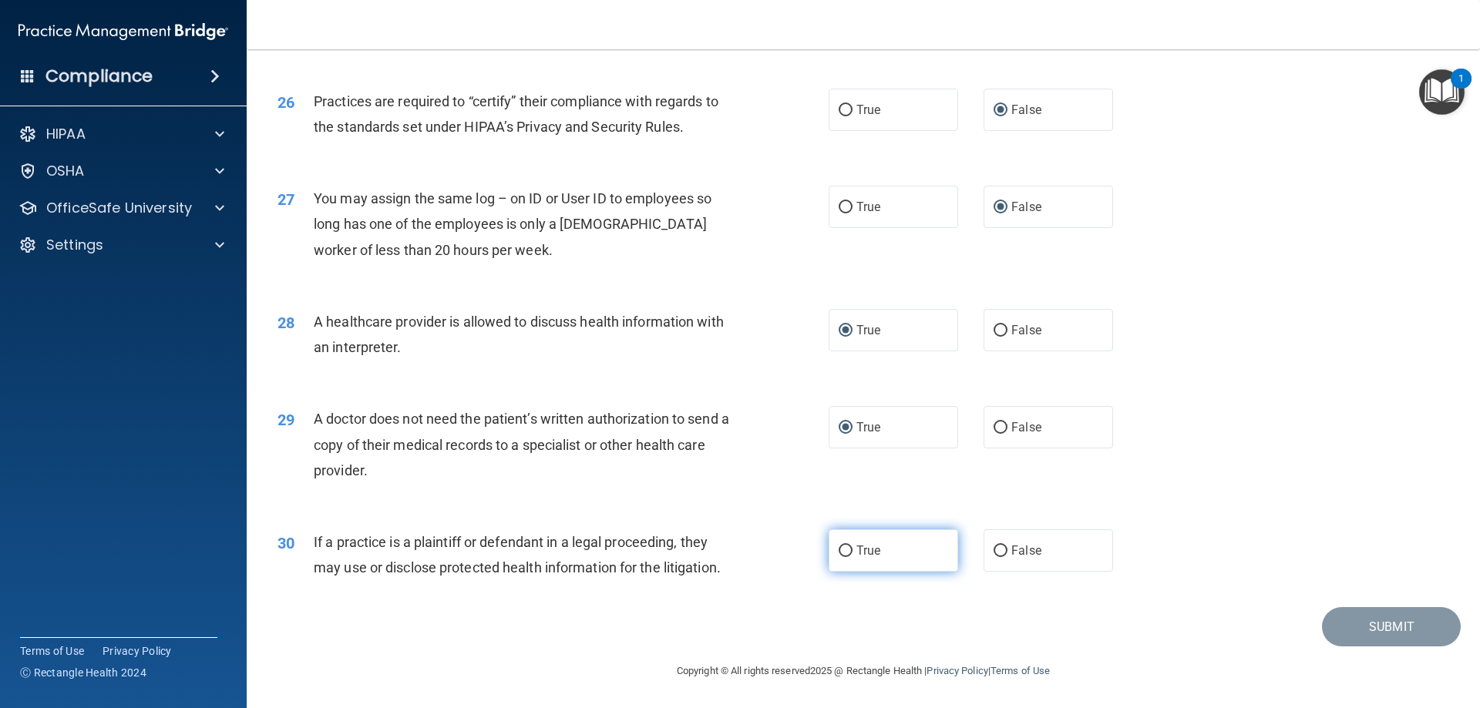
click at [738, 466] on input "True" at bounding box center [846, 552] width 14 height 12
radio input "true"
click at [738, 466] on button "Submit" at bounding box center [1391, 626] width 139 height 39
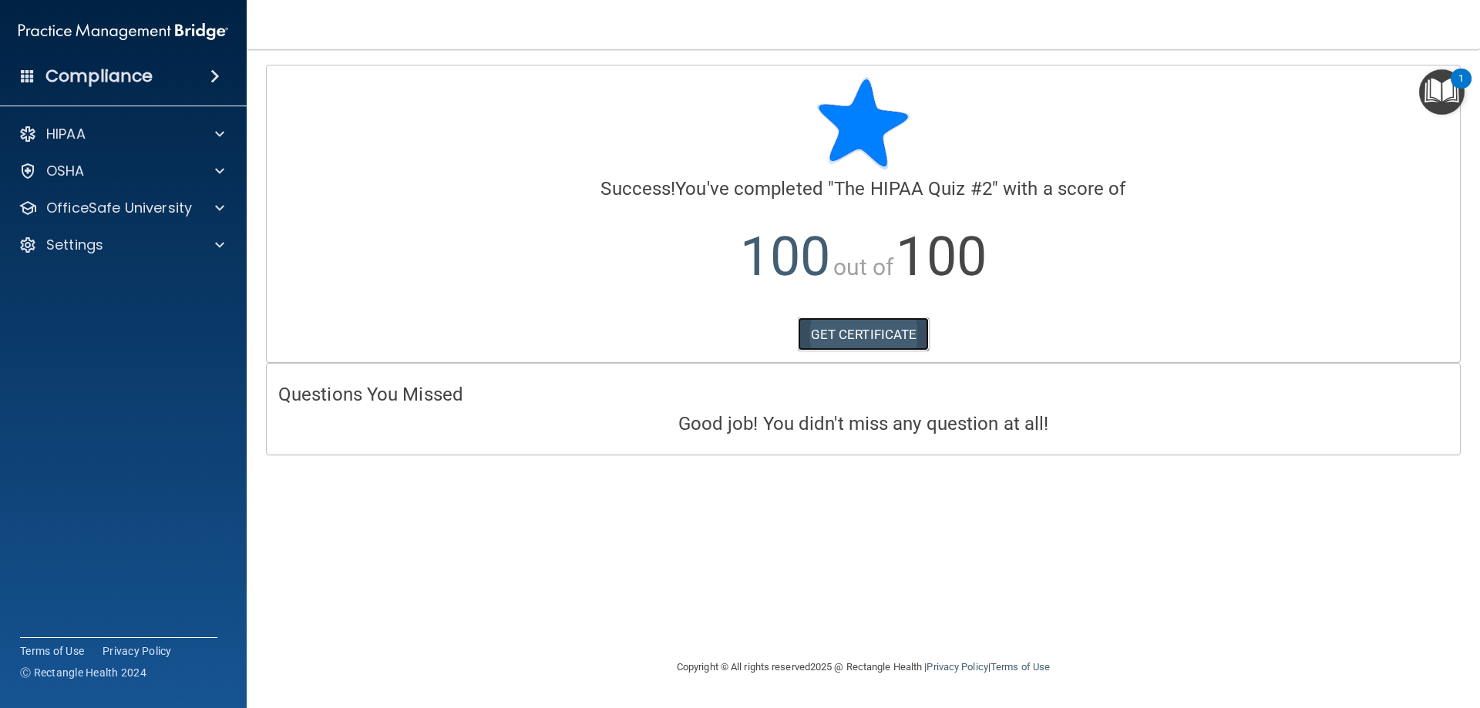
click at [738, 328] on link "GET CERTIFICATE" at bounding box center [864, 335] width 132 height 34
click at [224, 200] on span at bounding box center [219, 208] width 9 height 19
click at [153, 248] on div "HIPAA Training" at bounding box center [115, 244] width 210 height 15
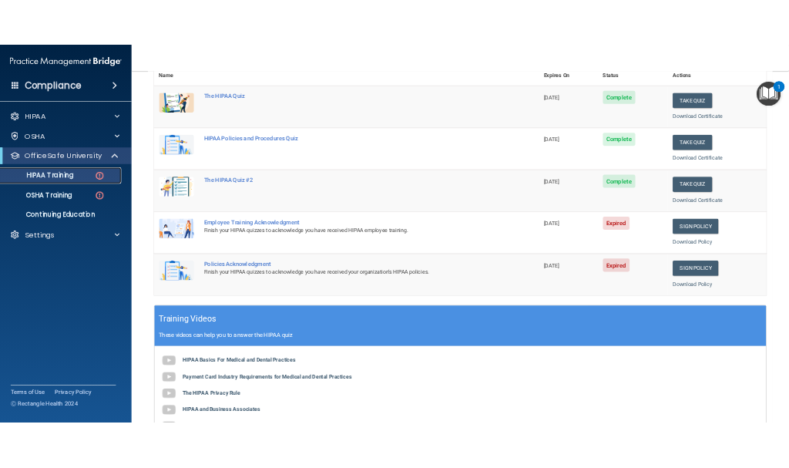
scroll to position [231, 0]
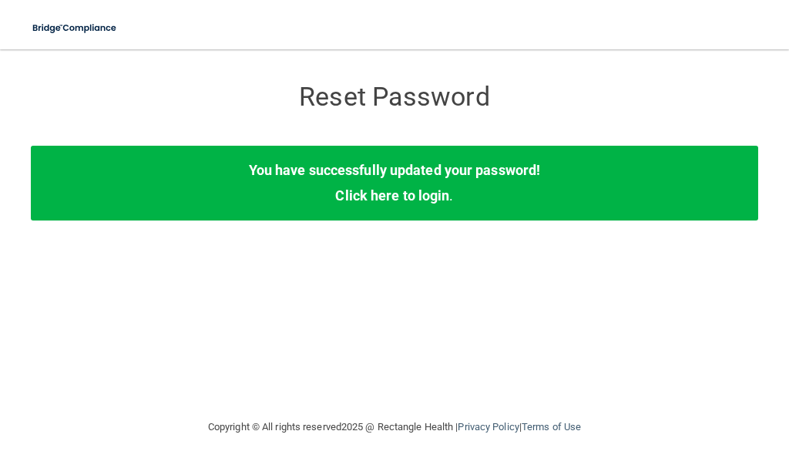
click at [295, 212] on div "You have successfully updated your password! Click here to login ." at bounding box center [395, 183] width 728 height 74
click at [759, 99] on main "Reset Password Reset Password You have successfully updated your password! Clic…" at bounding box center [394, 258] width 789 height 419
